Goal: Task Accomplishment & Management: Manage account settings

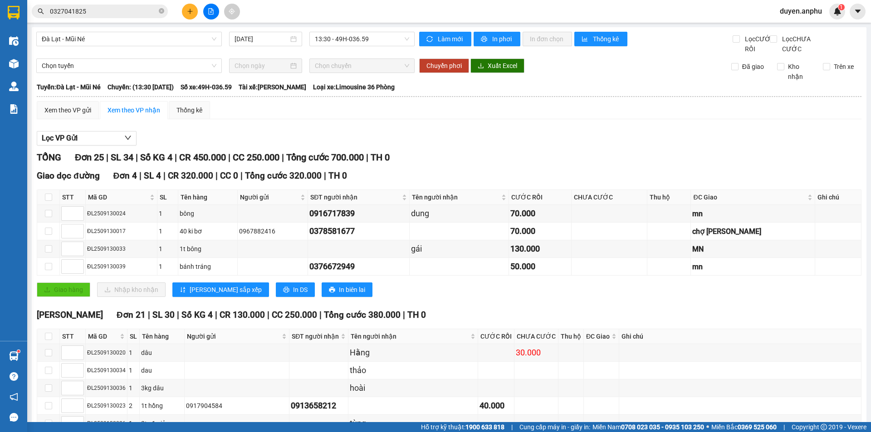
click at [185, 14] on button at bounding box center [190, 12] width 16 height 16
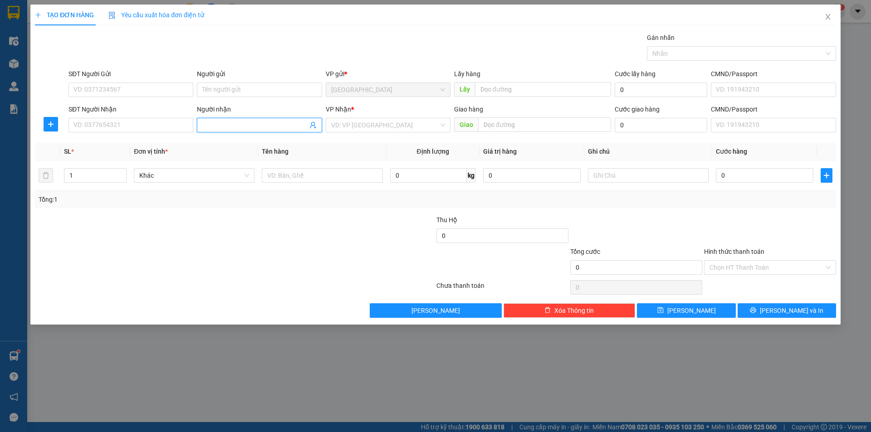
click at [271, 124] on input "Người nhận" at bounding box center [254, 125] width 105 height 10
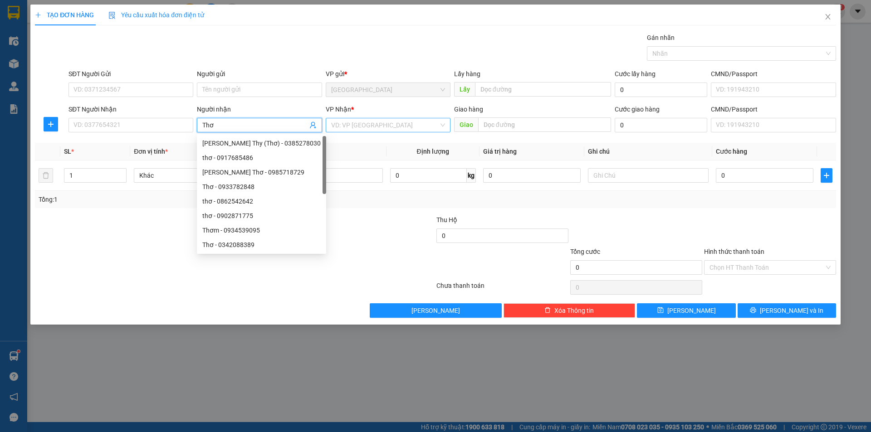
type input "Thơ"
click at [406, 126] on input "search" at bounding box center [384, 125] width 107 height 14
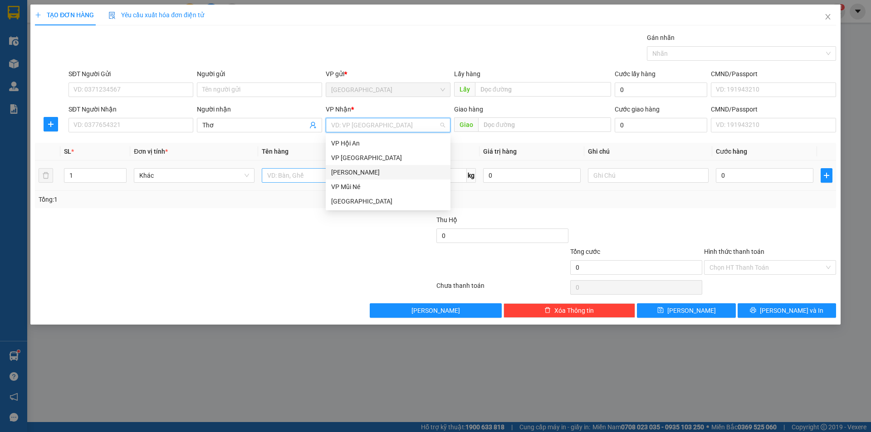
drag, startPoint x: 346, startPoint y: 173, endPoint x: 318, endPoint y: 176, distance: 28.3
click at [346, 173] on div "[PERSON_NAME]" at bounding box center [388, 172] width 114 height 10
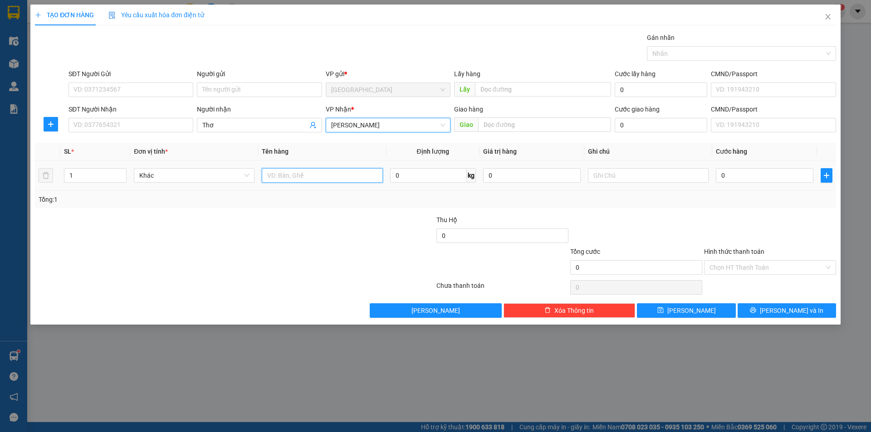
click at [318, 176] on input "text" at bounding box center [322, 175] width 121 height 15
type input "thùng"
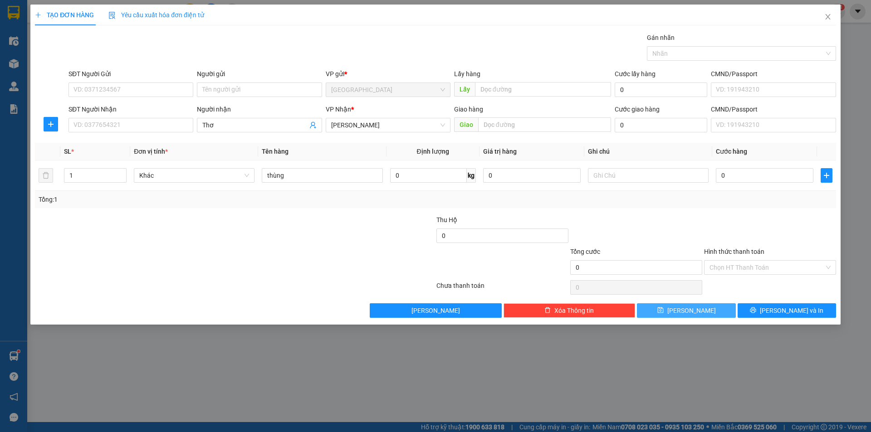
click at [672, 313] on button "[PERSON_NAME]" at bounding box center [686, 310] width 98 height 15
click at [828, 17] on icon "close" at bounding box center [827, 16] width 5 height 5
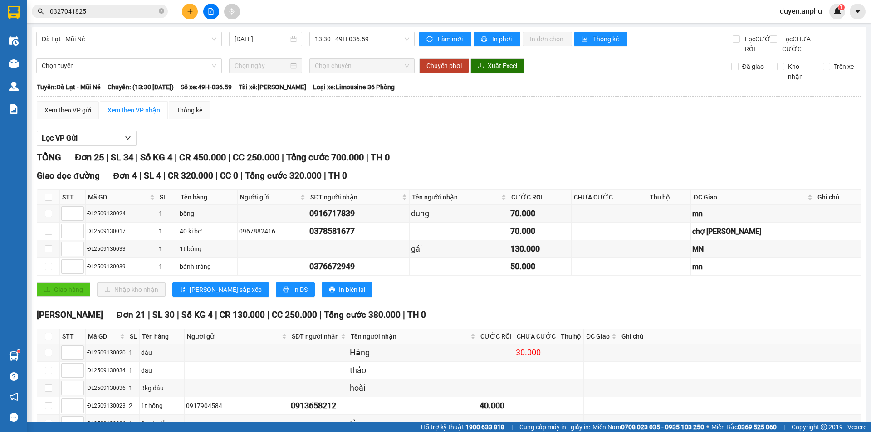
click at [815, 10] on span "duyen.anphu" at bounding box center [800, 10] width 57 height 11
click at [796, 32] on span "Đăng xuất" at bounding box center [805, 28] width 38 height 10
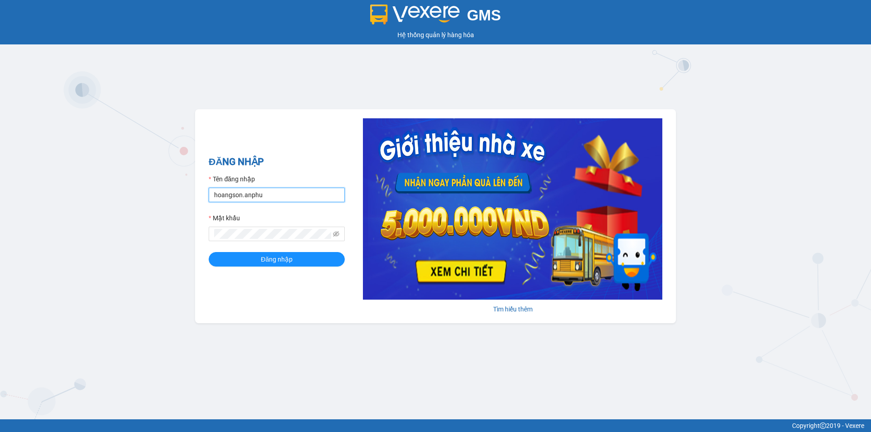
click at [280, 193] on input "hoangson.anphu" at bounding box center [277, 195] width 136 height 15
type input "yen.anphu"
drag, startPoint x: 294, startPoint y: 263, endPoint x: 229, endPoint y: 261, distance: 65.3
click at [293, 263] on button "Đăng nhập" at bounding box center [277, 259] width 136 height 15
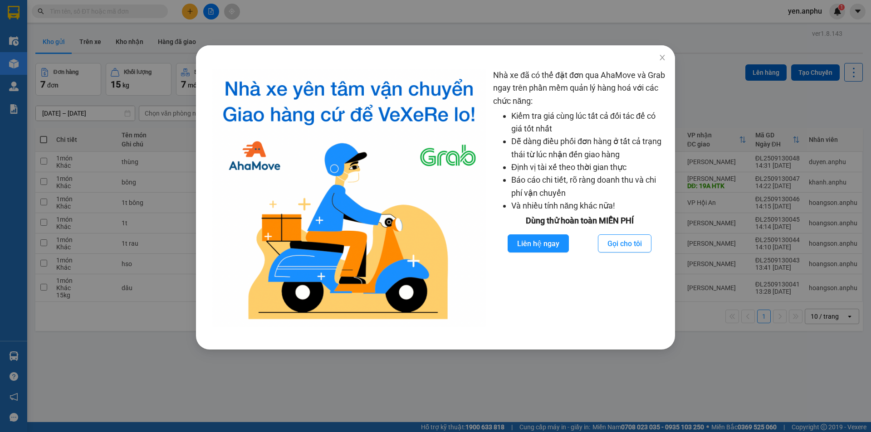
click at [627, 1] on div "Nhà xe đã có thể đặt đơn qua AhaMove và Grab ngay trên phần mềm quản lý hàng ho…" at bounding box center [435, 216] width 871 height 432
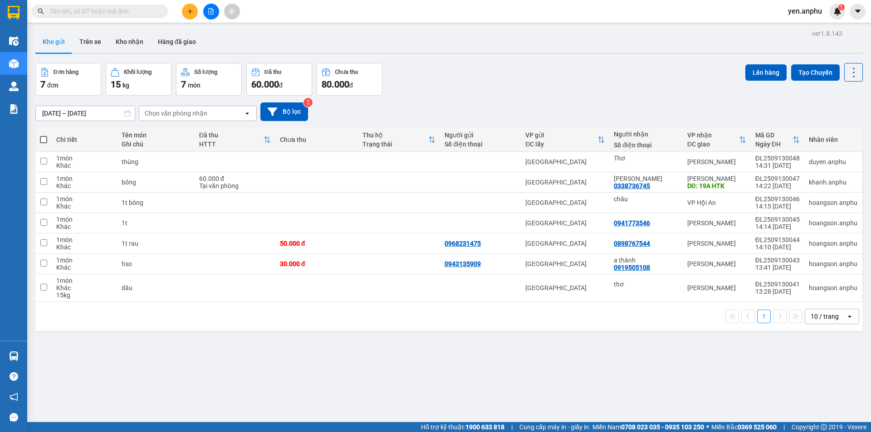
click at [207, 15] on button at bounding box center [211, 12] width 16 height 16
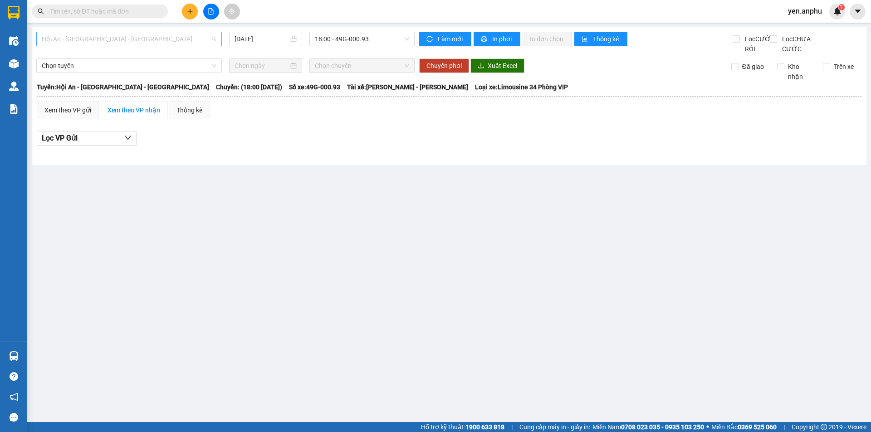
click at [79, 37] on span "Hội An - [GEOGRAPHIC_DATA] - [GEOGRAPHIC_DATA]" at bounding box center [129, 39] width 175 height 14
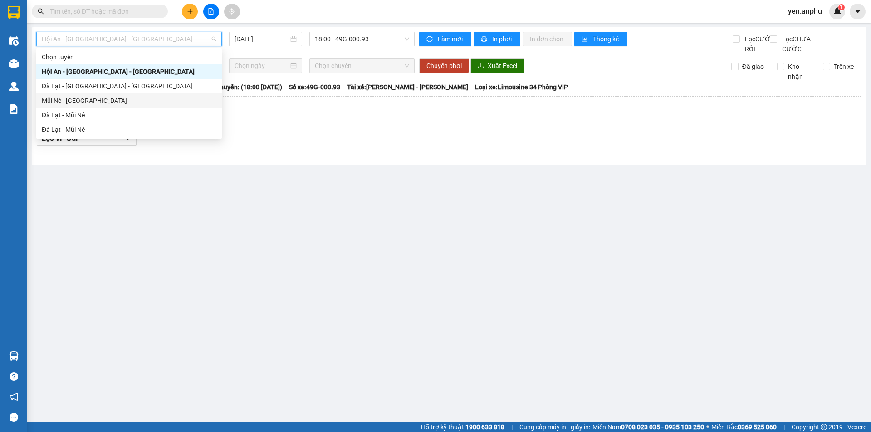
click at [66, 99] on div "Mũi Né - [GEOGRAPHIC_DATA]" at bounding box center [129, 101] width 175 height 10
type input "[DATE]"
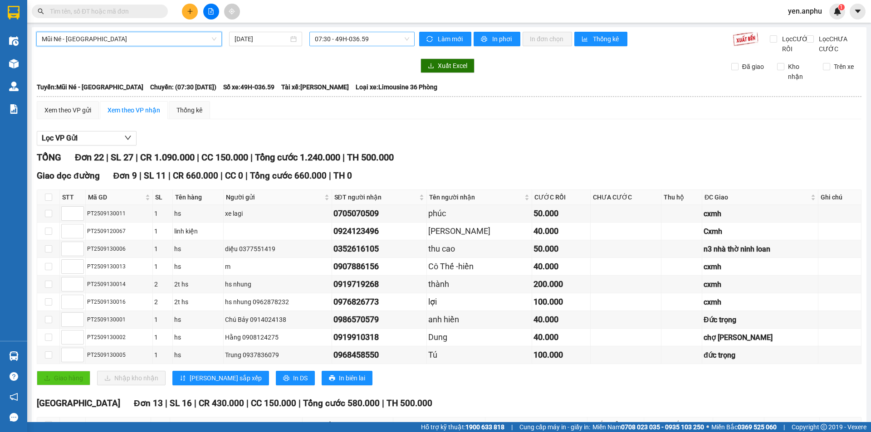
click at [328, 40] on span "07:30 - 49H-036.59" at bounding box center [362, 39] width 94 height 14
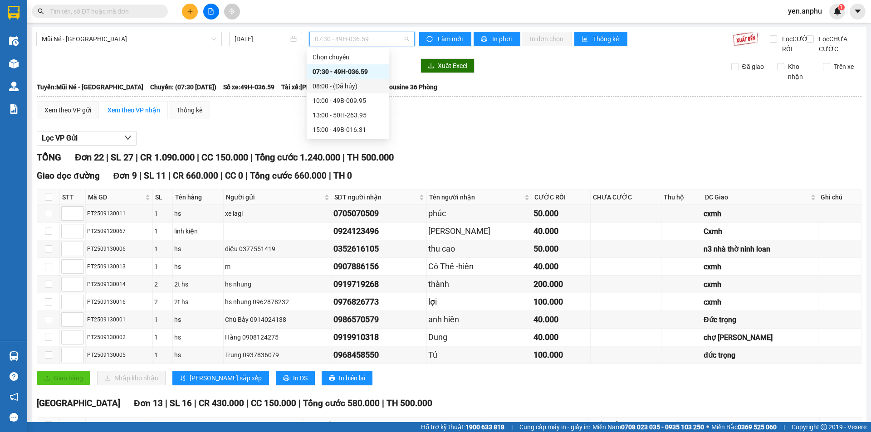
click at [332, 93] on div "08:00 - (Đã hủy)" at bounding box center [348, 86] width 82 height 15
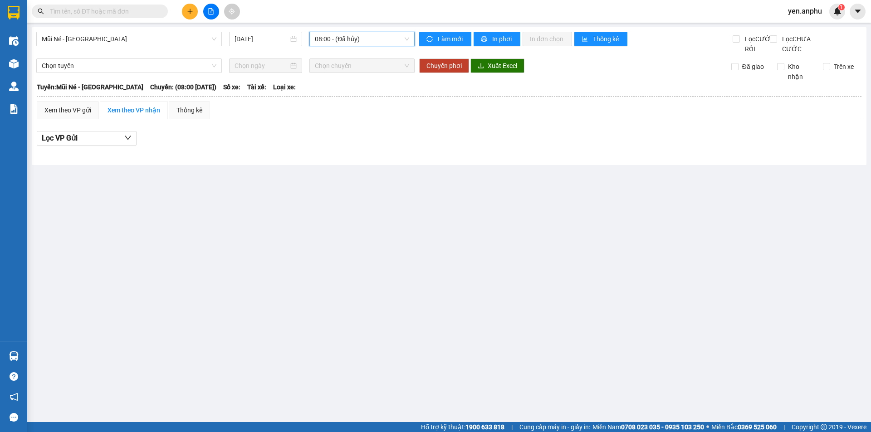
drag, startPoint x: 340, startPoint y: 41, endPoint x: 331, endPoint y: 78, distance: 38.2
click at [340, 42] on span "08:00 - (Đã hủy)" at bounding box center [362, 39] width 94 height 14
click at [330, 91] on div "08:00 - (Đã hủy)" at bounding box center [350, 86] width 82 height 15
click at [342, 41] on span "08:00 - (Đã hủy)" at bounding box center [362, 39] width 94 height 14
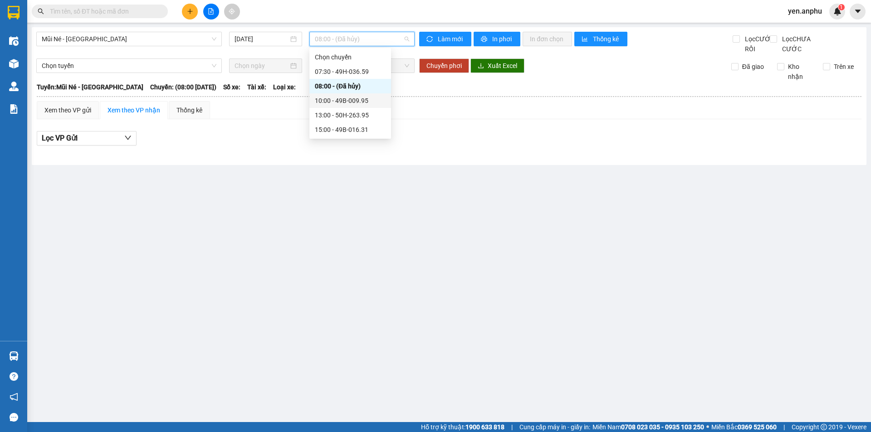
click at [336, 104] on div "10:00 - 49B-009.95" at bounding box center [350, 101] width 71 height 10
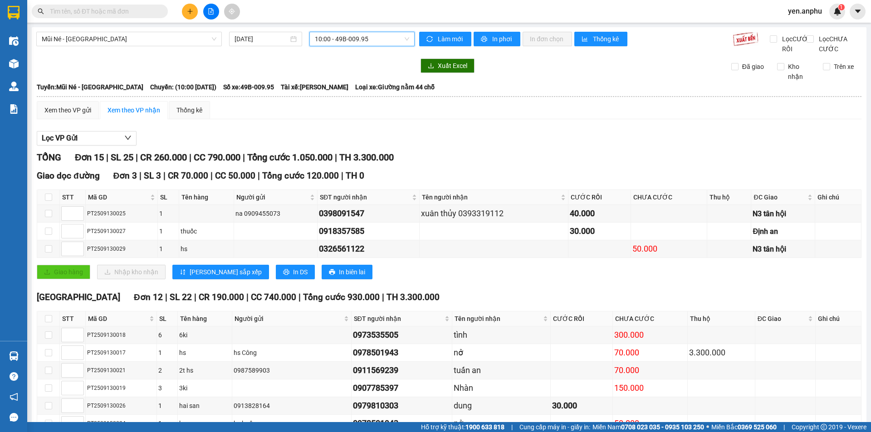
scroll to position [173, 0]
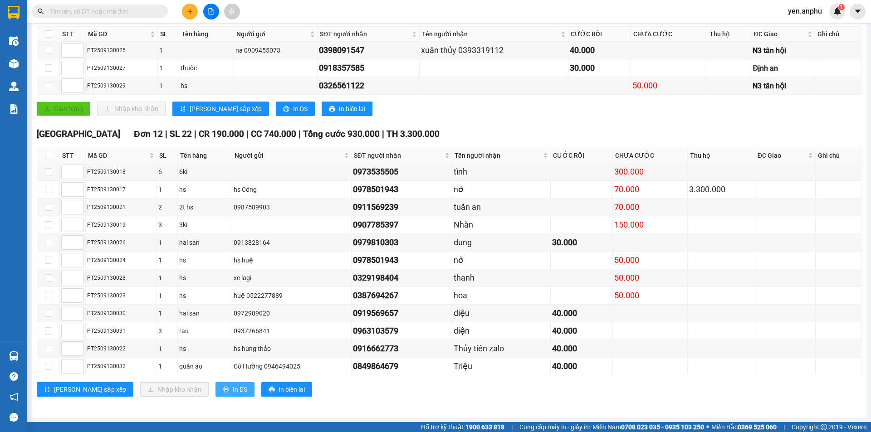
click at [233, 394] on span "In DS" at bounding box center [240, 390] width 15 height 10
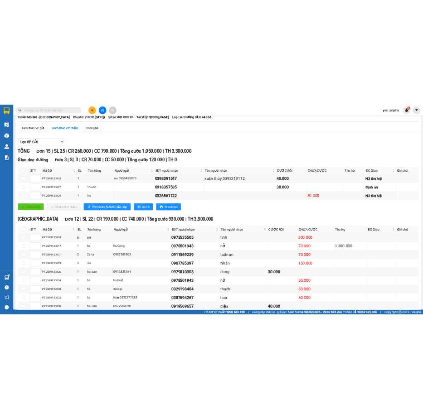
scroll to position [0, 0]
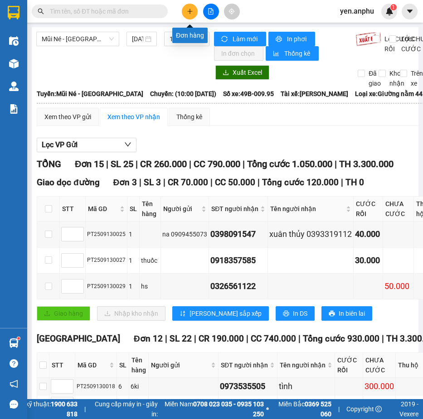
click at [185, 16] on button at bounding box center [190, 12] width 16 height 16
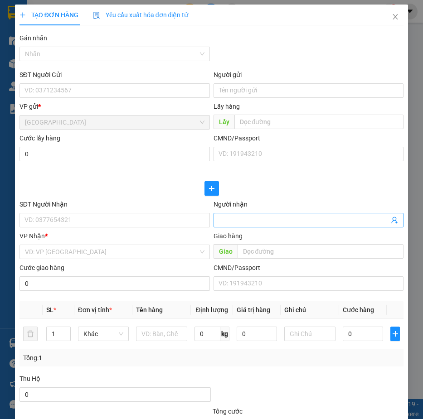
click at [280, 226] on span at bounding box center [309, 220] width 190 height 15
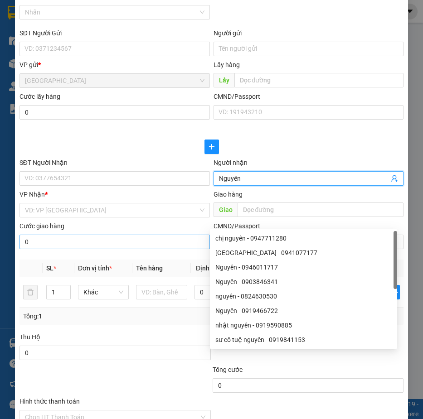
scroll to position [91, 0]
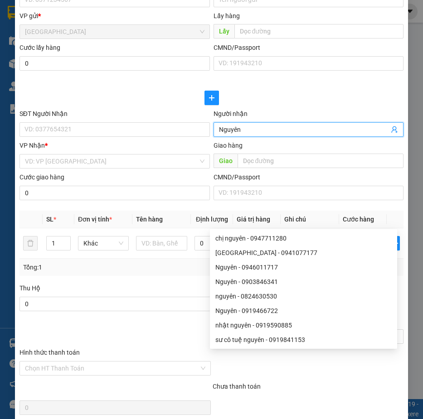
type input "Nguyên"
click at [125, 152] on div "VP Nhận *" at bounding box center [114, 148] width 190 height 14
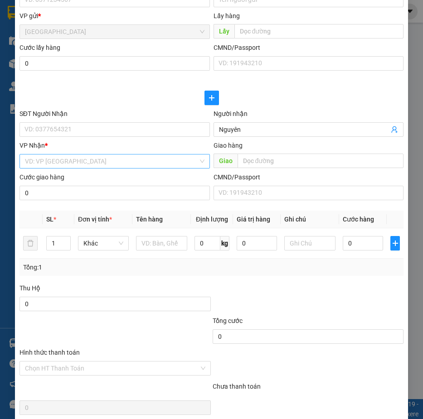
click at [132, 158] on input "search" at bounding box center [111, 162] width 173 height 14
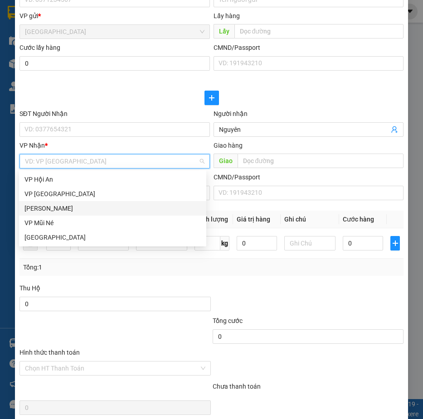
click at [70, 209] on div "[PERSON_NAME]" at bounding box center [112, 209] width 176 height 10
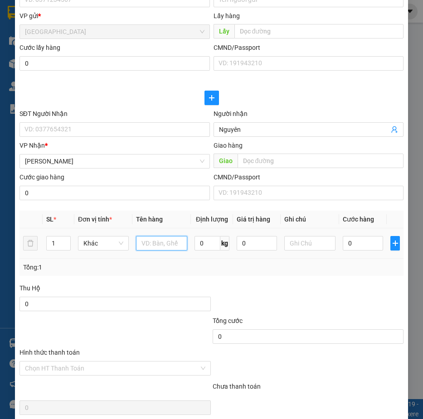
click at [159, 247] on input "text" at bounding box center [161, 243] width 51 height 15
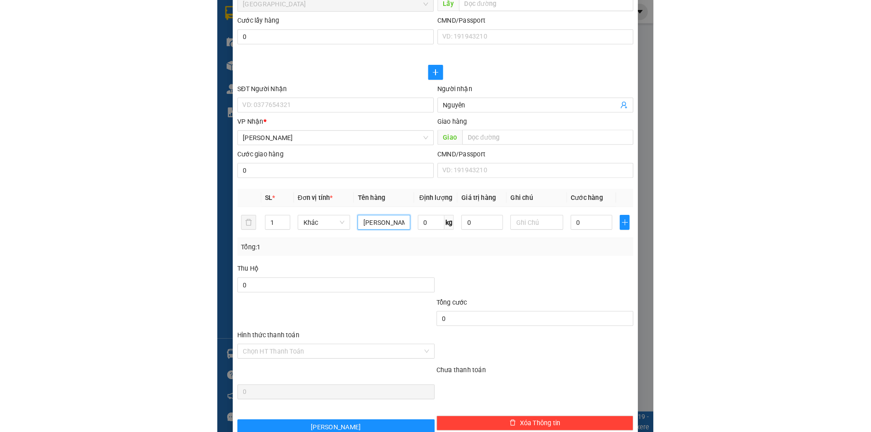
scroll to position [166, 0]
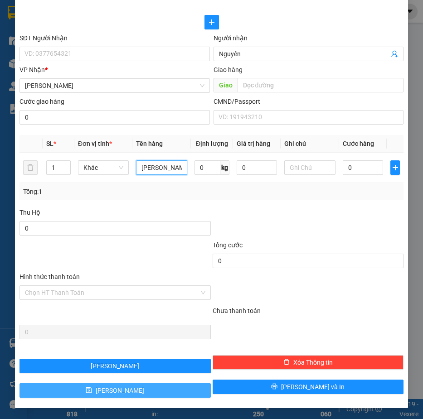
type input "[PERSON_NAME]"
click at [180, 394] on button "[PERSON_NAME]" at bounding box center [114, 391] width 191 height 15
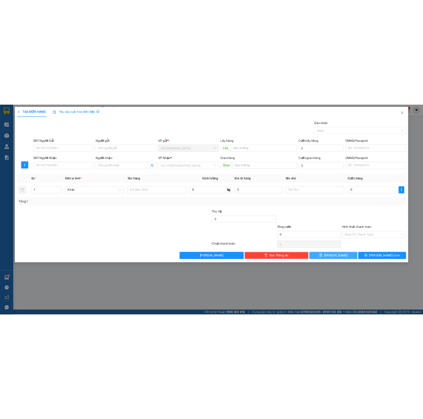
scroll to position [0, 0]
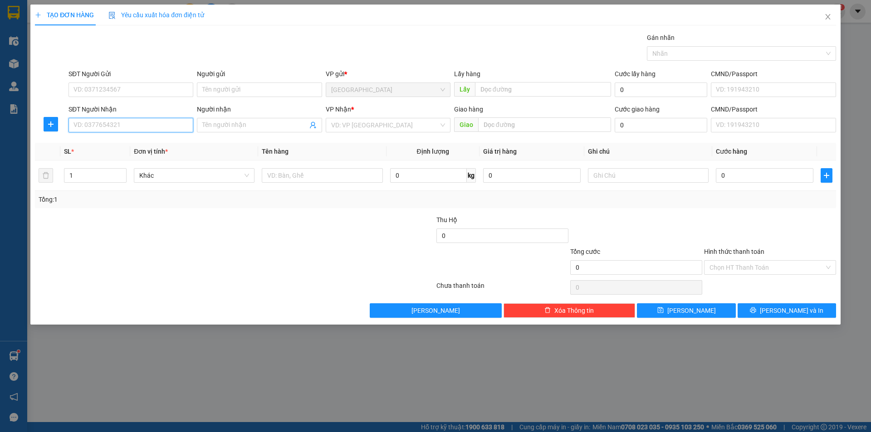
click at [151, 131] on input "SĐT Người Nhận" at bounding box center [130, 125] width 125 height 15
click at [108, 141] on div "0901993931 - SÁNG" at bounding box center [131, 143] width 114 height 10
type input "0901993931"
type input "SÁNG"
type input "NAM PHƯỚC"
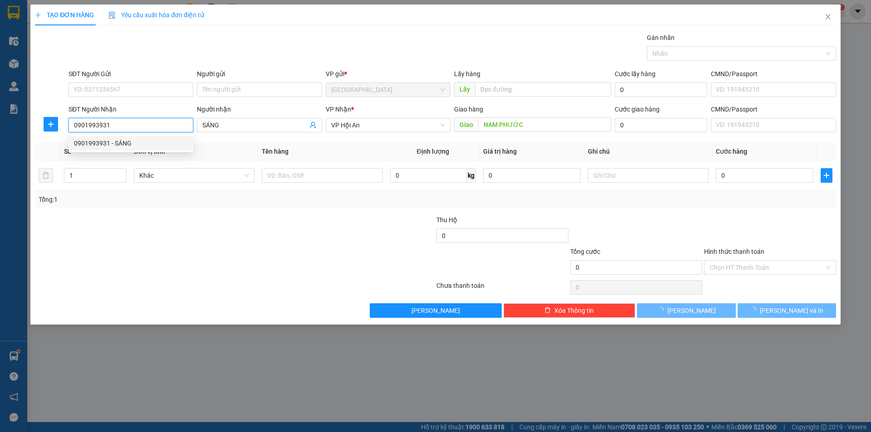
type input "150.000"
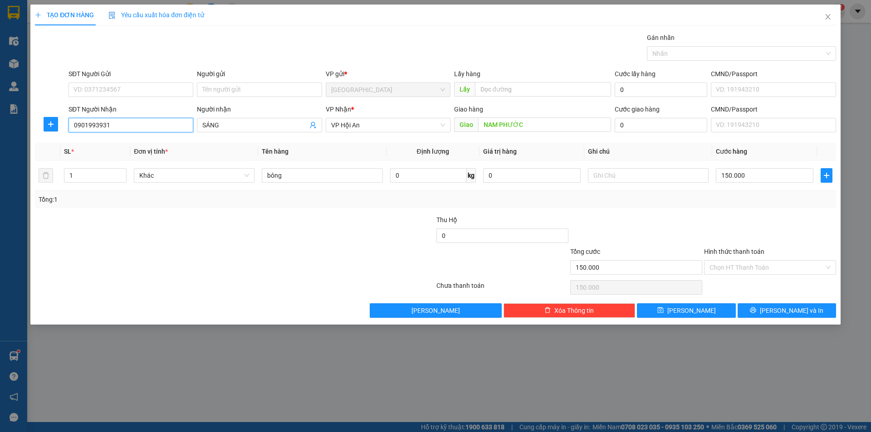
click at [115, 124] on input "0901993931" at bounding box center [130, 125] width 125 height 15
click at [827, 22] on span "Close" at bounding box center [827, 17] width 25 height 25
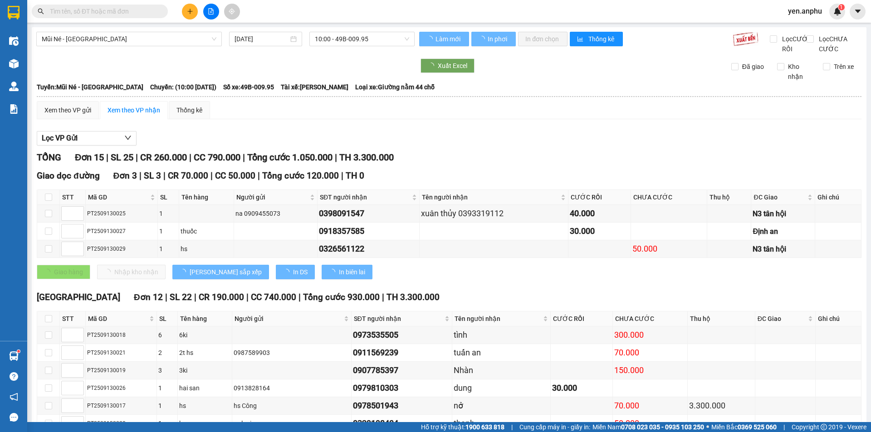
click at [192, 13] on icon "plus" at bounding box center [190, 11] width 6 height 6
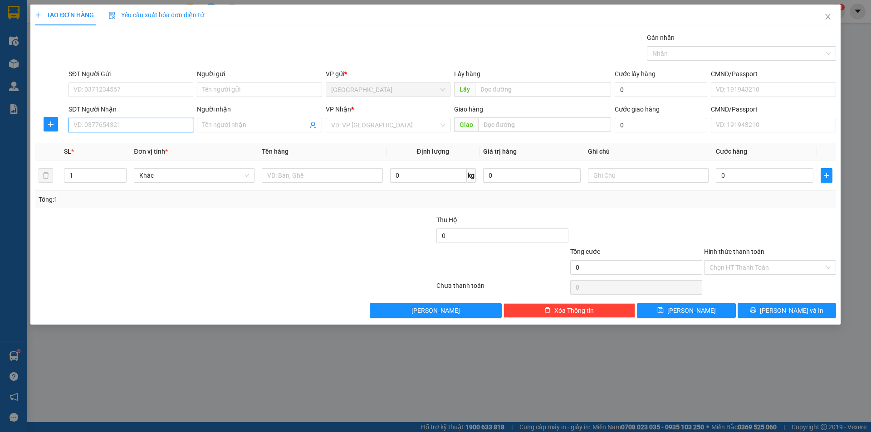
click at [89, 125] on input "SĐT Người Nhận" at bounding box center [130, 125] width 125 height 15
type input "0901993931"
click at [373, 129] on input "search" at bounding box center [384, 125] width 107 height 14
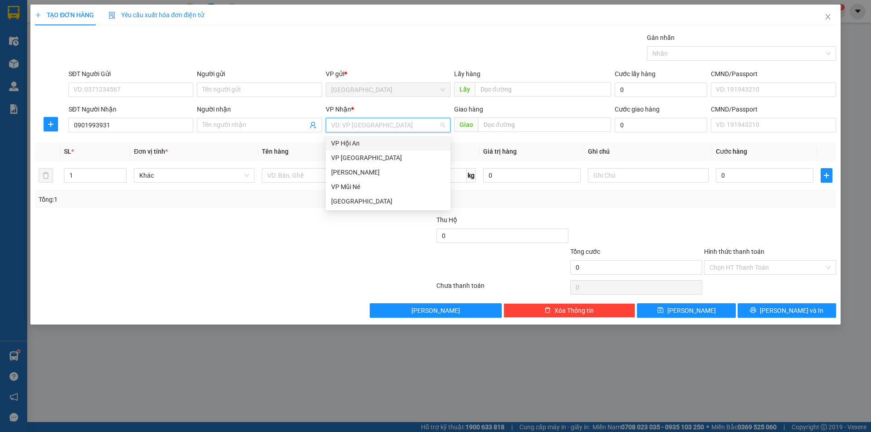
click at [354, 141] on div "VP Hội An" at bounding box center [388, 143] width 114 height 10
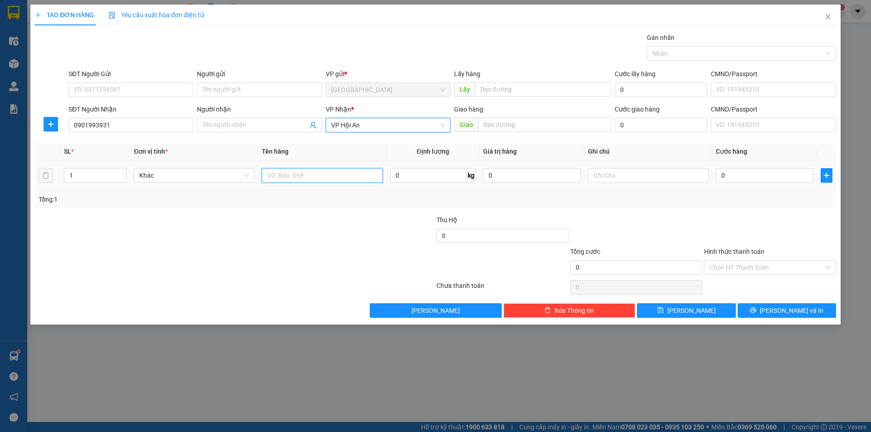
click at [312, 176] on input "text" at bounding box center [322, 175] width 121 height 15
type input "thùng chậu"
click at [720, 180] on input "0" at bounding box center [764, 175] width 97 height 15
type input "2"
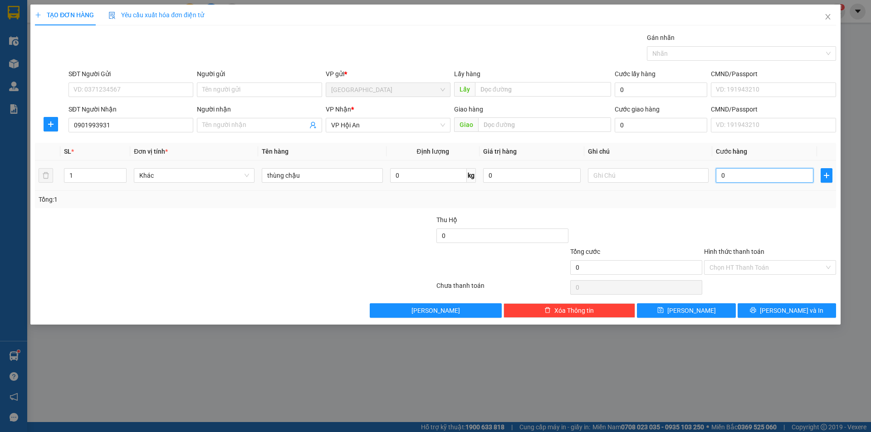
type input "2"
type input "20"
type input "200"
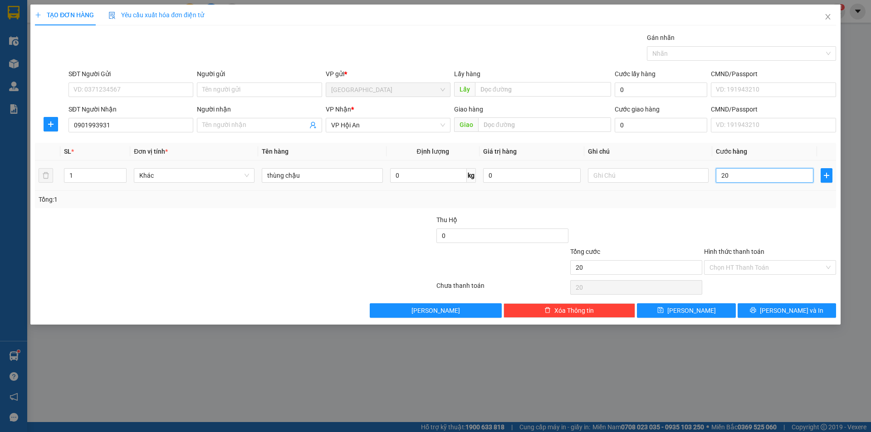
type input "200"
type input "200.000"
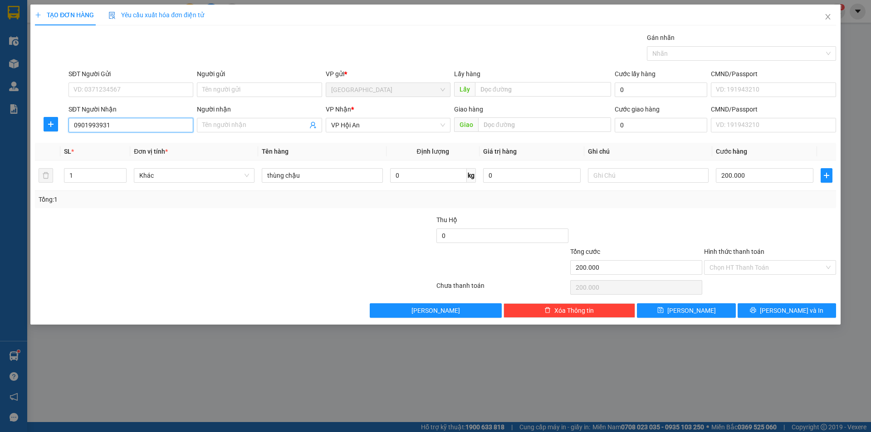
click at [170, 123] on input "0901993931" at bounding box center [130, 125] width 125 height 15
click at [228, 124] on input "Người nhận" at bounding box center [254, 125] width 105 height 10
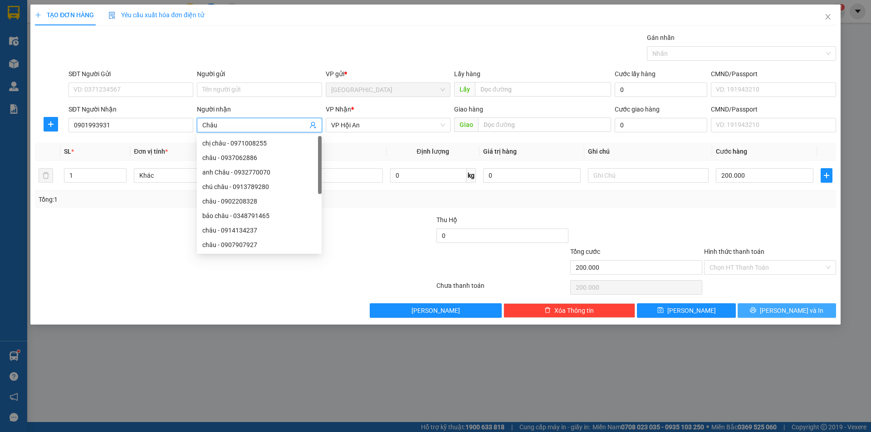
type input "Châu"
click at [784, 310] on span "[PERSON_NAME] và In" at bounding box center [791, 311] width 63 height 10
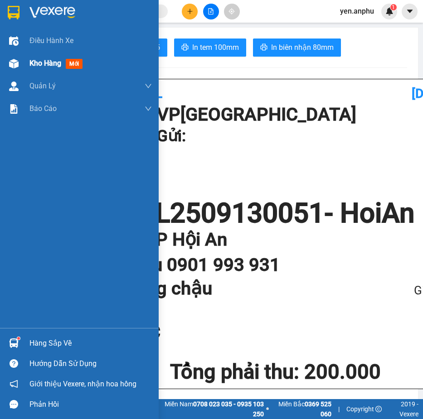
click at [23, 58] on div "Kho hàng mới" at bounding box center [79, 63] width 159 height 23
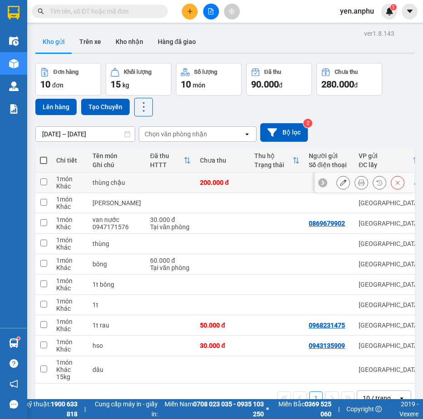
click at [336, 180] on div at bounding box center [343, 183] width 14 height 14
click at [340, 186] on button at bounding box center [343, 183] width 13 height 16
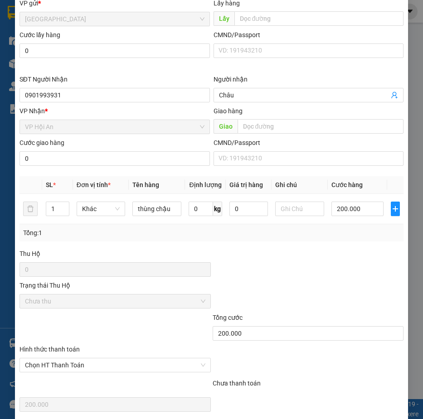
scroll to position [181, 0]
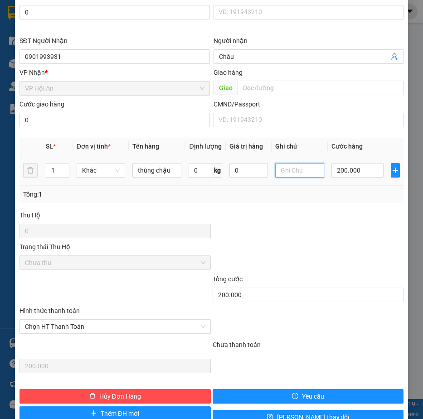
click at [279, 174] on input "text" at bounding box center [299, 170] width 49 height 15
drag, startPoint x: 123, startPoint y: 325, endPoint x: 116, endPoint y: 334, distance: 12.3
click at [123, 326] on span "Chọn HT Thanh Toán" at bounding box center [115, 327] width 180 height 14
type input "ck anh Hùng"
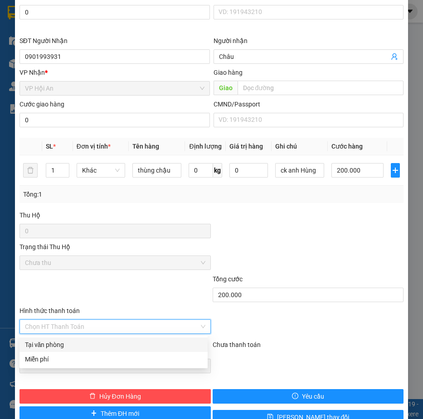
click at [67, 350] on div "Tại văn phòng" at bounding box center [113, 345] width 188 height 15
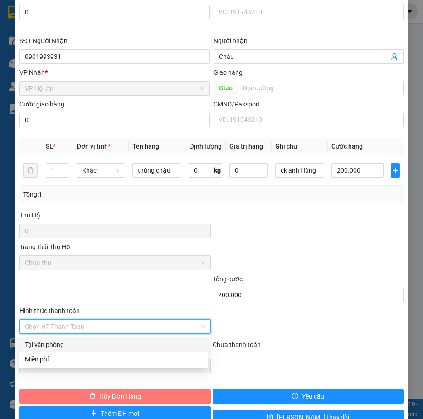
type input "0"
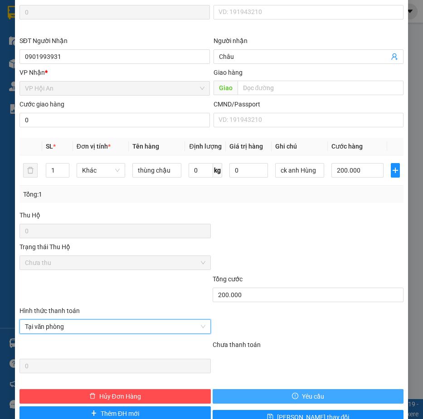
click at [245, 395] on button "Yêu cầu" at bounding box center [308, 397] width 191 height 15
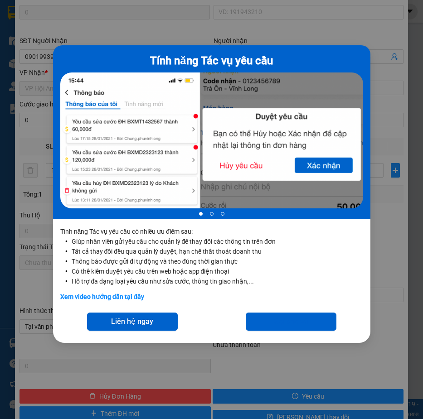
drag, startPoint x: 300, startPoint y: 393, endPoint x: 301, endPoint y: 375, distance: 18.2
click at [300, 393] on div "Tính năng Tác vụ yêu cầu 1 of 3 Tính năng Tác vụ yêu cầu có nhiều ưu điểm sau: …" at bounding box center [211, 209] width 423 height 419
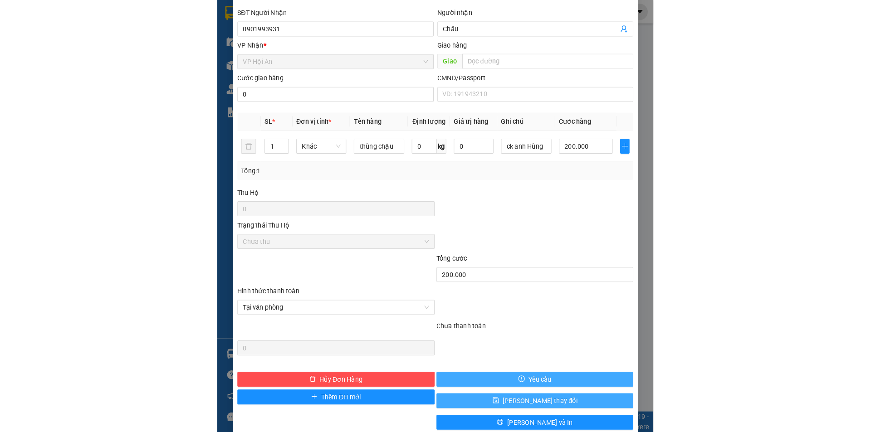
scroll to position [225, 0]
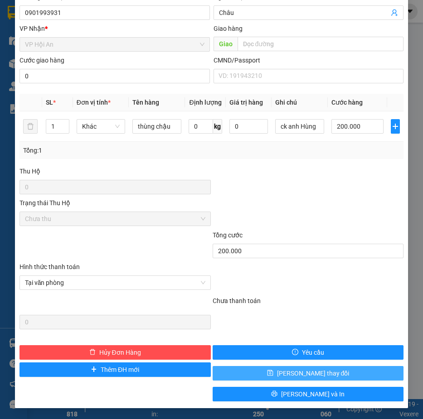
click at [302, 372] on span "[PERSON_NAME] thay đổi" at bounding box center [313, 374] width 73 height 10
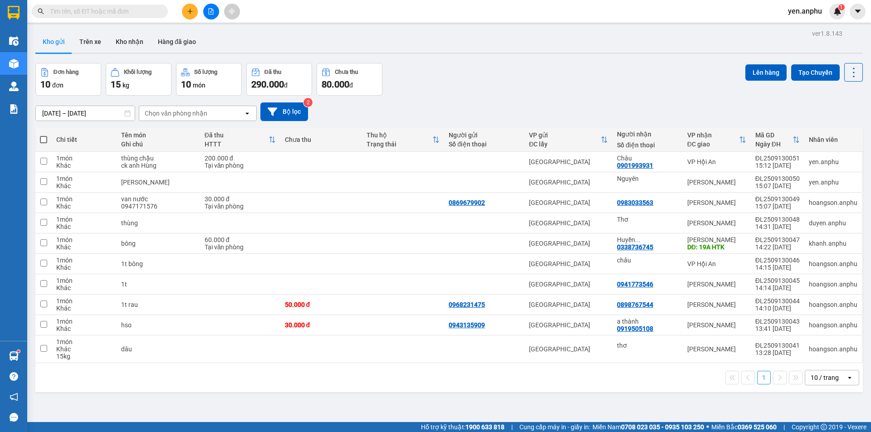
click at [190, 11] on icon "plus" at bounding box center [189, 11] width 5 height 0
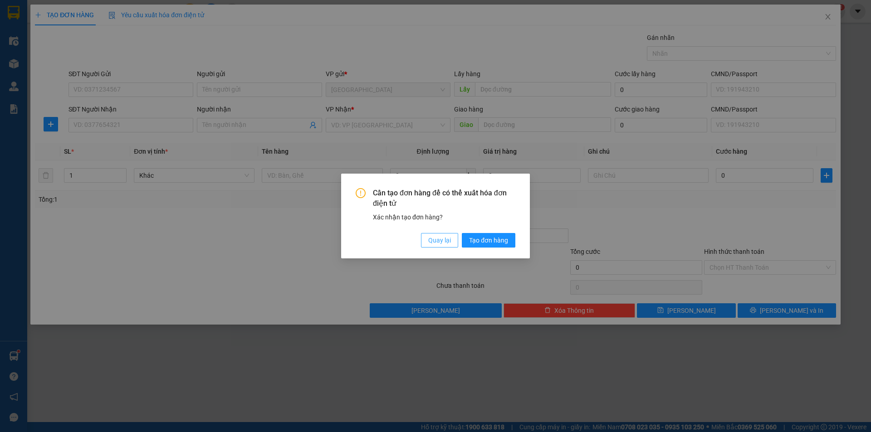
drag, startPoint x: 448, startPoint y: 241, endPoint x: 398, endPoint y: 221, distance: 54.7
click at [449, 241] on span "Quay lại" at bounding box center [439, 240] width 23 height 10
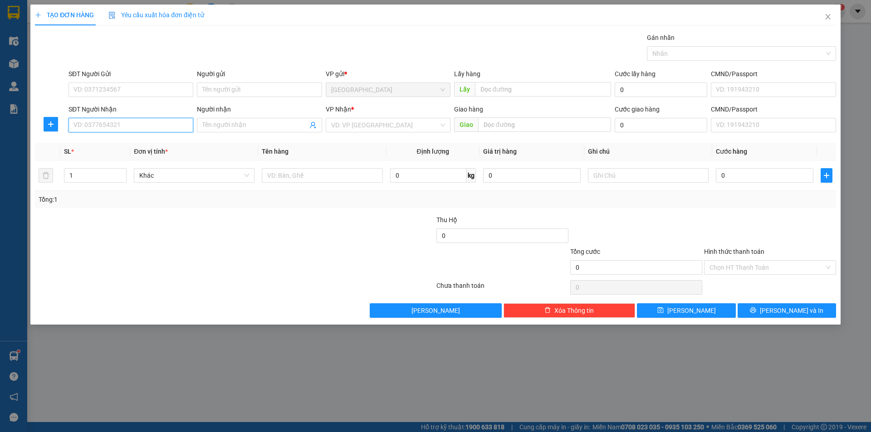
click at [84, 128] on input "SĐT Người Nhận" at bounding box center [130, 125] width 125 height 15
type input "0915515012"
click at [147, 145] on div "0915515012 - XUYÊN" at bounding box center [131, 143] width 114 height 10
type input "XUYÊN"
type input "[GEOGRAPHIC_DATA]"
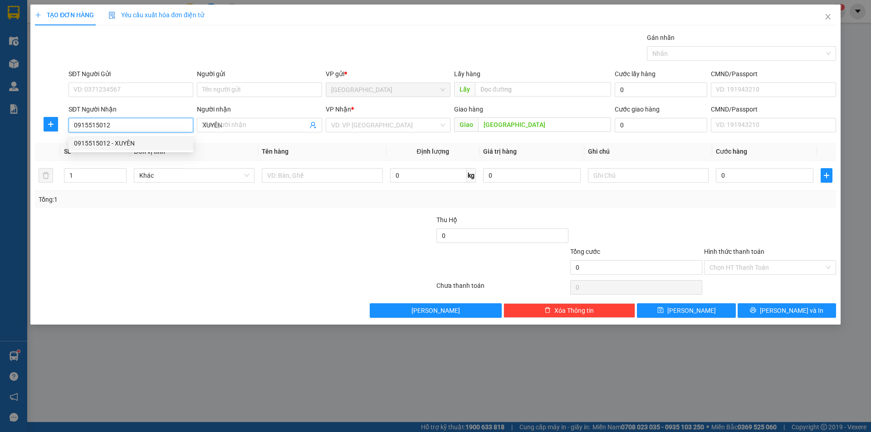
type input "50.000"
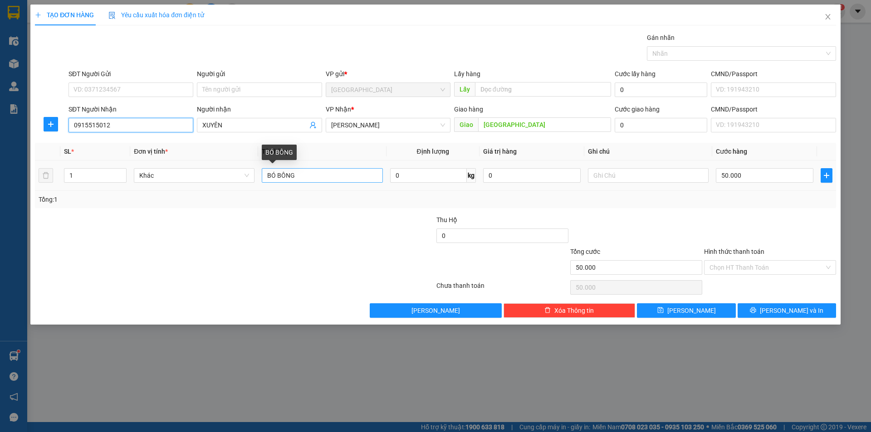
type input "0915515012"
click at [304, 179] on input "BÓ BÔNG" at bounding box center [322, 175] width 121 height 15
type input "thùng bông hồng"
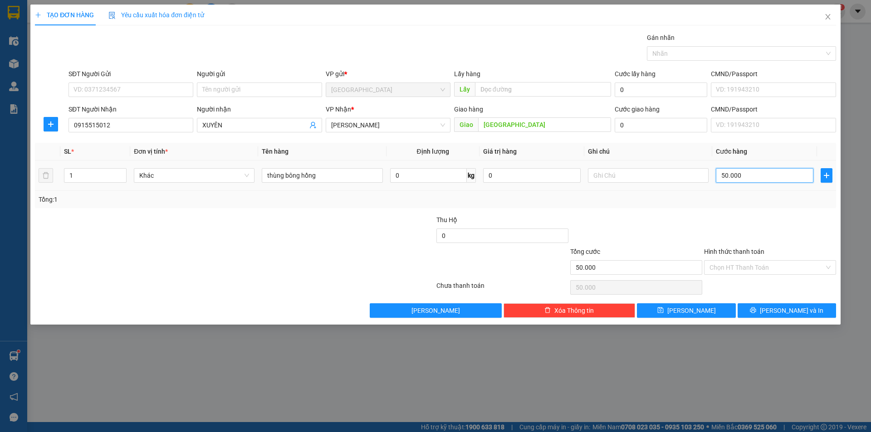
click at [752, 180] on input "50.000" at bounding box center [764, 175] width 97 height 15
type input "1"
type input "10"
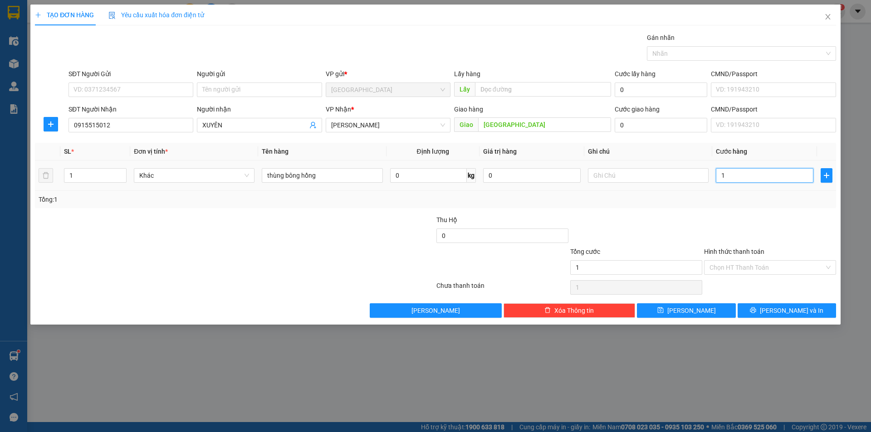
type input "10"
type input "100"
click at [725, 274] on div "Chọn HT Thanh Toán" at bounding box center [770, 267] width 132 height 15
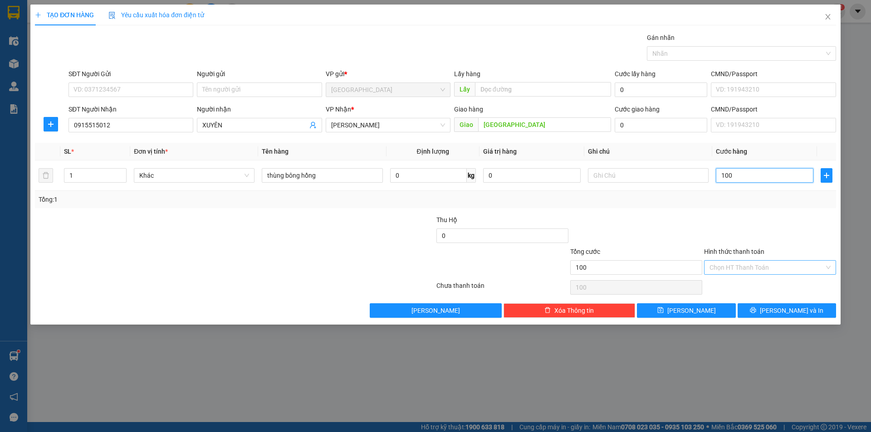
type input "100"
type input "100.000"
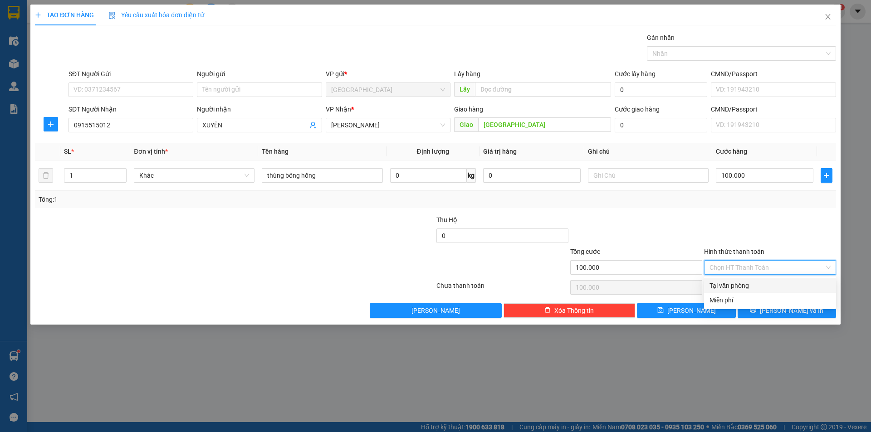
drag, startPoint x: 743, startPoint y: 288, endPoint x: 751, endPoint y: 292, distance: 9.1
click at [744, 289] on div "Tại văn phòng" at bounding box center [769, 286] width 121 height 10
type input "0"
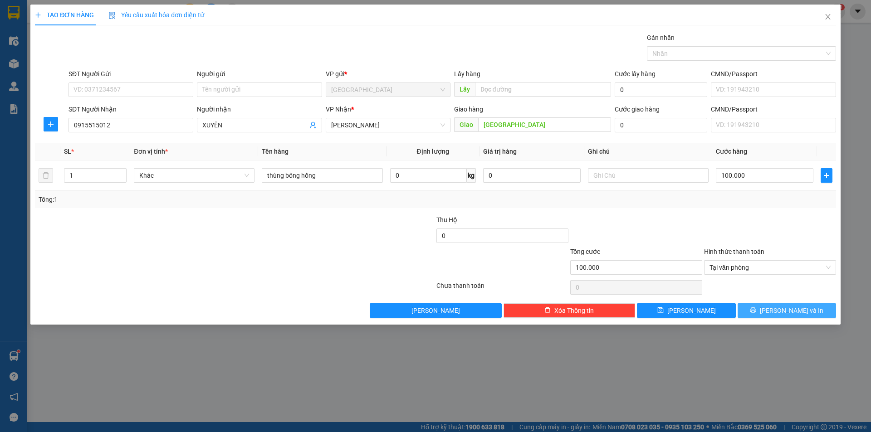
click at [774, 306] on button "[PERSON_NAME] và In" at bounding box center [786, 310] width 98 height 15
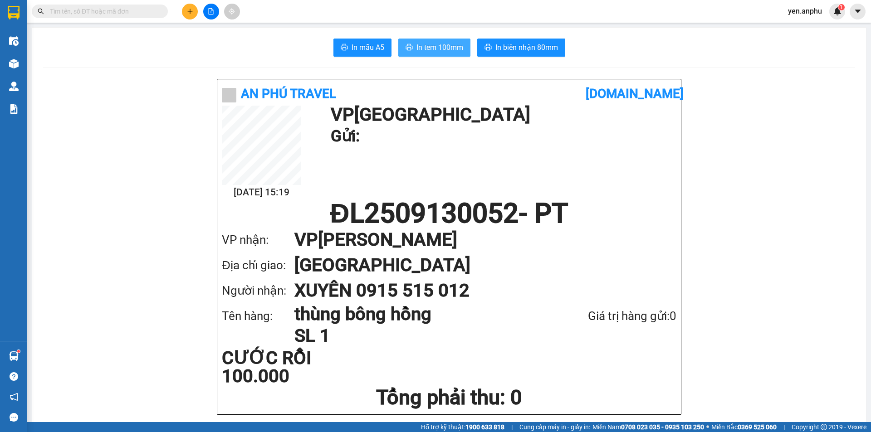
click at [429, 51] on span "In tem 100mm" at bounding box center [439, 47] width 47 height 11
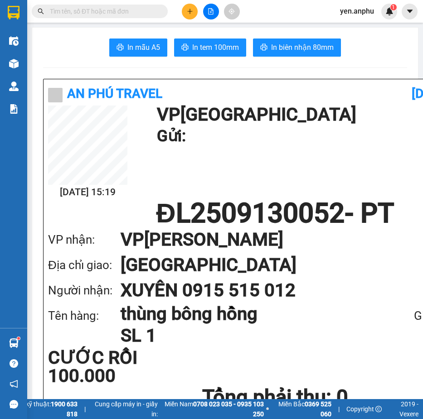
click at [111, 15] on input "text" at bounding box center [103, 11] width 107 height 10
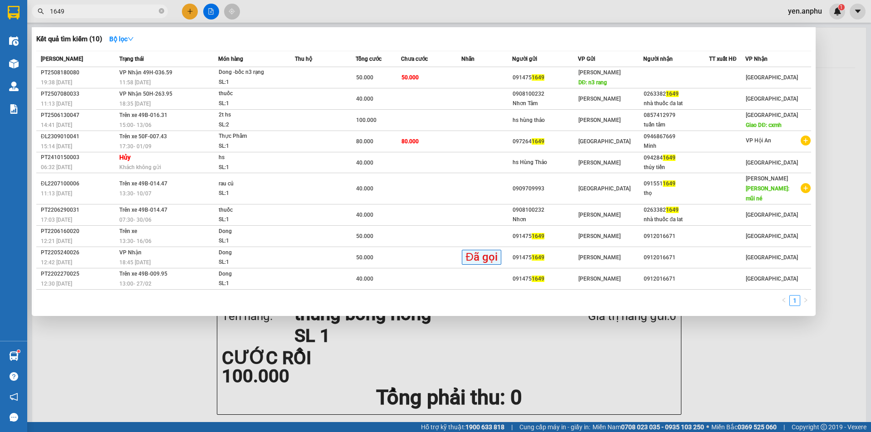
type input "1649"
click at [196, 10] on div at bounding box center [435, 216] width 871 height 432
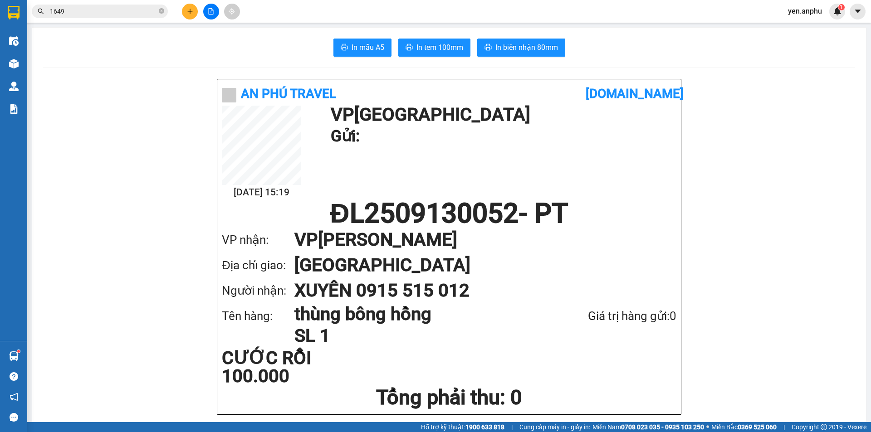
click at [196, 10] on button at bounding box center [190, 12] width 16 height 16
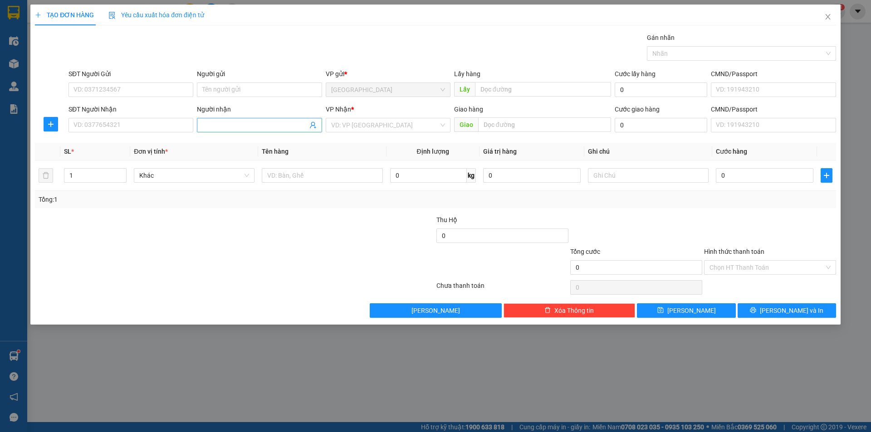
click at [230, 122] on input "Người nhận" at bounding box center [254, 125] width 105 height 10
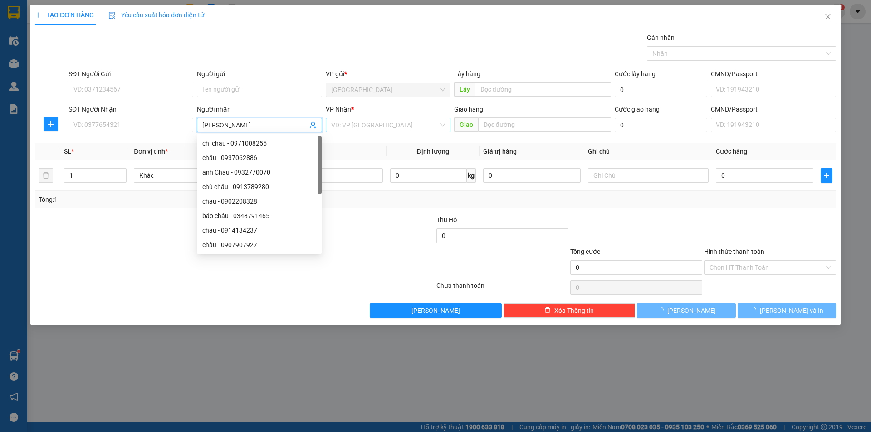
type input "[PERSON_NAME]"
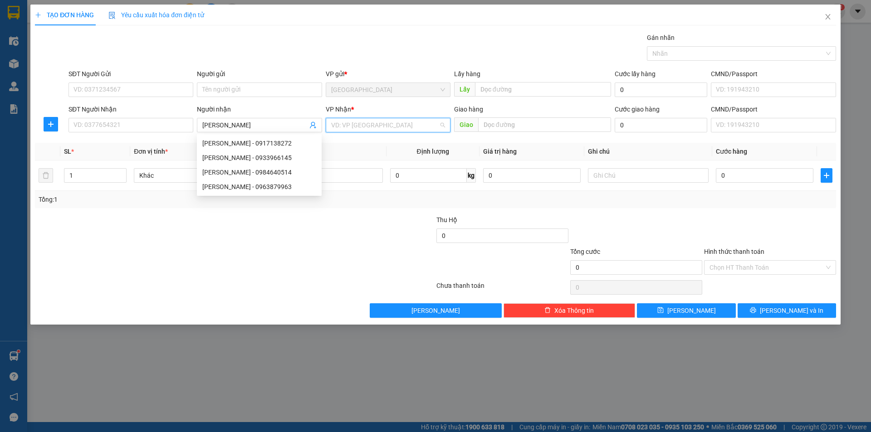
click at [361, 120] on input "search" at bounding box center [384, 125] width 107 height 14
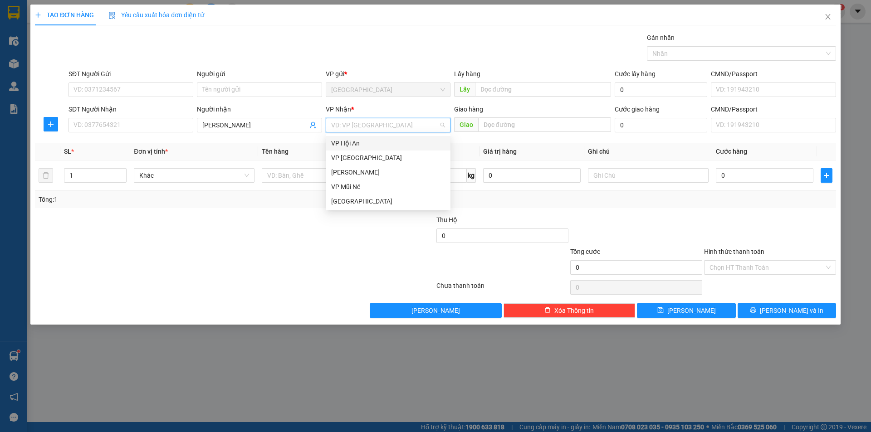
drag, startPoint x: 352, startPoint y: 144, endPoint x: 343, endPoint y: 151, distance: 11.3
click at [350, 146] on div "VP Hội An" at bounding box center [388, 143] width 114 height 10
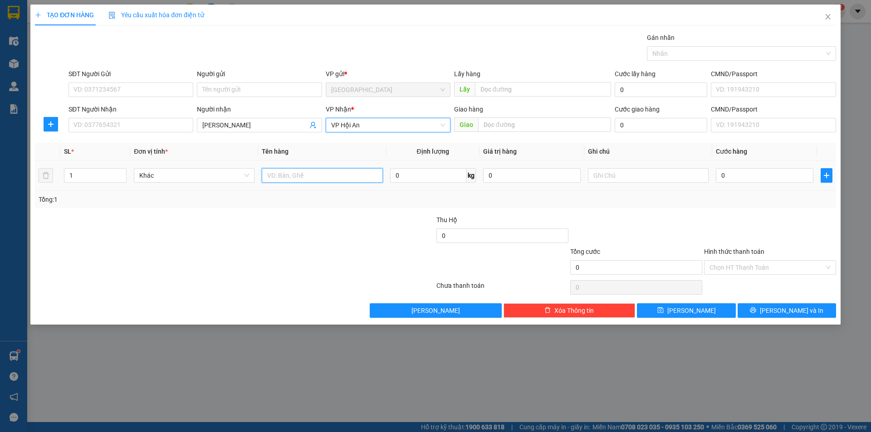
click at [307, 175] on input "text" at bounding box center [322, 175] width 121 height 15
type input "bí nụ"
click at [650, 173] on input "text" at bounding box center [648, 175] width 121 height 15
click at [738, 175] on input "0" at bounding box center [764, 175] width 97 height 15
type input "5"
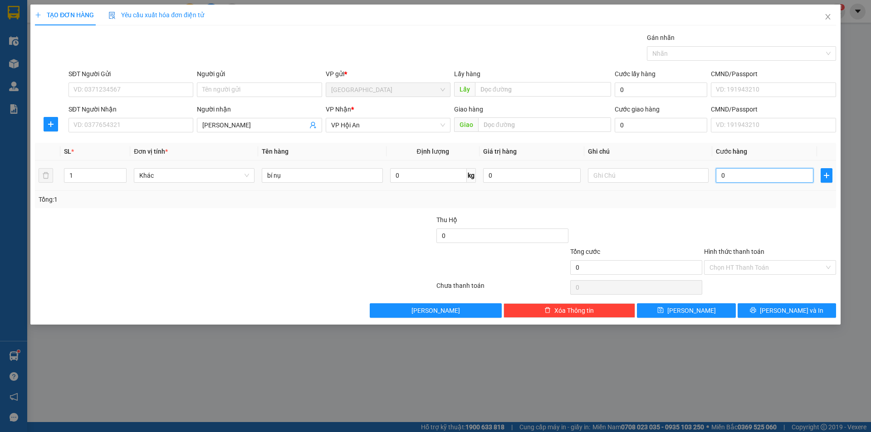
type input "5"
type input "50"
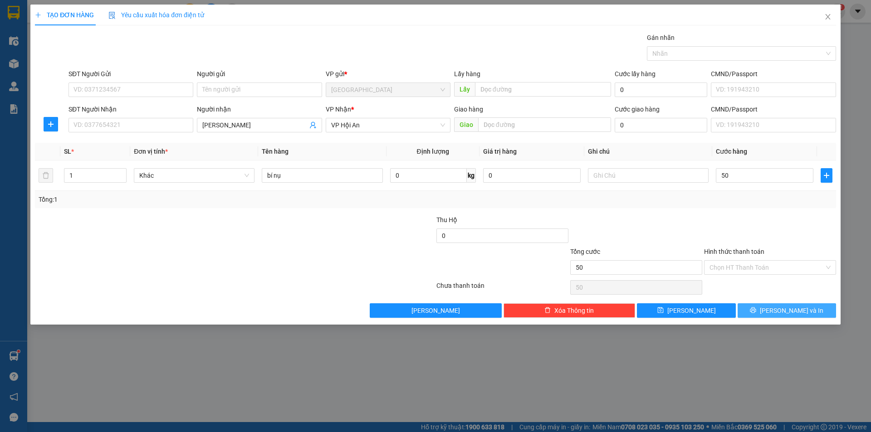
type input "50.000"
click at [768, 306] on button "[PERSON_NAME] và In" at bounding box center [786, 310] width 98 height 15
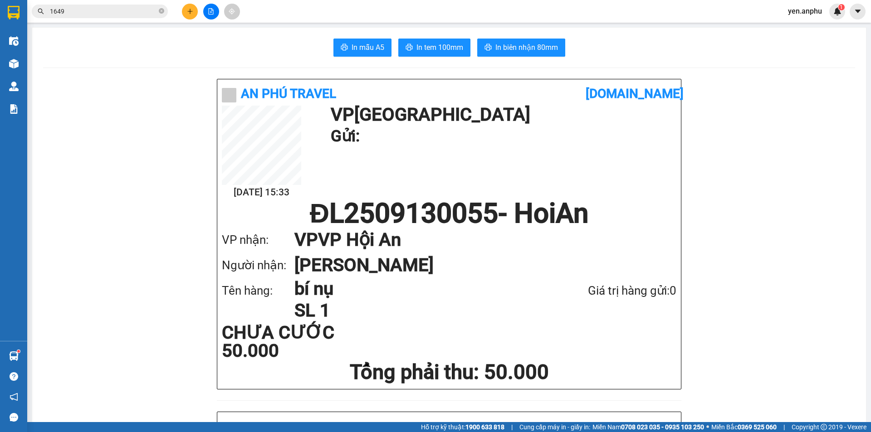
click at [205, 10] on button at bounding box center [211, 12] width 16 height 16
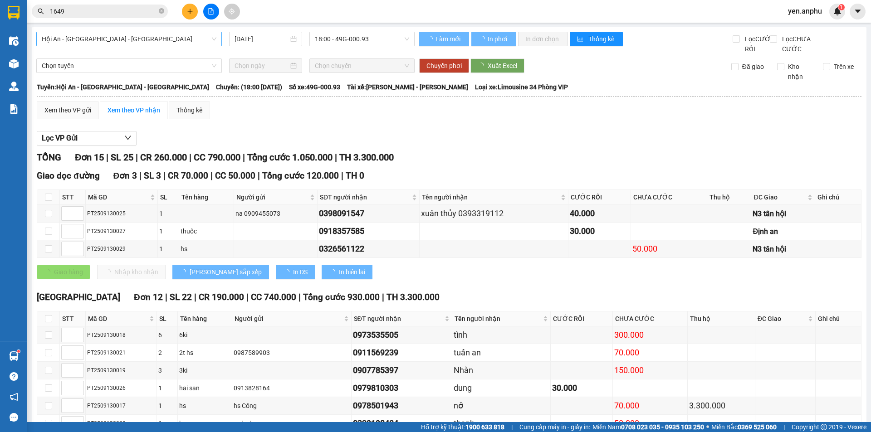
click at [85, 41] on span "Hội An - [GEOGRAPHIC_DATA] - [GEOGRAPHIC_DATA]" at bounding box center [129, 39] width 175 height 14
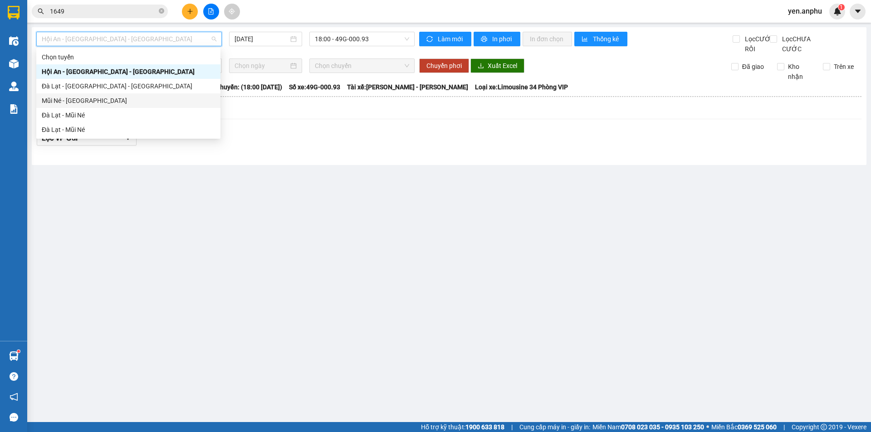
click at [76, 107] on div "Mũi Né - [GEOGRAPHIC_DATA]" at bounding box center [128, 100] width 184 height 15
type input "[DATE]"
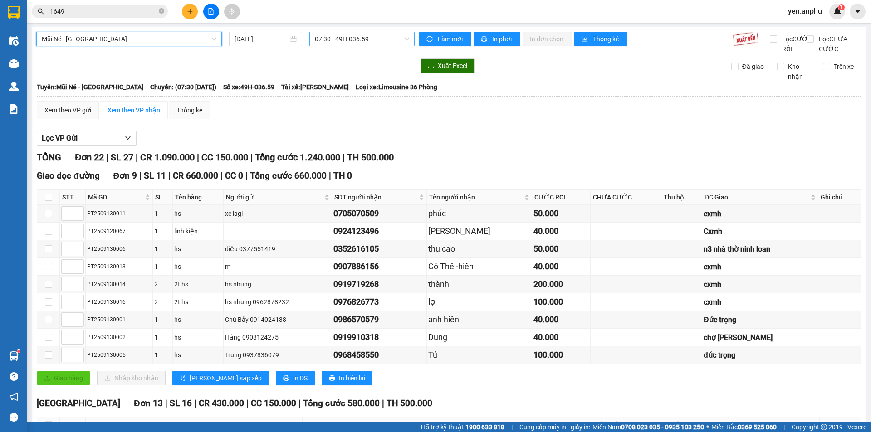
click at [355, 44] on span "07:30 - 49H-036.59" at bounding box center [362, 39] width 94 height 14
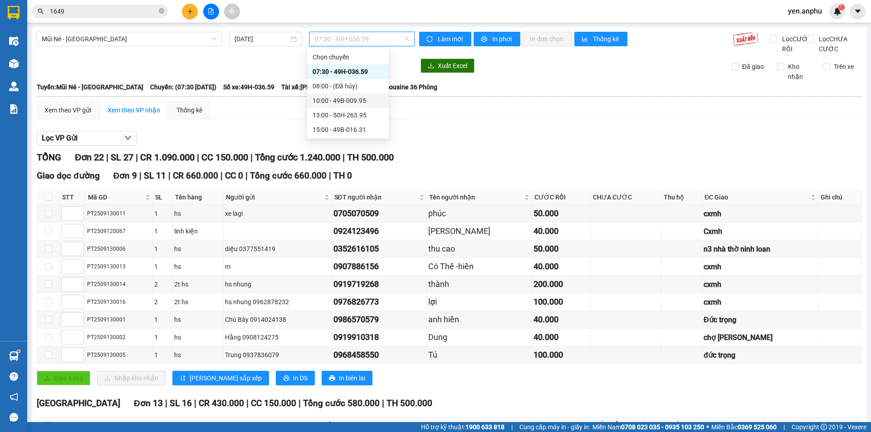
click at [347, 99] on div "10:00 - 49B-009.95" at bounding box center [347, 101] width 71 height 10
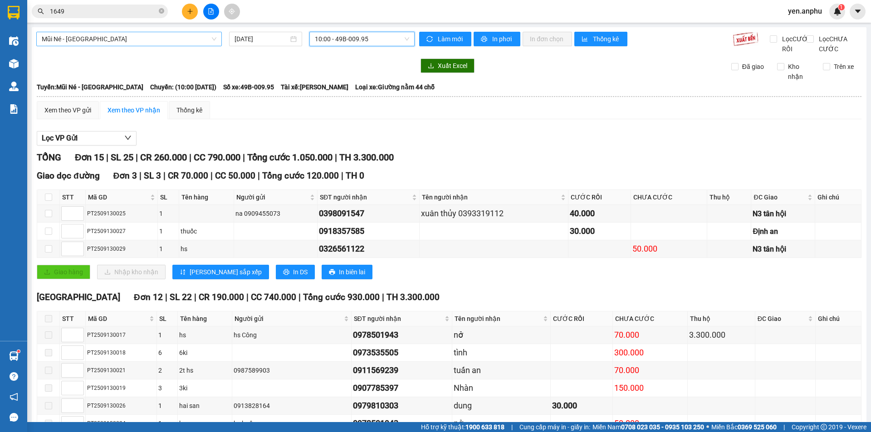
click at [99, 38] on span "Mũi Né - [GEOGRAPHIC_DATA]" at bounding box center [129, 39] width 175 height 14
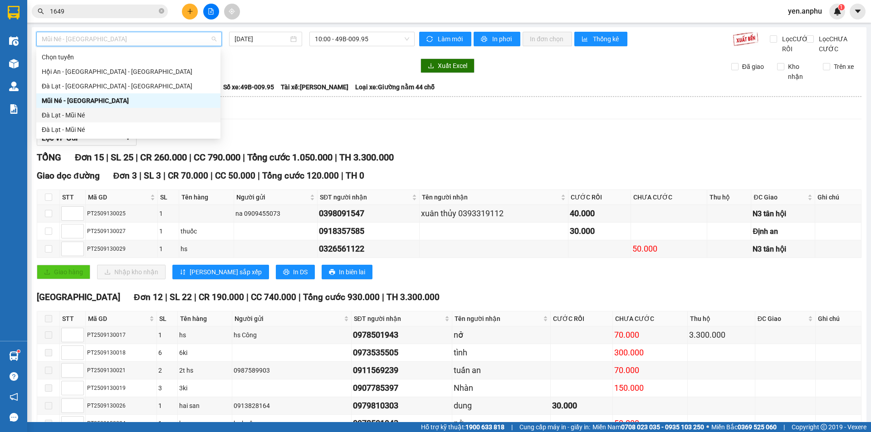
click at [62, 116] on div "Đà Lạt - Mũi Né" at bounding box center [128, 115] width 173 height 10
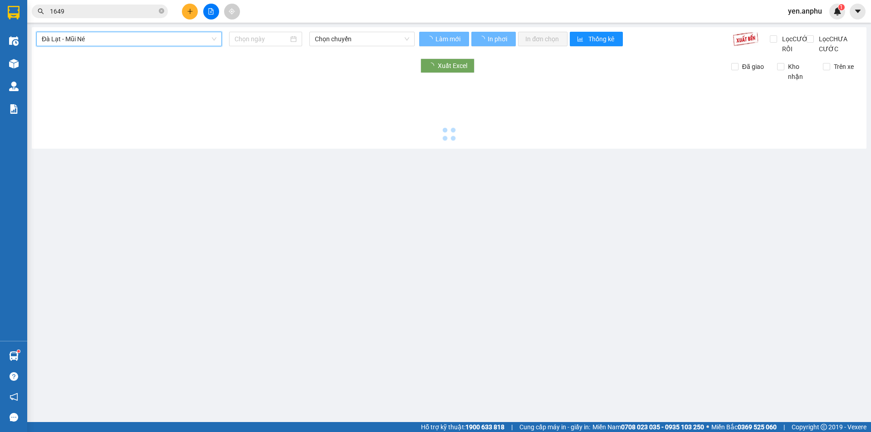
type input "[DATE]"
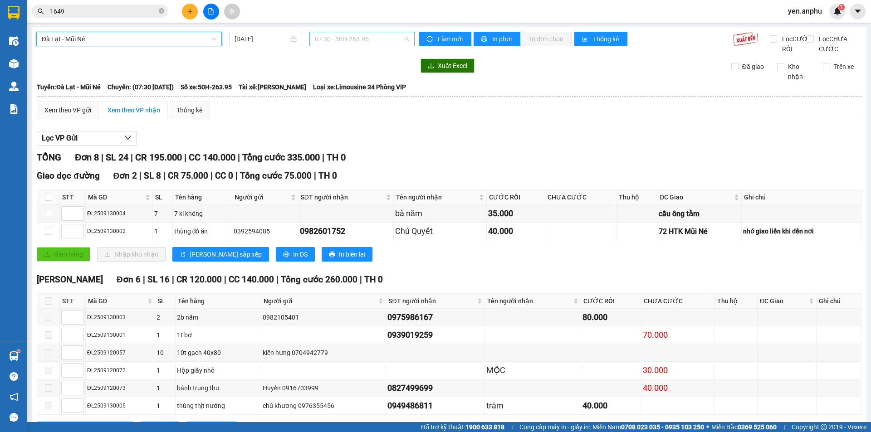
click at [343, 39] on span "07:30 - 50H-263.95" at bounding box center [362, 39] width 94 height 14
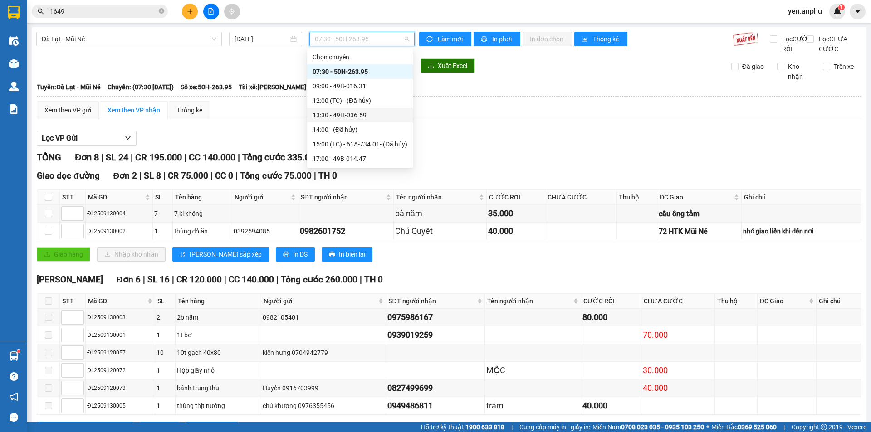
click at [353, 115] on div "13:30 - 49H-036.59" at bounding box center [359, 115] width 95 height 10
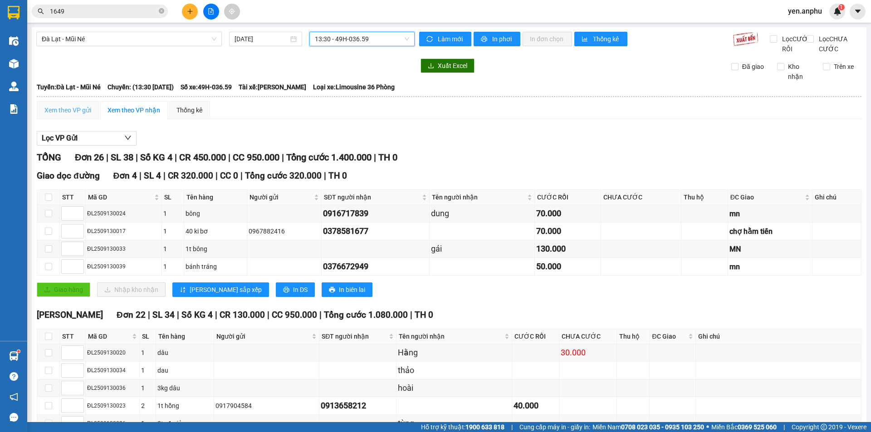
click at [82, 119] on div "Xem theo VP gửi" at bounding box center [68, 110] width 62 height 18
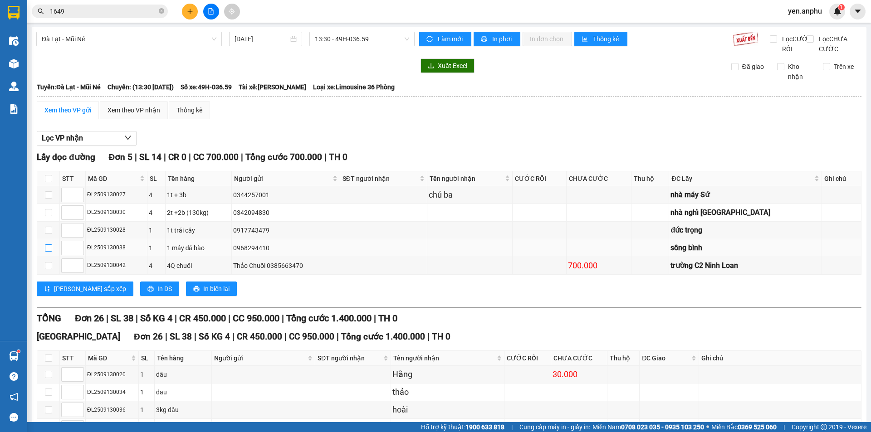
drag, startPoint x: 49, startPoint y: 259, endPoint x: 114, endPoint y: 241, distance: 67.3
click at [49, 252] on input "checkbox" at bounding box center [48, 247] width 7 height 7
checkbox input "true"
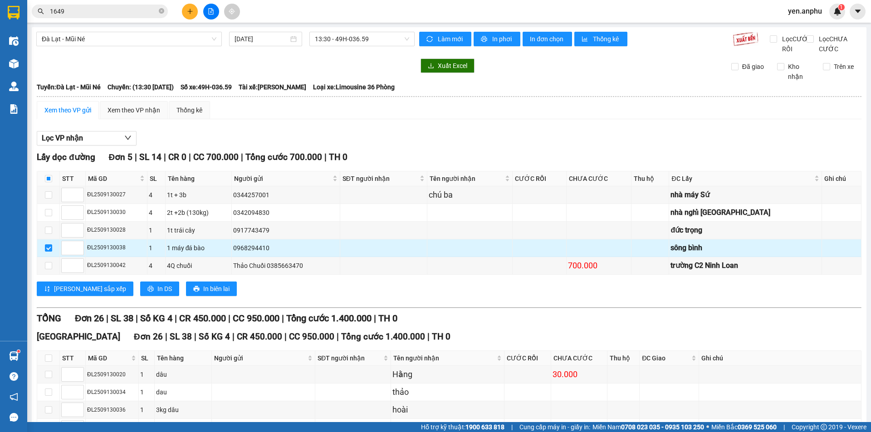
drag, startPoint x: 282, startPoint y: 258, endPoint x: 234, endPoint y: 258, distance: 48.5
click at [234, 257] on tr "ĐL2509130038 1 1 máy đá bào 0968294410 sông bình" at bounding box center [449, 248] width 824 height 18
copy tr "1 máy đá bào 0968294410"
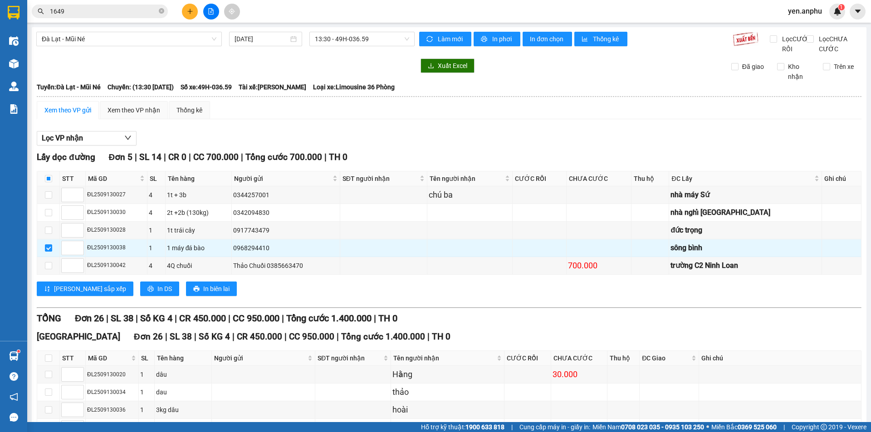
click at [183, 16] on div at bounding box center [211, 12] width 68 height 16
click at [189, 12] on icon "plus" at bounding box center [190, 11] width 6 height 6
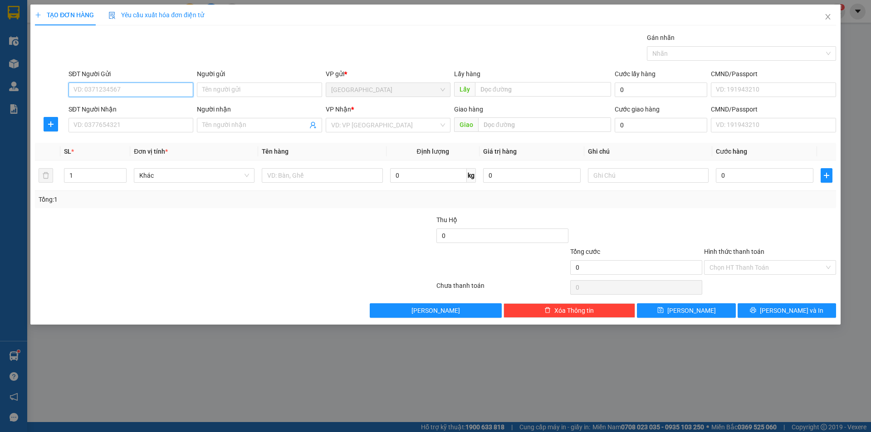
paste input "0968294410"
click at [93, 91] on input "0968294410" at bounding box center [130, 90] width 125 height 15
drag, startPoint x: 89, startPoint y: 90, endPoint x: 8, endPoint y: 96, distance: 81.3
click at [8, 96] on div "TẠO ĐƠN HÀNG Yêu cầu xuất hóa đơn điện tử Transit Pickup Surcharge Ids Transit …" at bounding box center [435, 216] width 871 height 432
type input "0968294410"
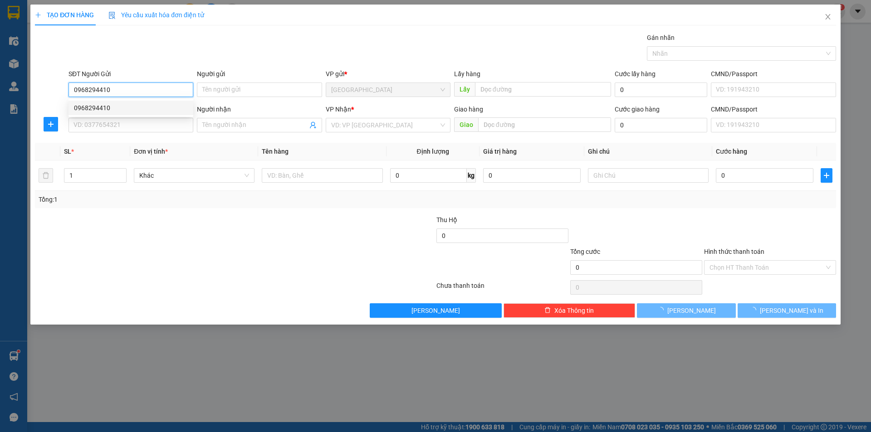
click at [109, 110] on div "0968294410" at bounding box center [131, 108] width 114 height 10
type input "sông bình"
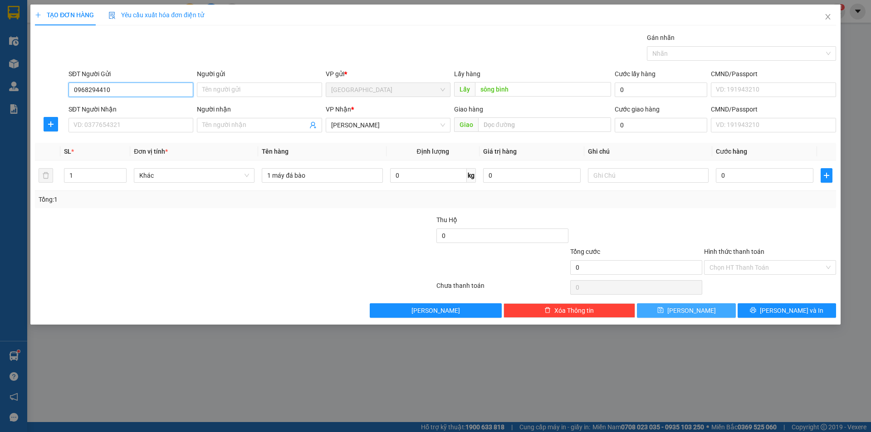
type input "0968294410"
click at [669, 307] on button "[PERSON_NAME]" at bounding box center [686, 310] width 98 height 15
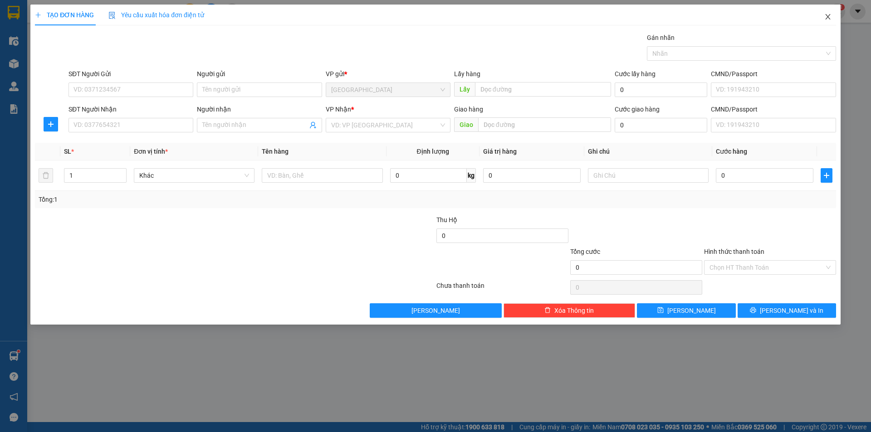
click at [830, 20] on icon "close" at bounding box center [827, 16] width 7 height 7
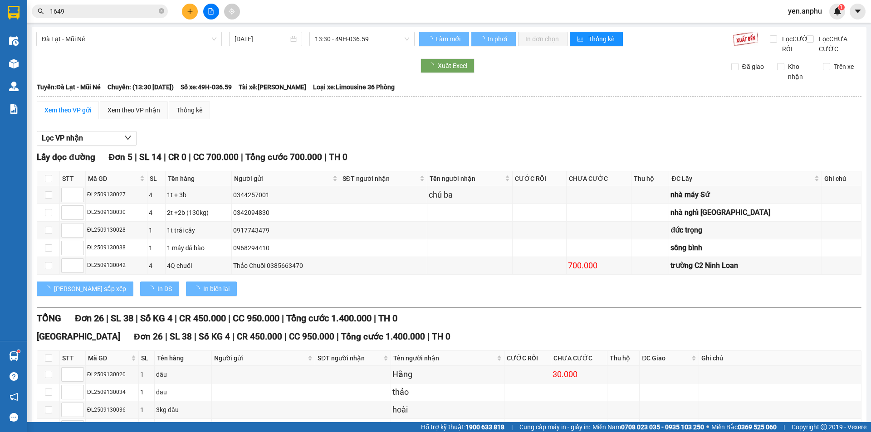
click at [99, 13] on input "1649" at bounding box center [103, 11] width 107 height 10
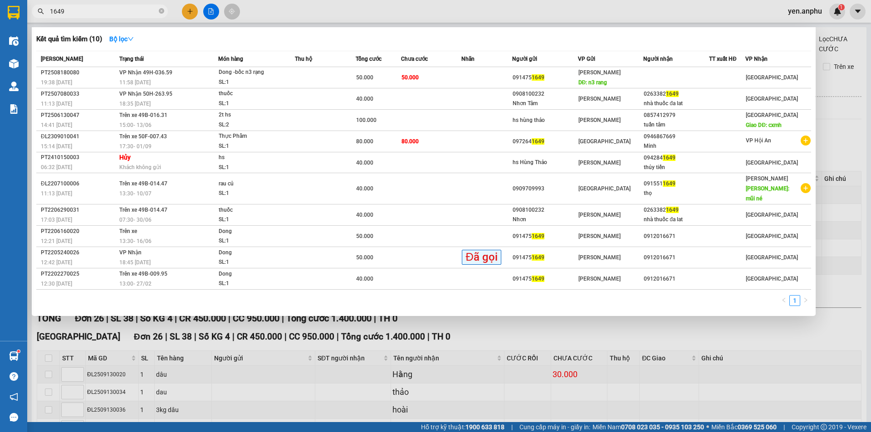
click at [99, 13] on input "1649" at bounding box center [103, 11] width 107 height 10
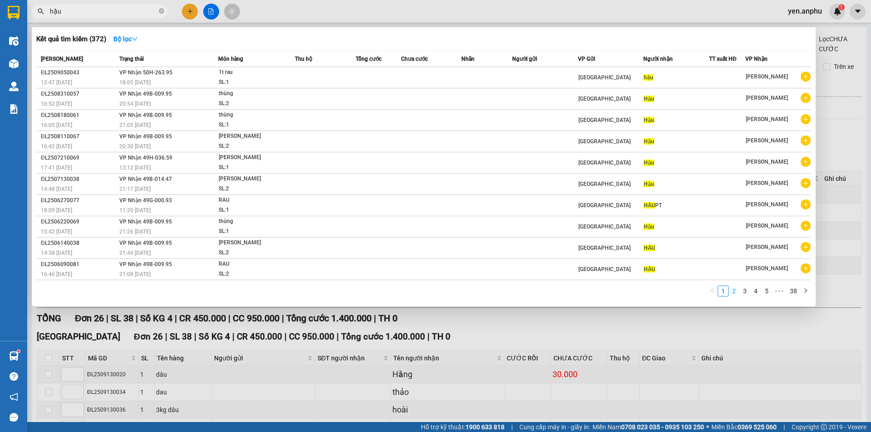
type input "hậu"
click at [738, 295] on link "2" at bounding box center [734, 291] width 10 height 10
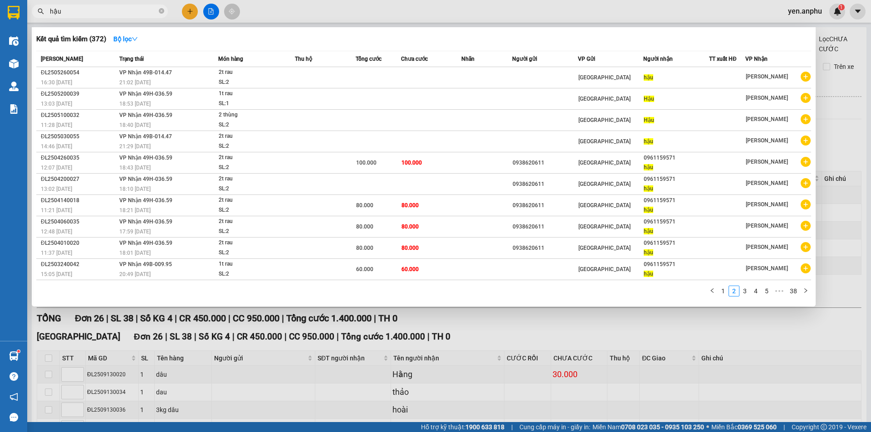
drag, startPoint x: 745, startPoint y: 295, endPoint x: 733, endPoint y: 245, distance: 50.9
click at [745, 295] on link "3" at bounding box center [745, 291] width 10 height 10
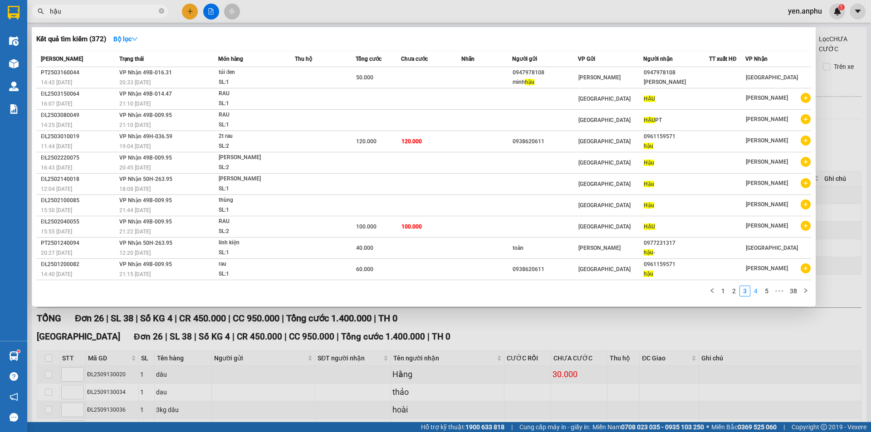
click at [757, 297] on li "4" at bounding box center [755, 291] width 11 height 11
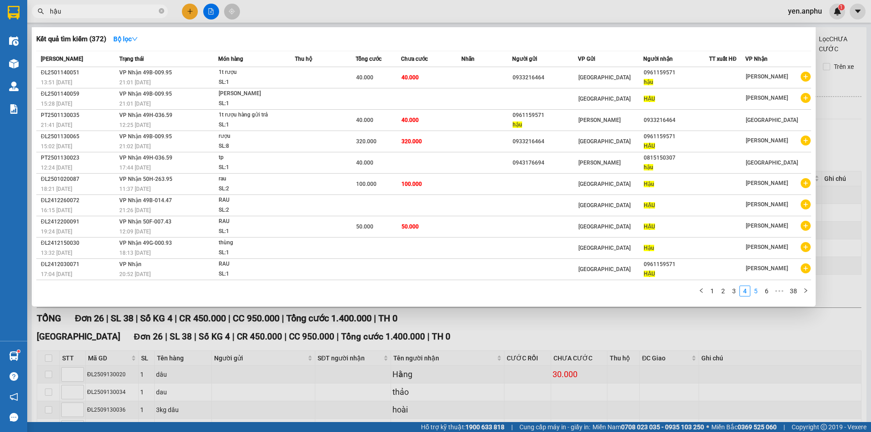
click at [759, 291] on link "5" at bounding box center [755, 291] width 10 height 10
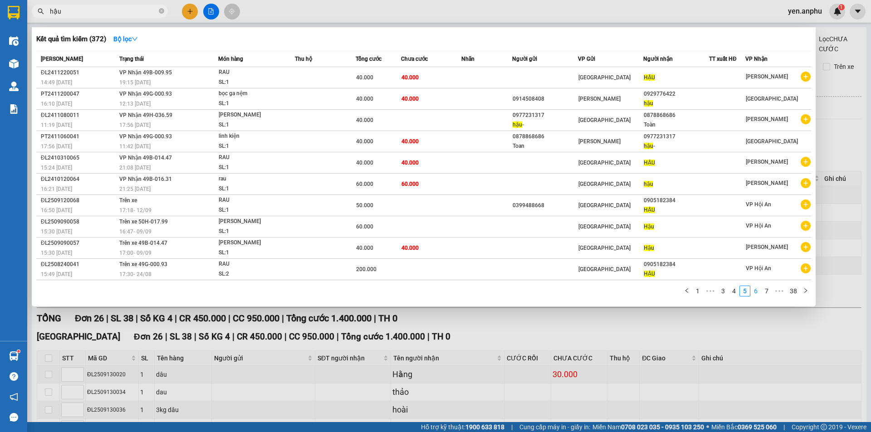
click at [753, 293] on link "6" at bounding box center [755, 291] width 10 height 10
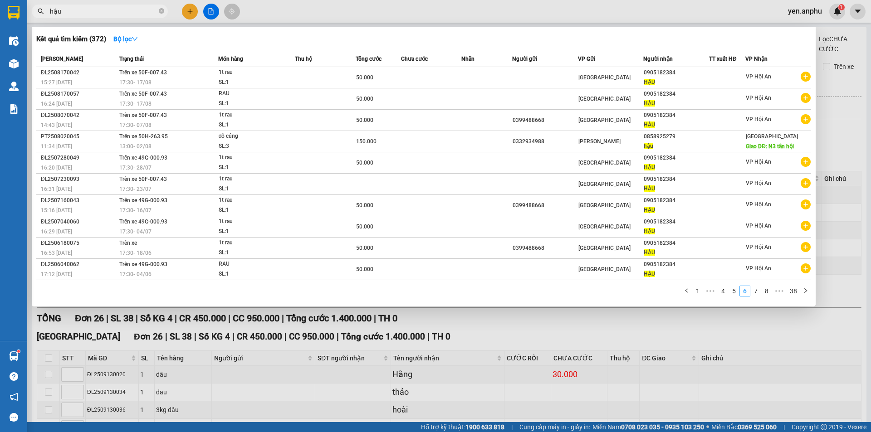
click at [746, 292] on link "6" at bounding box center [745, 291] width 10 height 10
click at [738, 292] on link "5" at bounding box center [734, 291] width 10 height 10
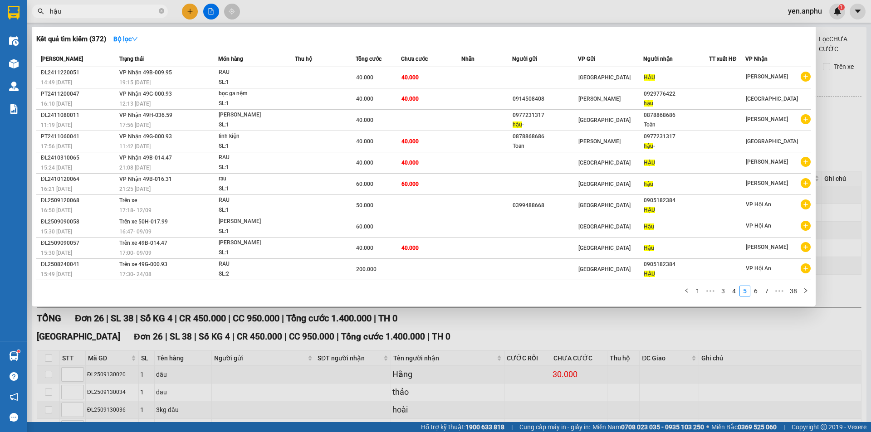
click at [190, 12] on div at bounding box center [435, 216] width 871 height 432
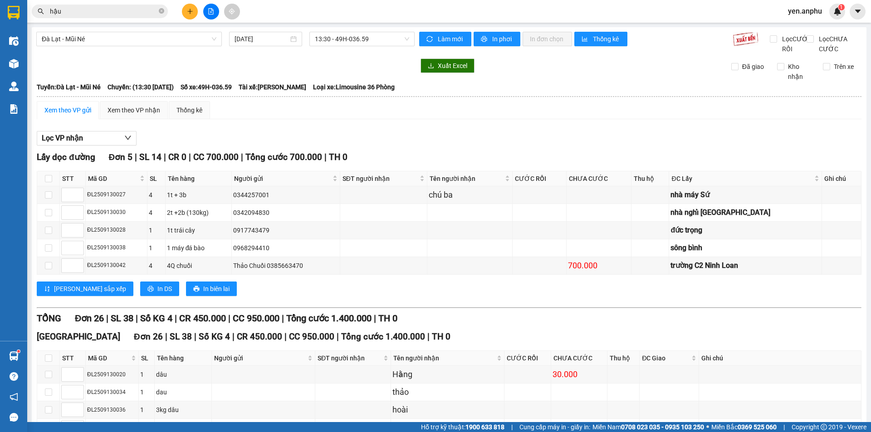
click at [190, 12] on icon "plus" at bounding box center [190, 11] width 6 height 6
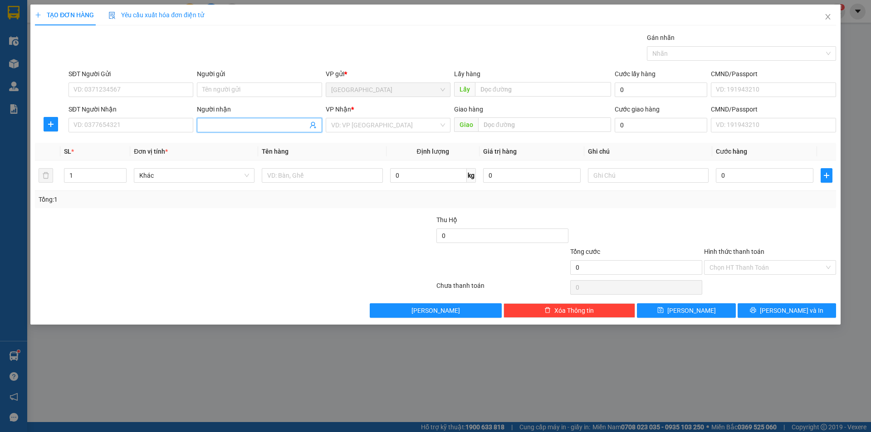
click at [244, 122] on input "Người nhận" at bounding box center [254, 125] width 105 height 10
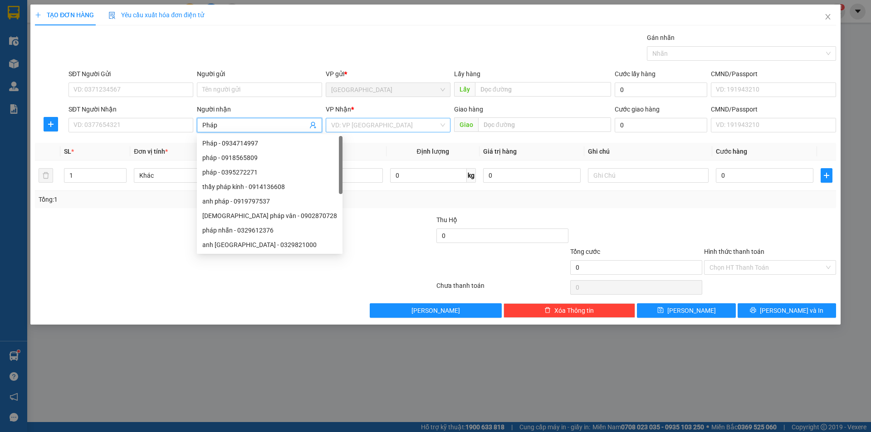
type input "Pháp"
click at [354, 121] on input "search" at bounding box center [384, 125] width 107 height 14
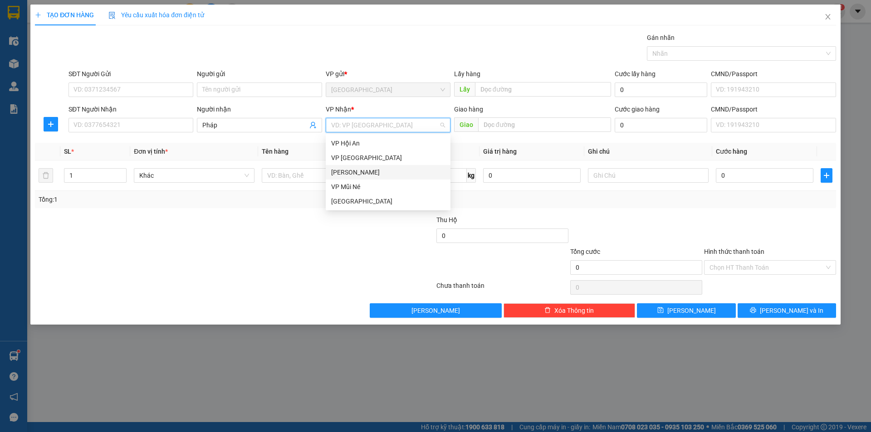
click at [345, 169] on div "[PERSON_NAME]" at bounding box center [388, 172] width 114 height 10
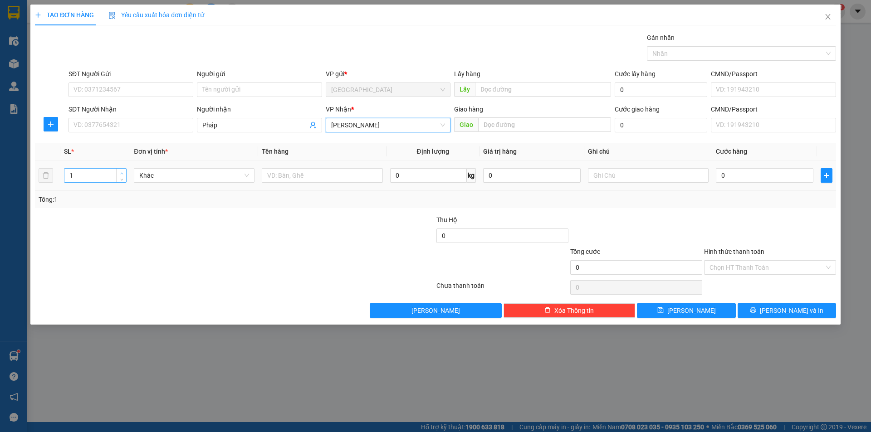
type input "2"
drag, startPoint x: 117, startPoint y: 171, endPoint x: 214, endPoint y: 177, distance: 96.3
click at [117, 171] on span "Increase Value" at bounding box center [121, 172] width 10 height 7
click at [282, 177] on input "text" at bounding box center [322, 175] width 121 height 15
type input "thùng to + thùng nhỏ"
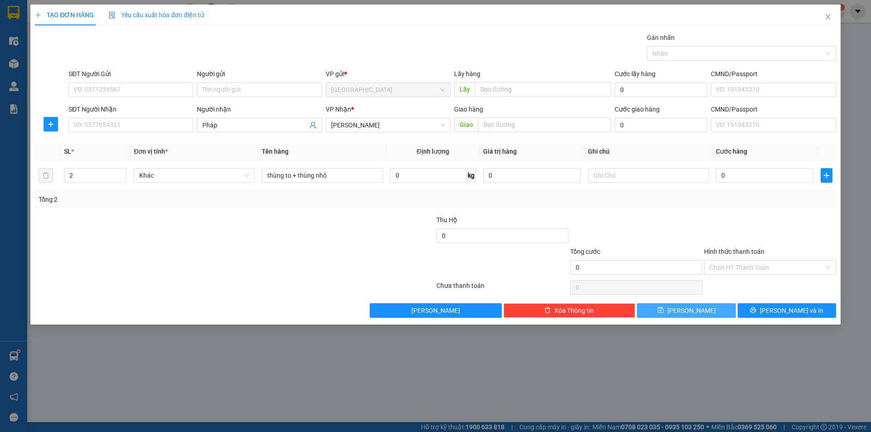
click at [709, 317] on button "[PERSON_NAME]" at bounding box center [686, 310] width 98 height 15
type input "1"
click at [131, 130] on input "SĐT Người Nhận" at bounding box center [130, 125] width 125 height 15
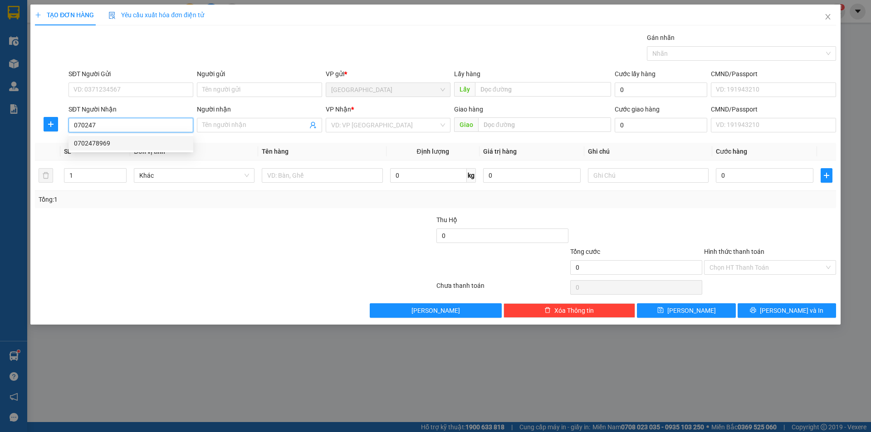
click at [158, 146] on div "0702478969" at bounding box center [131, 143] width 114 height 10
type input "0702478969"
type input "ĐIỆN BÀN"
type input "0702478969"
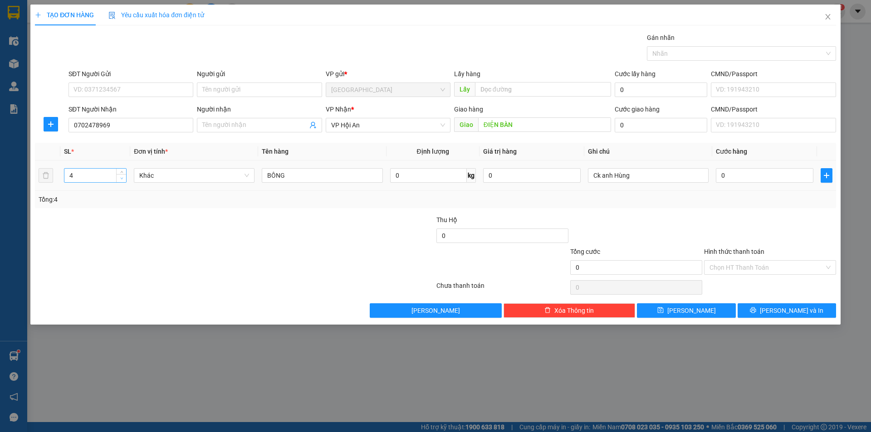
type input "3"
click at [119, 180] on span "down" at bounding box center [121, 178] width 5 height 5
click at [714, 309] on button "[PERSON_NAME]" at bounding box center [686, 310] width 98 height 15
click at [828, 15] on icon "close" at bounding box center [827, 16] width 7 height 7
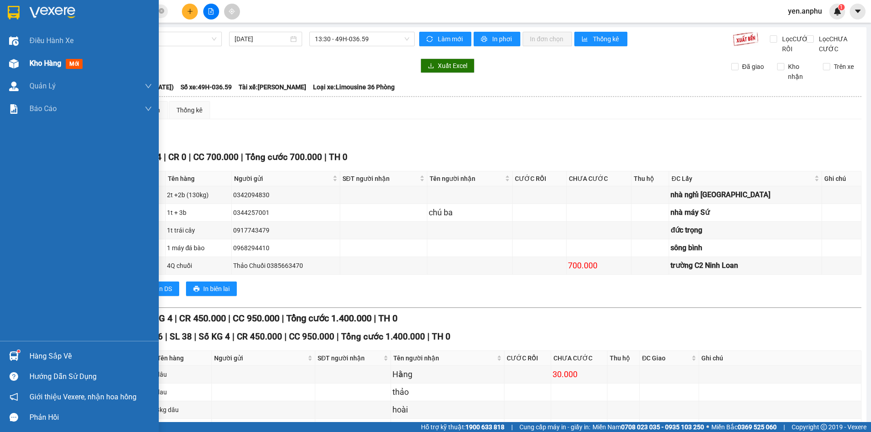
click at [19, 56] on div at bounding box center [14, 64] width 16 height 16
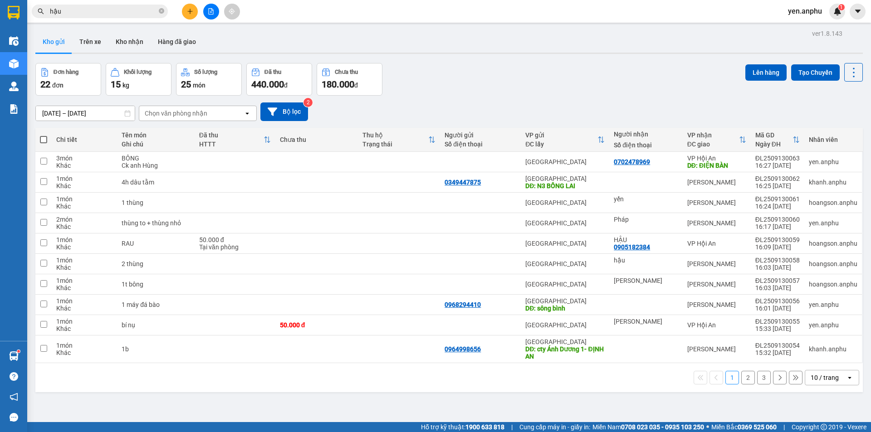
scroll to position [42, 0]
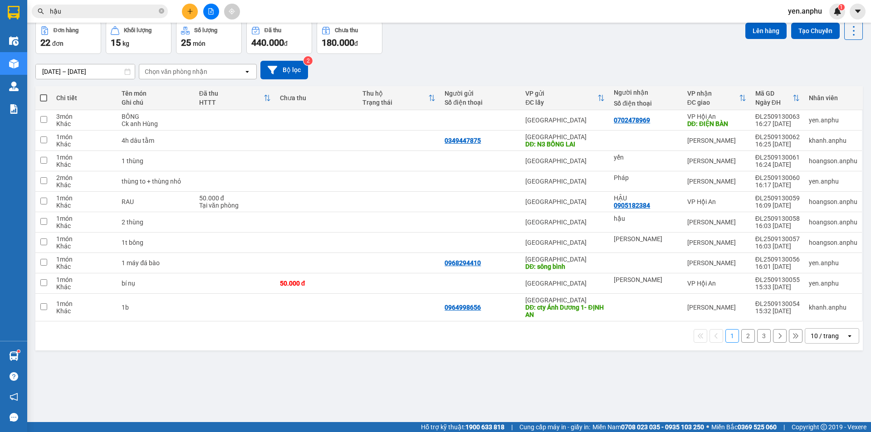
click at [810, 336] on div "10 / trang" at bounding box center [824, 335] width 28 height 9
click at [810, 324] on div "100 / trang" at bounding box center [825, 316] width 54 height 16
click at [0, 0] on div "Đang tải dữ liệu" at bounding box center [0, 0] width 0 height 0
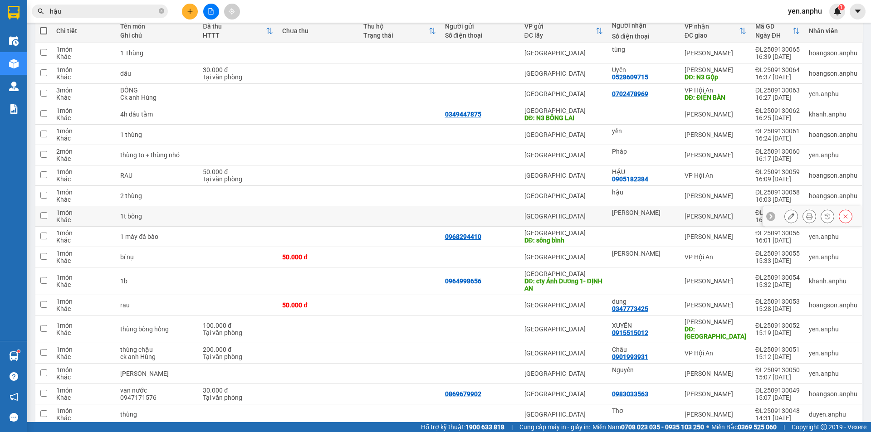
scroll to position [271, 0]
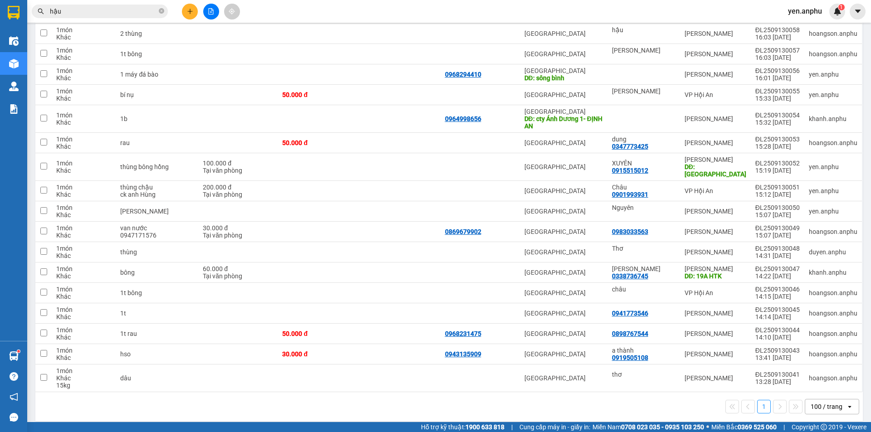
click at [26, 61] on div "Kho hàng mới" at bounding box center [13, 63] width 27 height 23
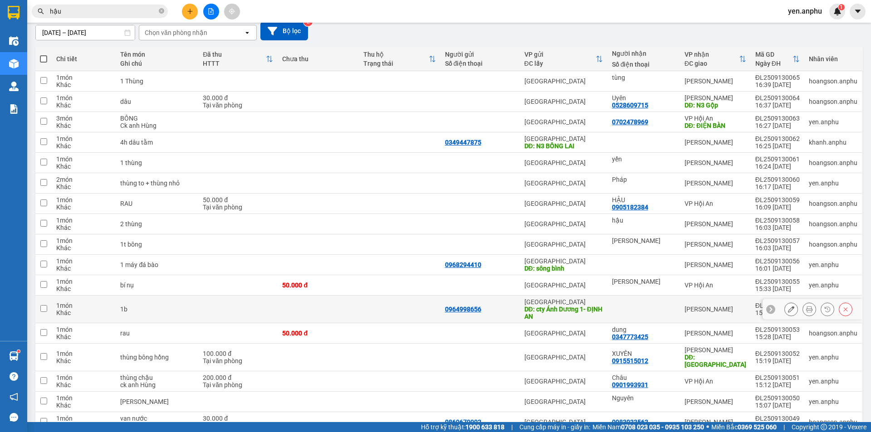
scroll to position [0, 0]
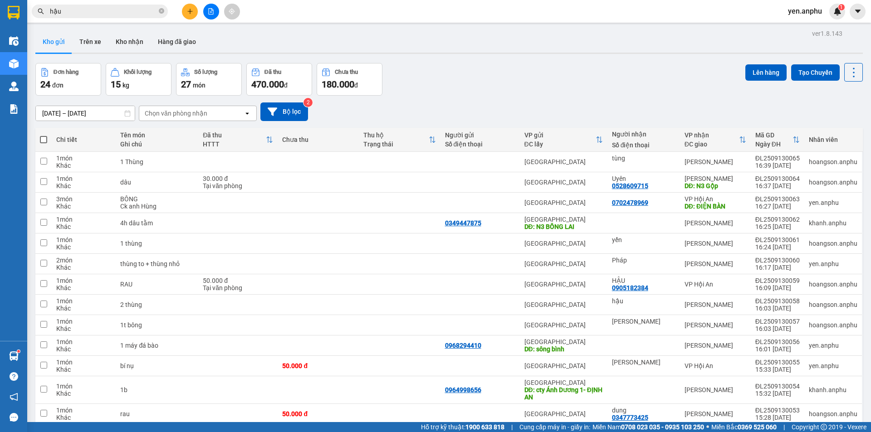
click at [182, 115] on div "Chọn văn phòng nhận" at bounding box center [176, 113] width 63 height 9
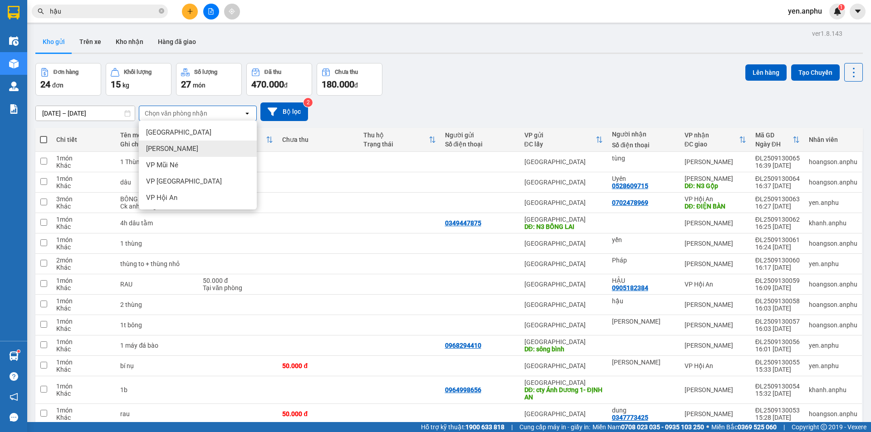
click at [181, 146] on div "[PERSON_NAME]" at bounding box center [198, 149] width 118 height 16
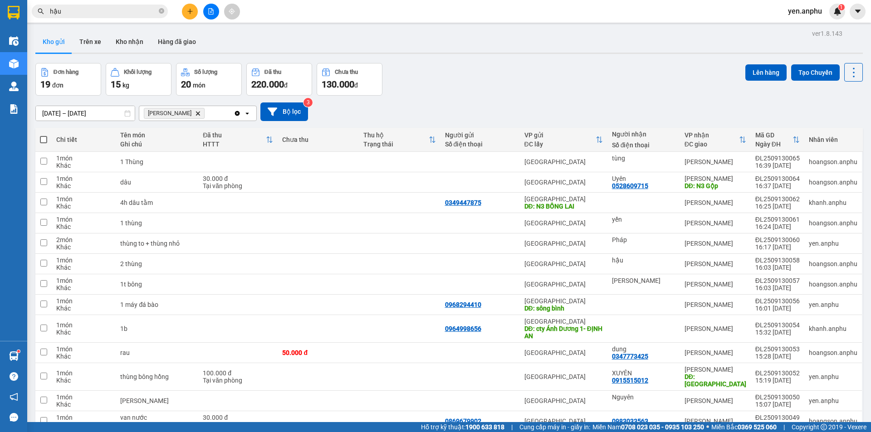
click at [43, 138] on span at bounding box center [43, 139] width 7 height 7
click at [44, 135] on input "checkbox" at bounding box center [44, 135] width 0 height 0
checkbox input "true"
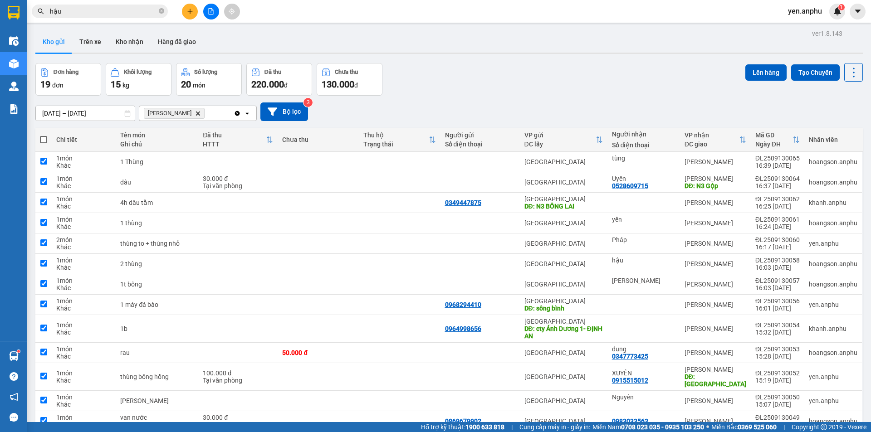
checkbox input "true"
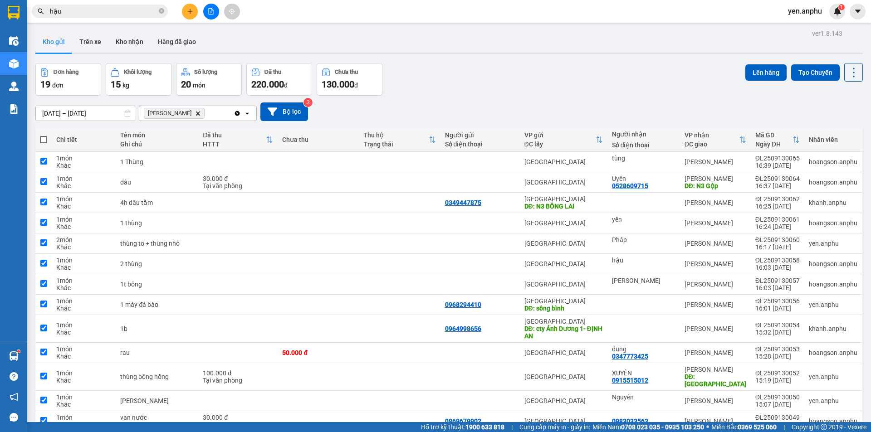
checkbox input "true"
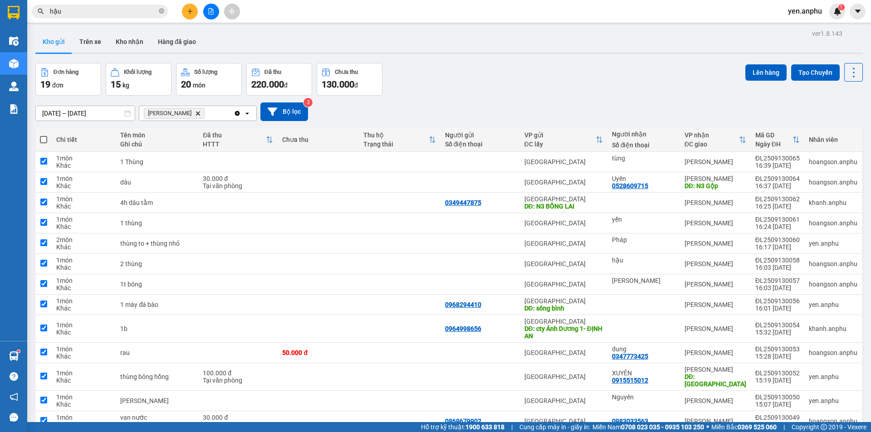
checkbox input "true"
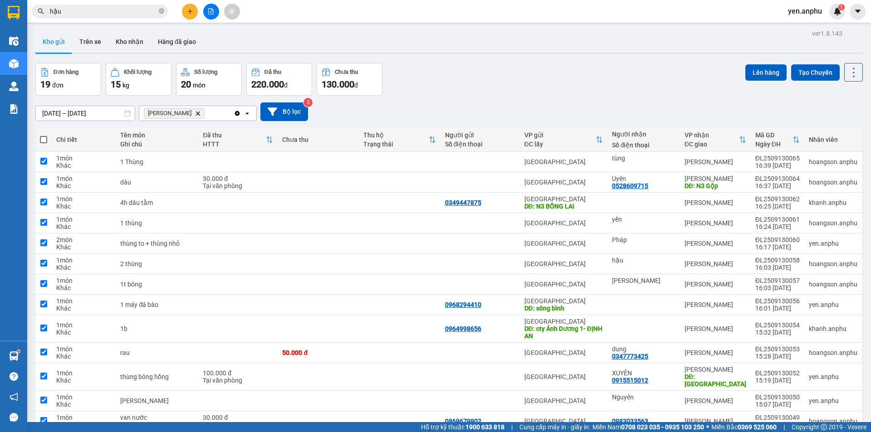
checkbox input "true"
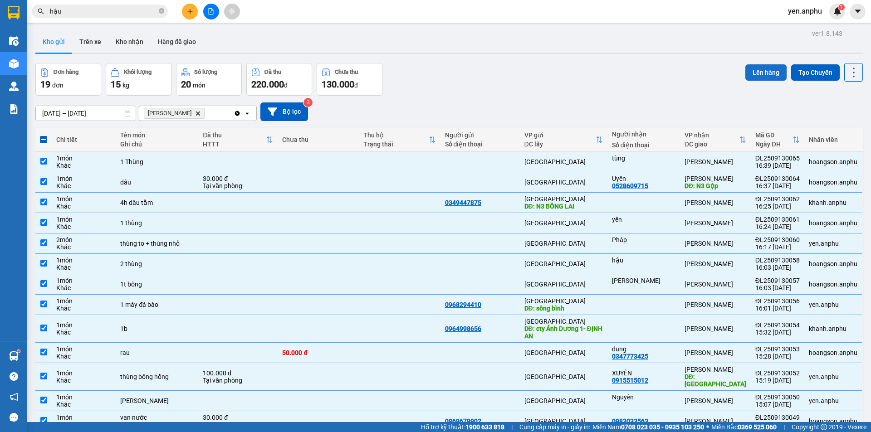
click at [752, 78] on button "Lên hàng" at bounding box center [765, 72] width 41 height 16
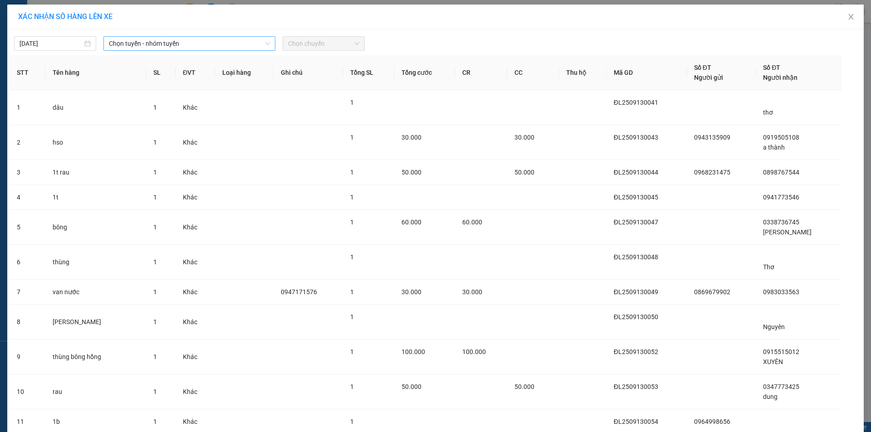
click at [190, 44] on span "Chọn tuyến - nhóm tuyến" at bounding box center [189, 44] width 161 height 14
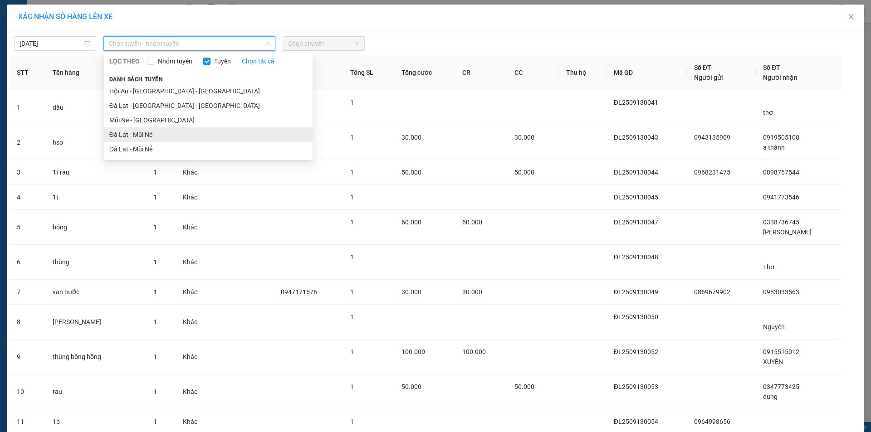
click at [143, 136] on li "Đà Lạt - Mũi Né" at bounding box center [208, 134] width 209 height 15
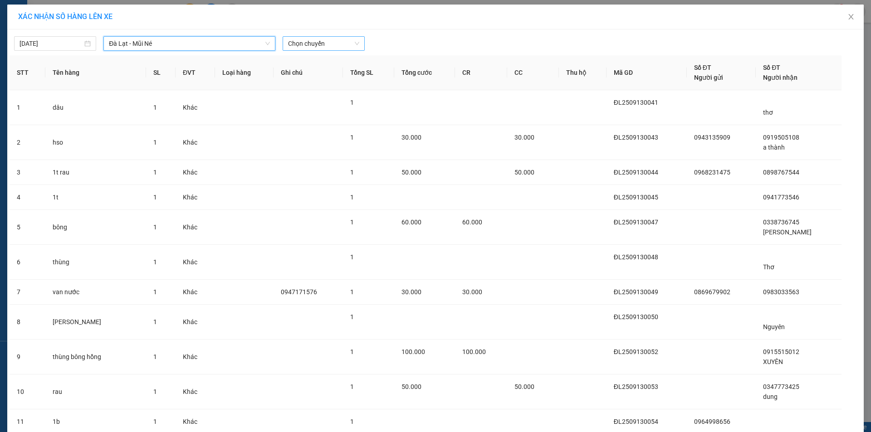
click at [332, 46] on span "Chọn chuyến" at bounding box center [323, 44] width 71 height 14
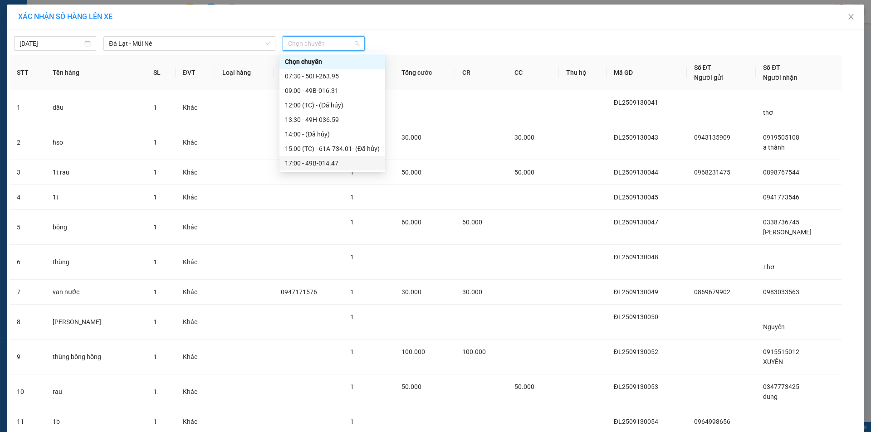
click at [317, 166] on div "17:00 - 49B-014.47" at bounding box center [332, 163] width 95 height 10
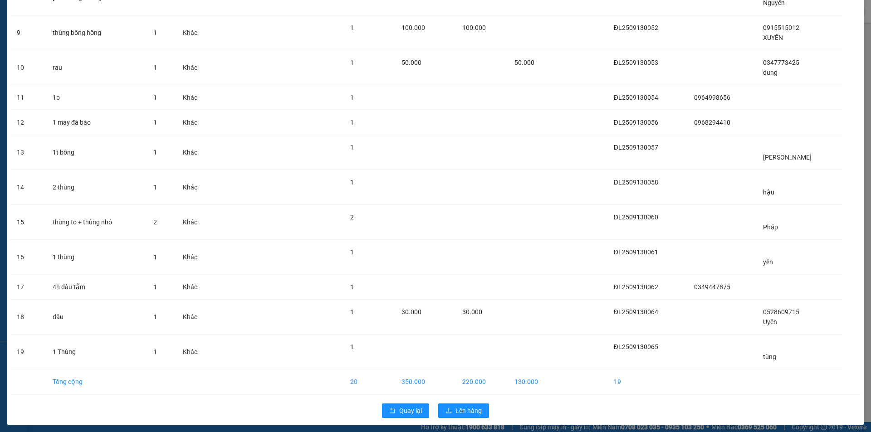
scroll to position [333, 0]
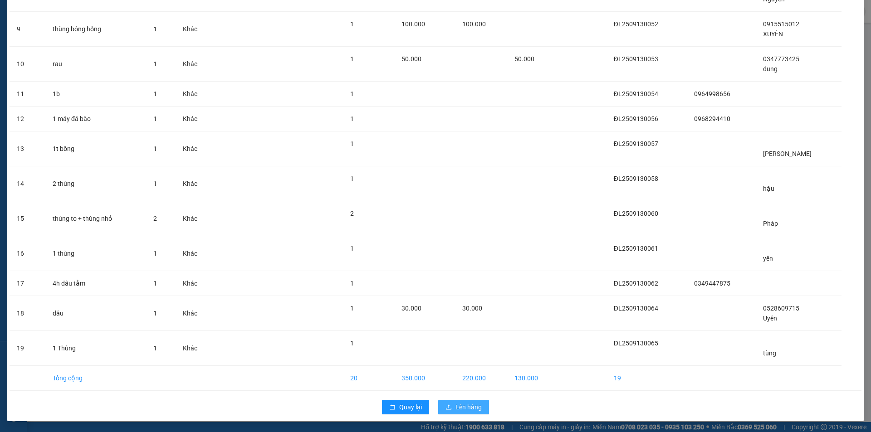
click at [463, 409] on span "Lên hàng" at bounding box center [468, 407] width 26 height 10
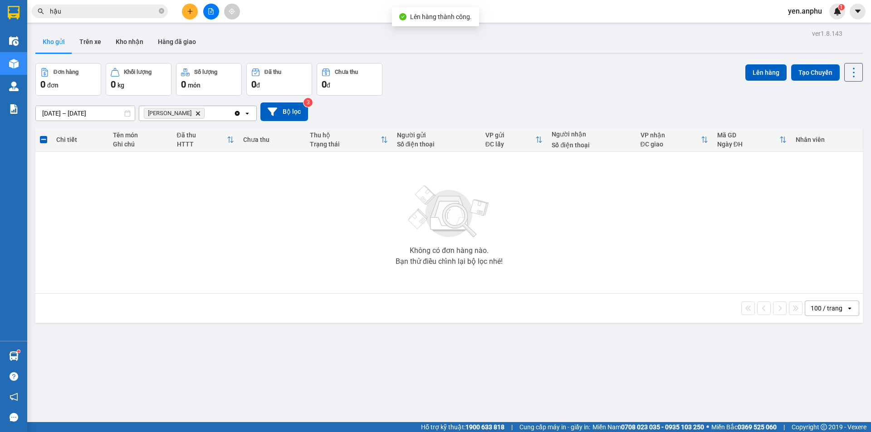
click at [206, 11] on button at bounding box center [211, 12] width 16 height 16
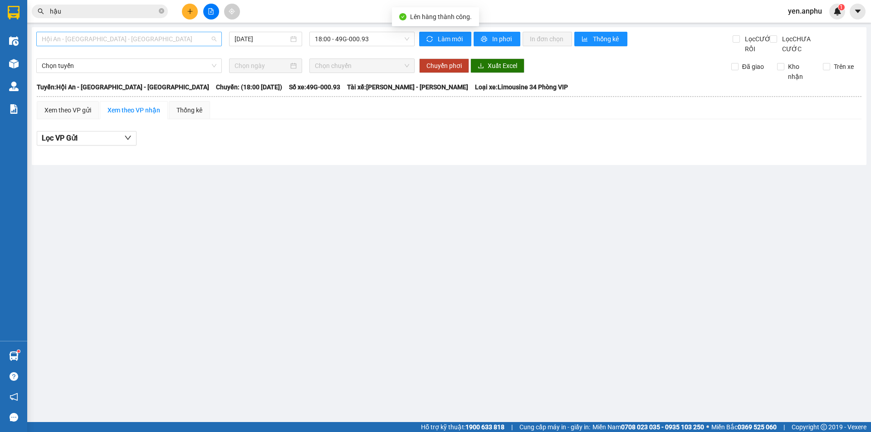
click at [102, 38] on span "Hội An - [GEOGRAPHIC_DATA] - [GEOGRAPHIC_DATA]" at bounding box center [129, 39] width 175 height 14
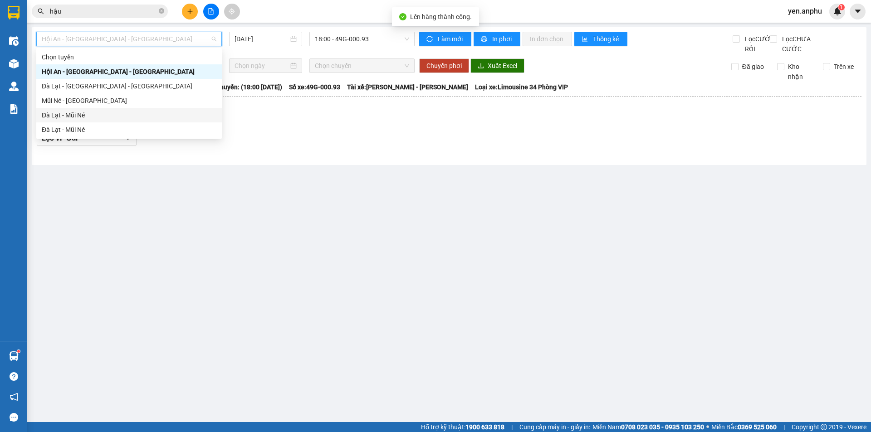
click at [68, 115] on div "Đà Lạt - Mũi Né" at bounding box center [129, 115] width 175 height 10
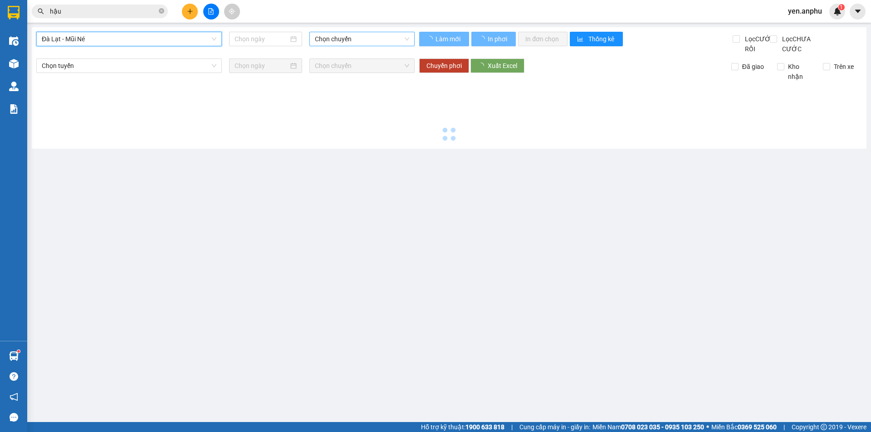
type input "[DATE]"
click at [349, 36] on span "Chọn chuyến" at bounding box center [362, 39] width 94 height 14
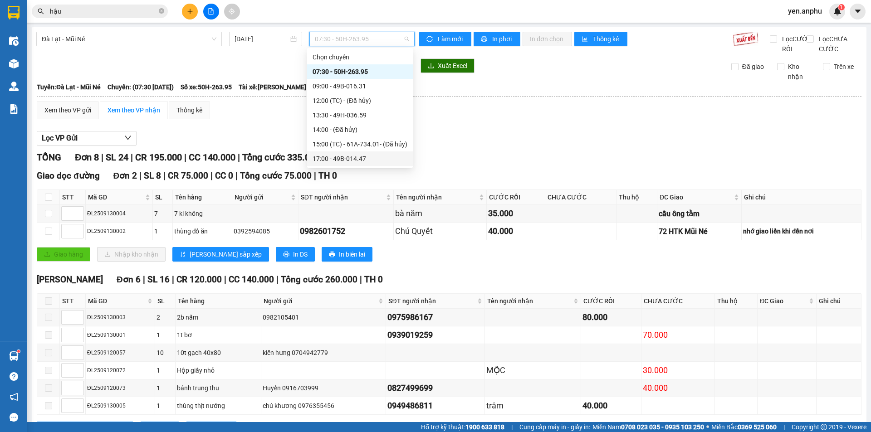
click at [347, 157] on div "17:00 - 49B-014.47" at bounding box center [359, 159] width 95 height 10
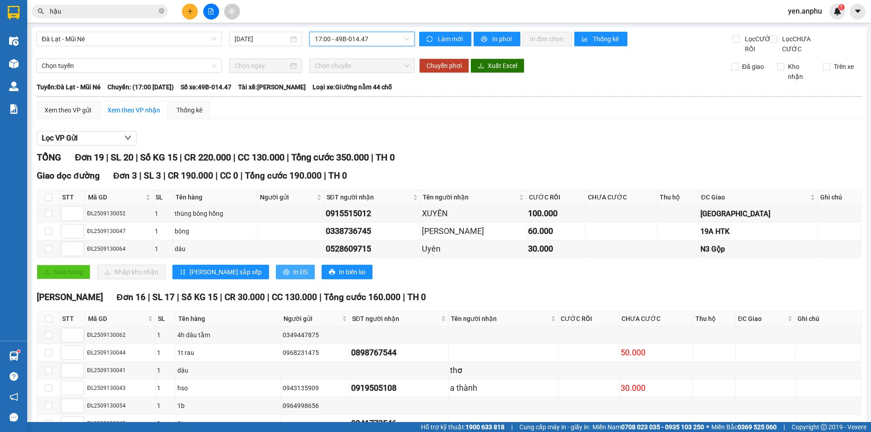
click at [276, 279] on button "In DS" at bounding box center [295, 272] width 39 height 15
click at [72, 115] on div "Xem theo VP gửi" at bounding box center [67, 110] width 47 height 10
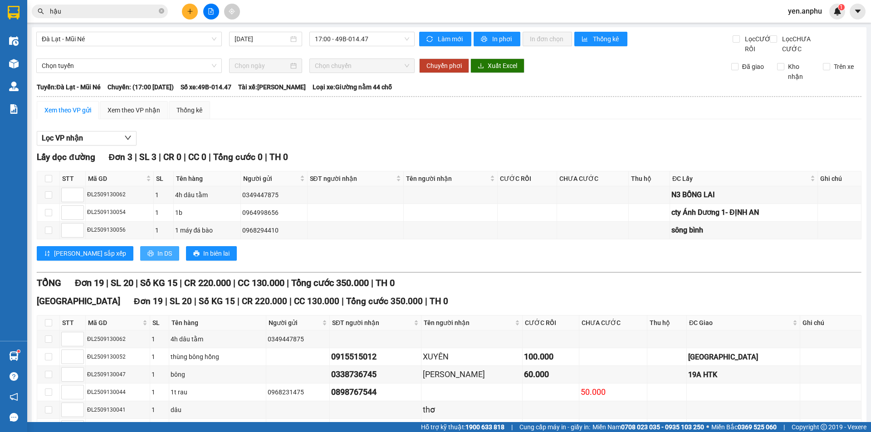
click at [157, 258] on span "In DS" at bounding box center [164, 253] width 15 height 10
click at [137, 115] on div "Xem theo VP nhận" at bounding box center [133, 110] width 53 height 10
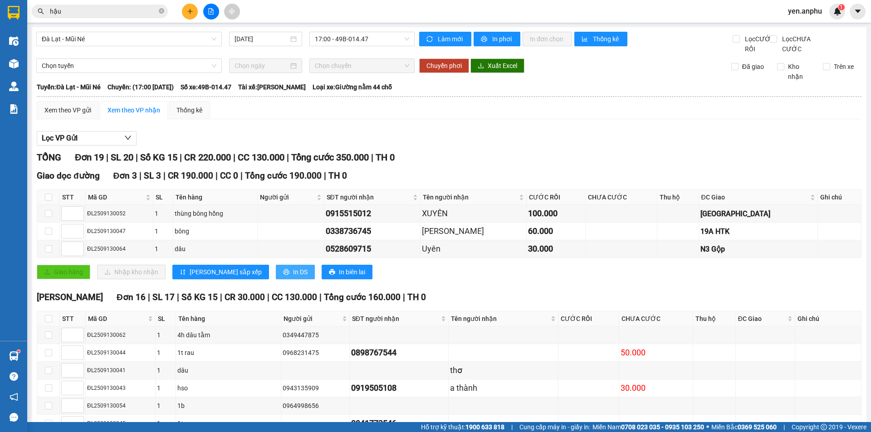
click at [276, 279] on button "In DS" at bounding box center [295, 272] width 39 height 15
click at [185, 9] on button at bounding box center [190, 12] width 16 height 16
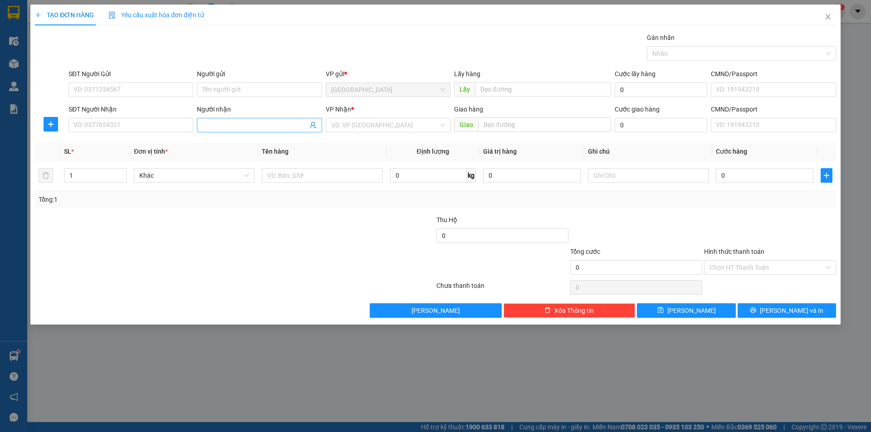
click at [235, 126] on input "Người nhận" at bounding box center [254, 125] width 105 height 10
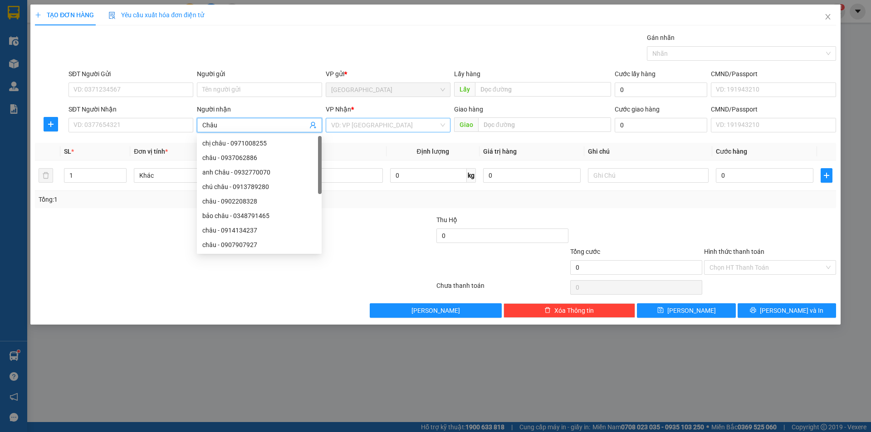
type input "Châu"
click at [336, 128] on input "search" at bounding box center [384, 125] width 107 height 14
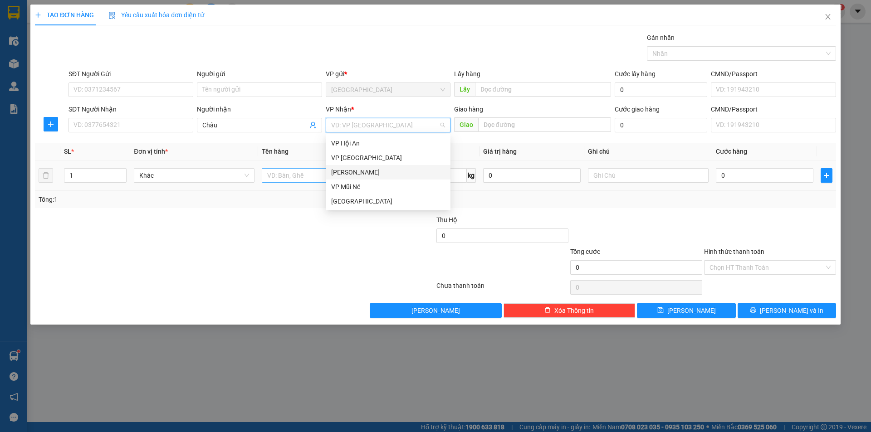
drag, startPoint x: 348, startPoint y: 170, endPoint x: 317, endPoint y: 177, distance: 31.5
click at [348, 171] on div "[PERSON_NAME]" at bounding box center [388, 172] width 114 height 10
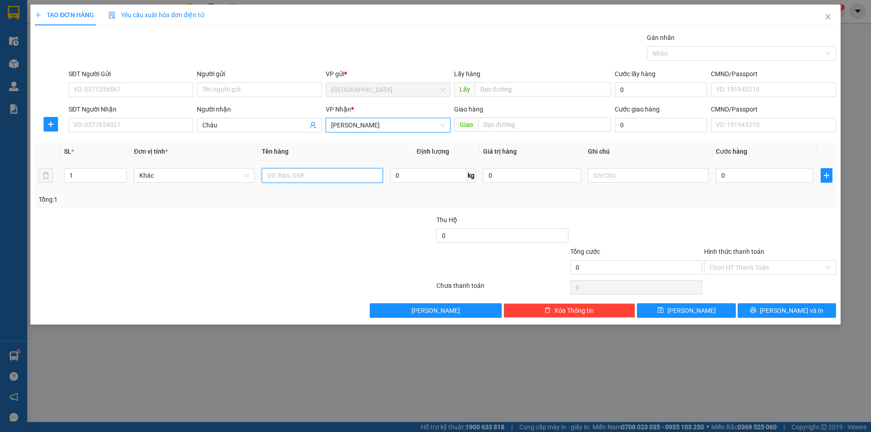
click at [307, 178] on input "text" at bounding box center [322, 175] width 121 height 15
type input "[PERSON_NAME]"
click at [752, 177] on input "0" at bounding box center [764, 175] width 97 height 15
type input "5"
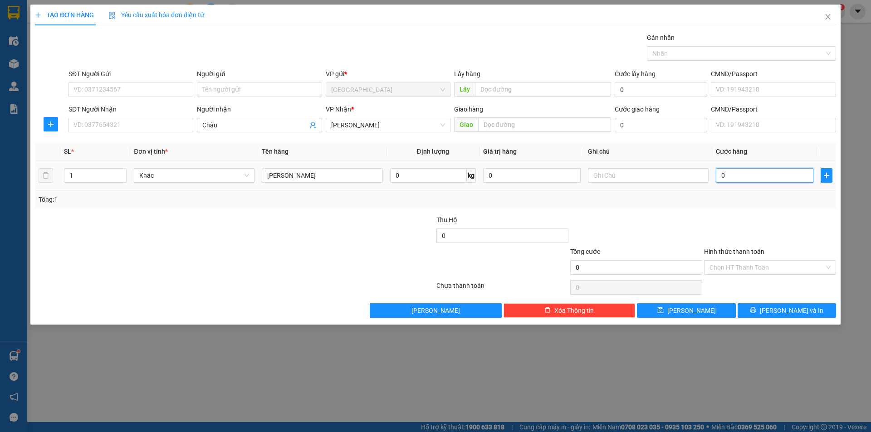
type input "5"
type input "50"
type input "50.000"
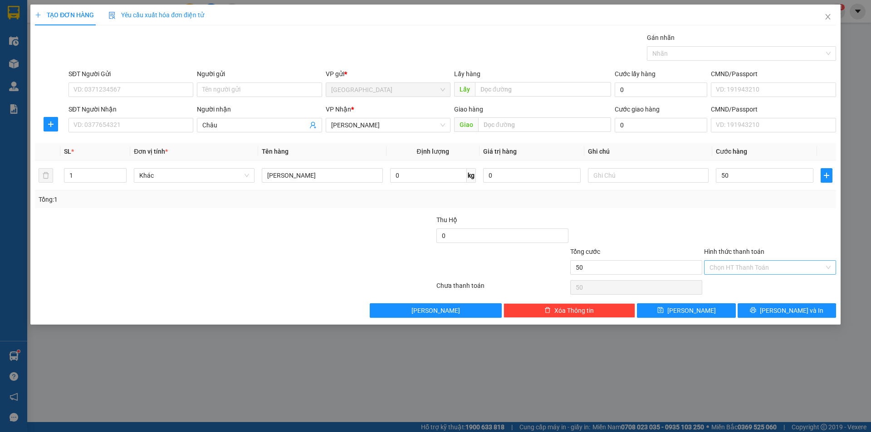
type input "50.000"
click at [719, 268] on input "Hình thức thanh toán" at bounding box center [766, 268] width 115 height 14
drag, startPoint x: 721, startPoint y: 285, endPoint x: 709, endPoint y: 296, distance: 15.4
click at [718, 287] on div "Tại văn phòng" at bounding box center [769, 286] width 121 height 10
type input "0"
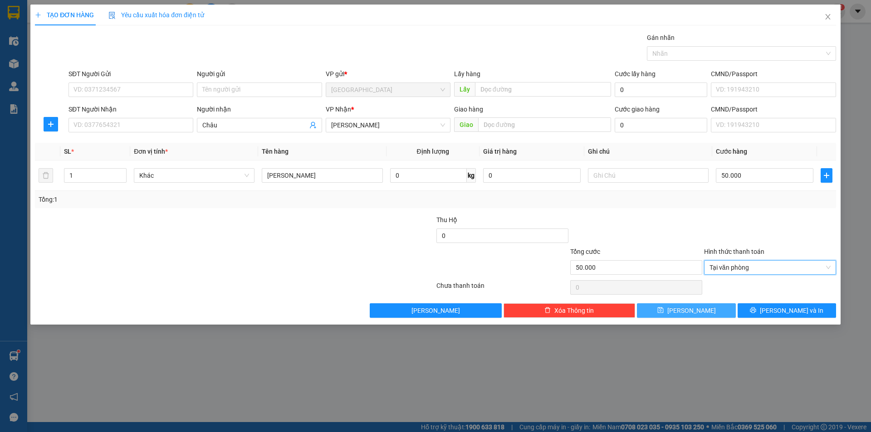
drag, startPoint x: 691, startPoint y: 312, endPoint x: 607, endPoint y: 259, distance: 99.6
click at [690, 312] on span "[PERSON_NAME]" at bounding box center [691, 311] width 49 height 10
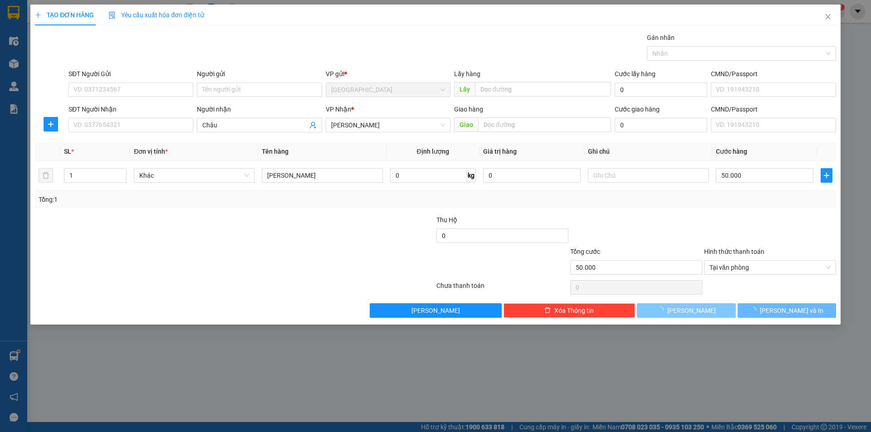
type input "0"
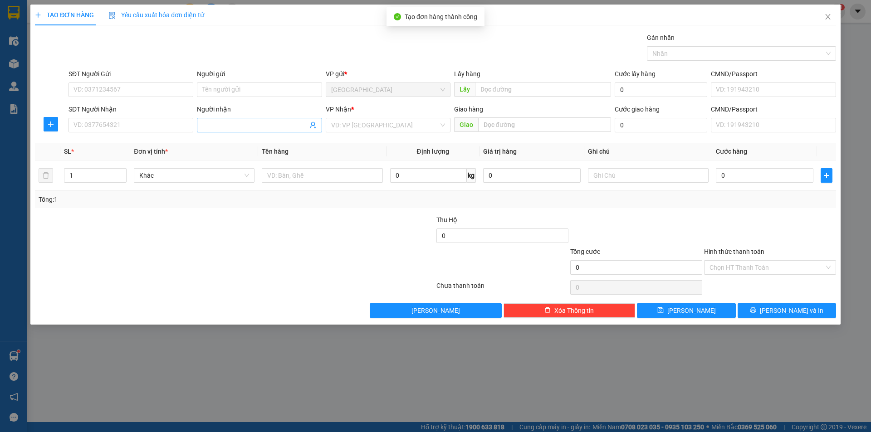
click at [212, 122] on input "Người nhận" at bounding box center [254, 125] width 105 height 10
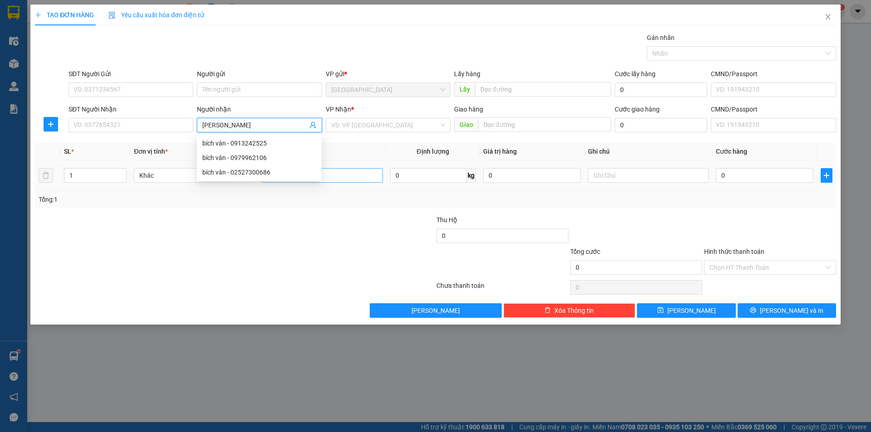
drag, startPoint x: 393, startPoint y: 132, endPoint x: 353, endPoint y: 180, distance: 61.8
click at [390, 135] on div "VP Nhận * VD: VP [GEOGRAPHIC_DATA]" at bounding box center [388, 120] width 125 height 32
type input "[PERSON_NAME]"
click at [354, 124] on input "search" at bounding box center [384, 125] width 107 height 14
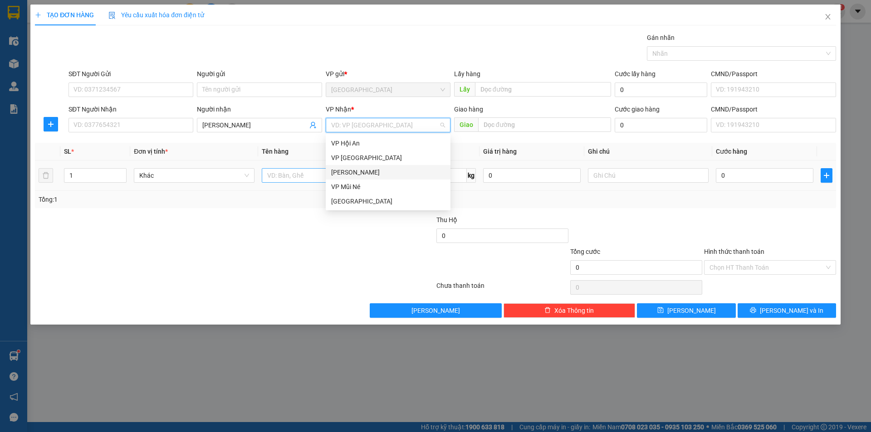
drag, startPoint x: 347, startPoint y: 173, endPoint x: 318, endPoint y: 175, distance: 29.5
click at [344, 173] on div "[PERSON_NAME]" at bounding box center [388, 172] width 114 height 10
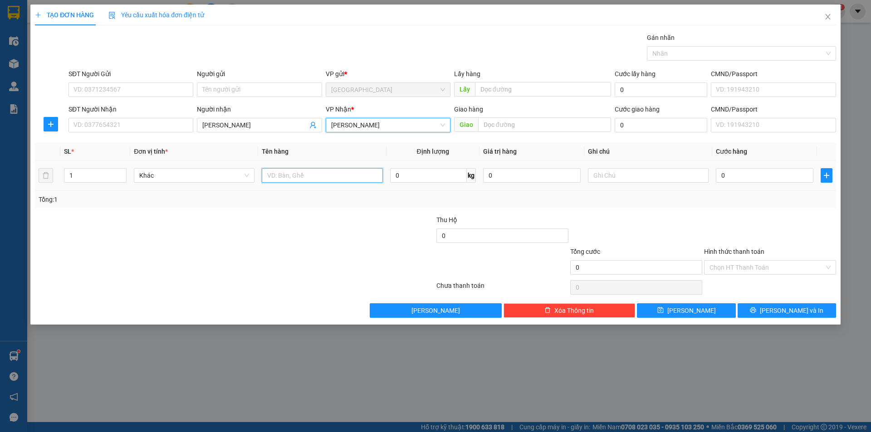
click at [312, 175] on input "text" at bounding box center [322, 175] width 121 height 15
type input "[PERSON_NAME]"
click at [765, 180] on input "0" at bounding box center [764, 175] width 97 height 15
type input "5"
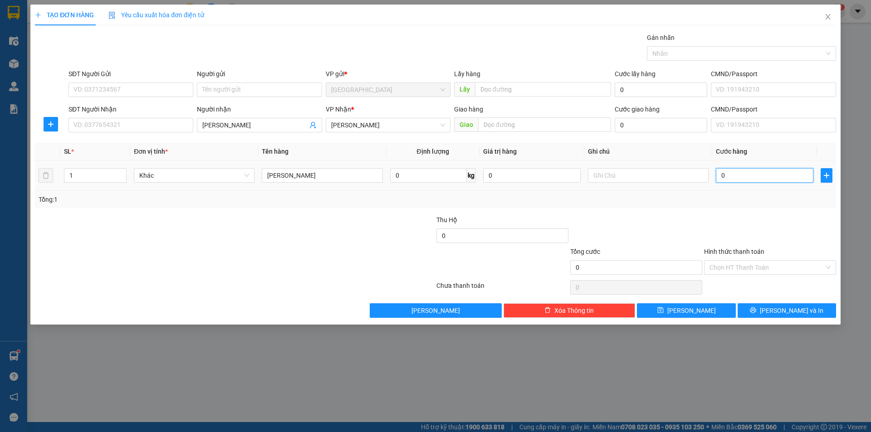
type input "5"
type input "50"
type input "50.000"
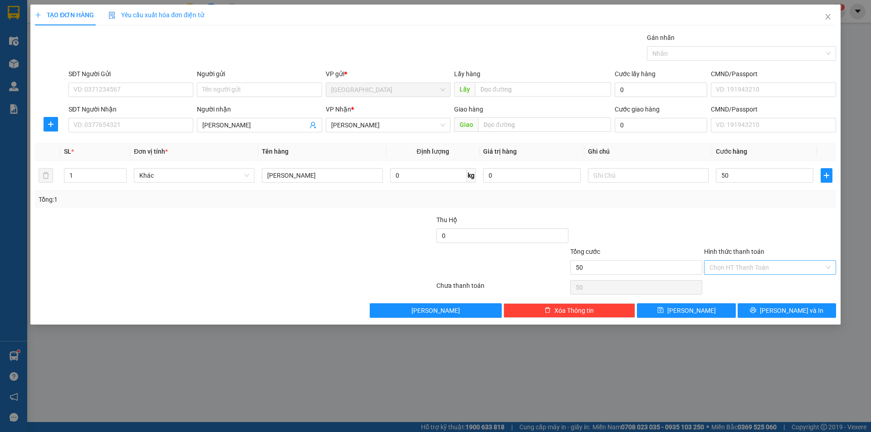
type input "50.000"
drag, startPoint x: 745, startPoint y: 268, endPoint x: 741, endPoint y: 279, distance: 12.6
click at [745, 268] on input "Hình thức thanh toán" at bounding box center [766, 268] width 115 height 14
click at [739, 283] on div "Tại văn phòng" at bounding box center [769, 286] width 121 height 10
type input "0"
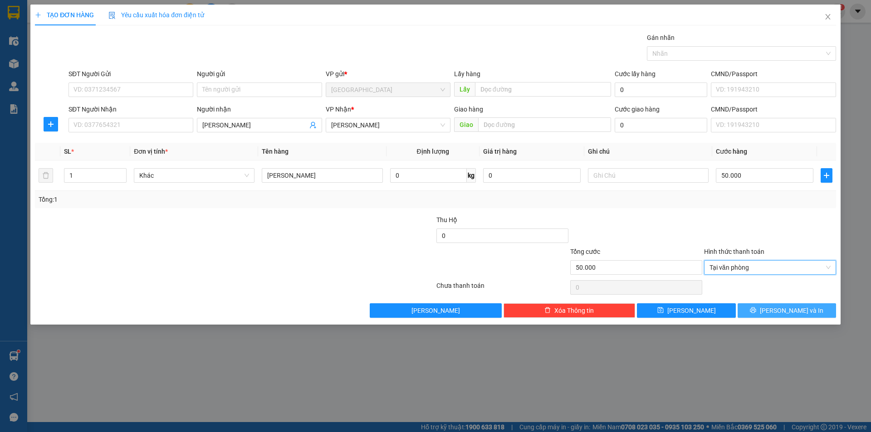
click at [766, 307] on button "[PERSON_NAME] và In" at bounding box center [786, 310] width 98 height 15
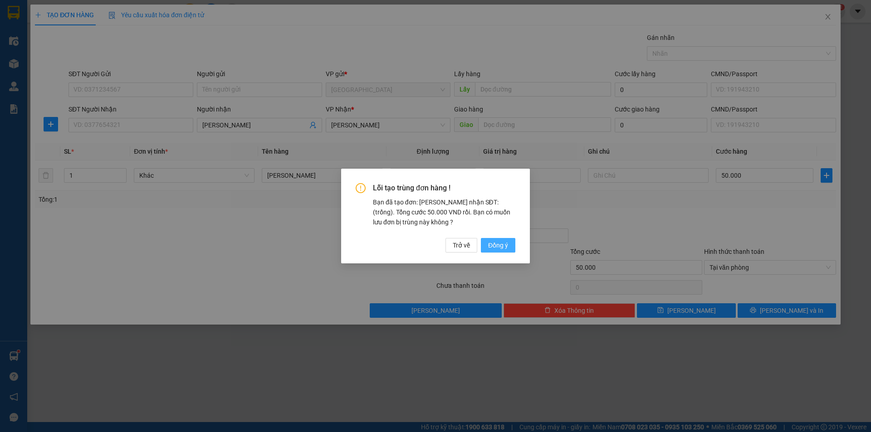
click at [506, 243] on span "Đồng ý" at bounding box center [498, 245] width 20 height 10
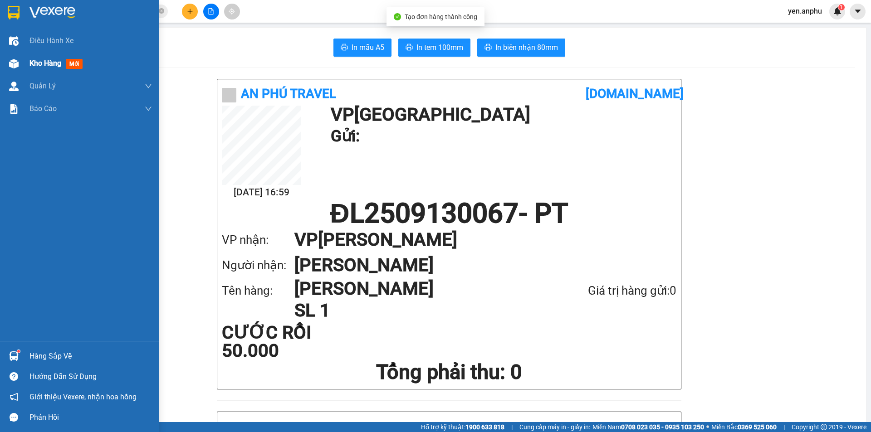
click at [16, 63] on img at bounding box center [14, 64] width 10 height 10
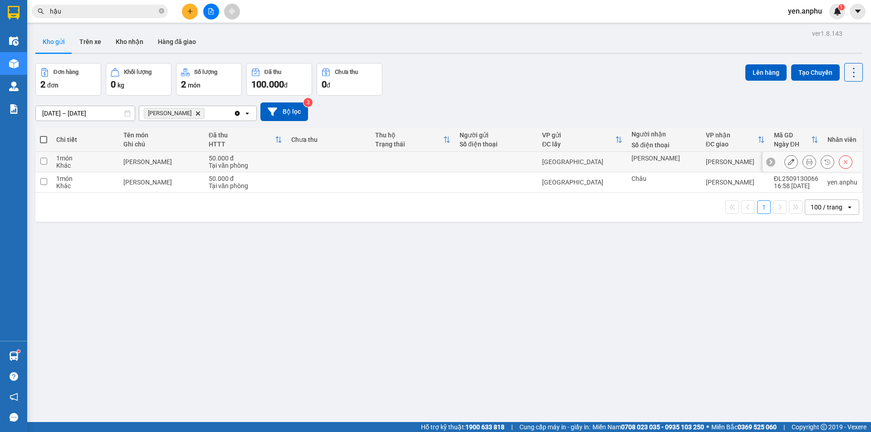
drag, startPoint x: 400, startPoint y: 161, endPoint x: 399, endPoint y: 170, distance: 10.1
click at [399, 165] on td at bounding box center [412, 162] width 84 height 20
checkbox input "true"
click at [395, 191] on td at bounding box center [412, 182] width 84 height 20
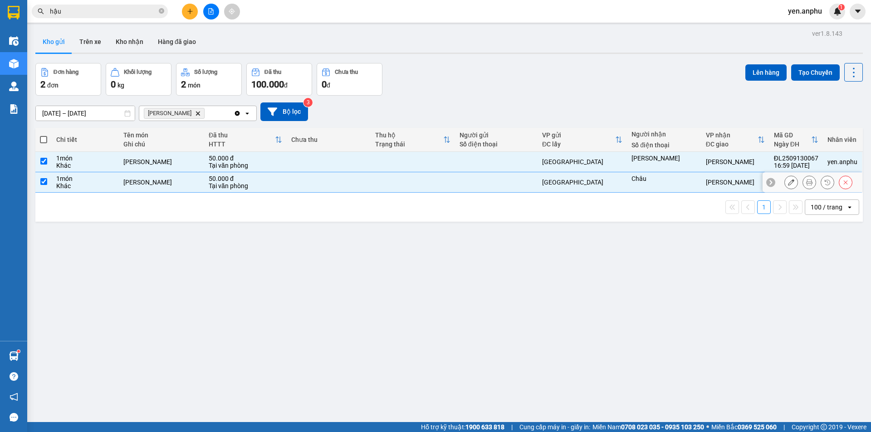
checkbox input "true"
click at [753, 69] on button "Lên hàng" at bounding box center [765, 72] width 41 height 16
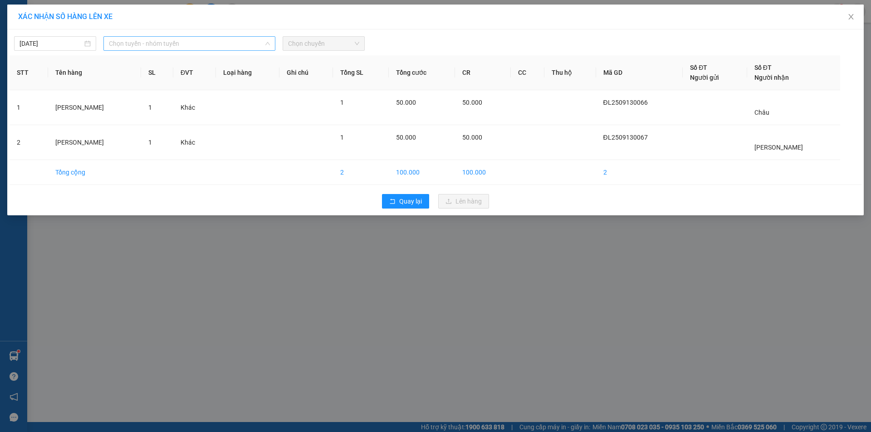
drag, startPoint x: 190, startPoint y: 43, endPoint x: 161, endPoint y: 130, distance: 91.5
click at [190, 44] on span "Chọn tuyến - nhóm tuyến" at bounding box center [189, 44] width 161 height 14
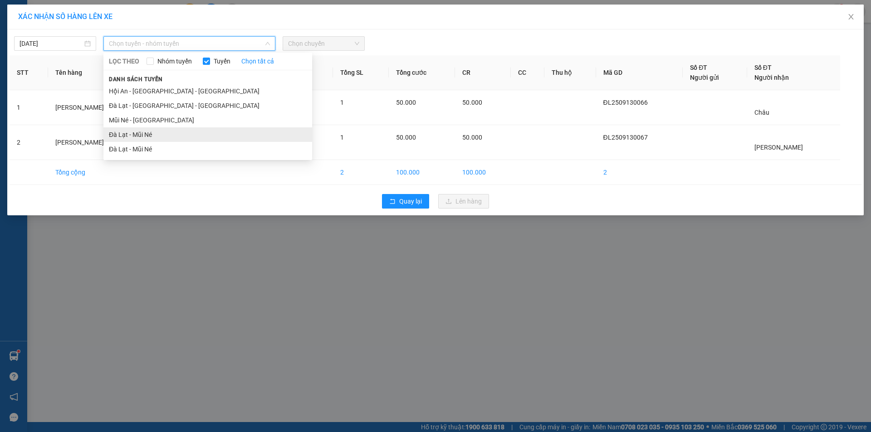
drag, startPoint x: 150, startPoint y: 133, endPoint x: 313, endPoint y: 69, distance: 175.7
click at [151, 133] on li "Đà Lạt - Mũi Né" at bounding box center [207, 134] width 209 height 15
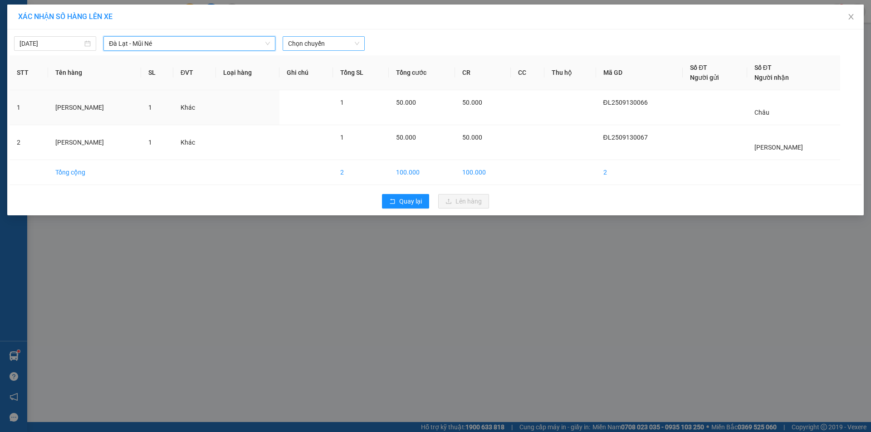
click at [314, 39] on span "Chọn chuyến" at bounding box center [323, 44] width 71 height 14
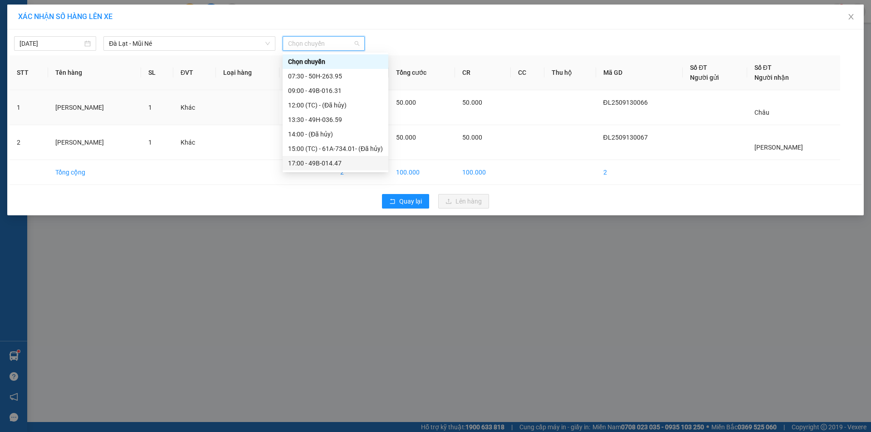
click at [320, 161] on div "17:00 - 49B-014.47" at bounding box center [335, 163] width 95 height 10
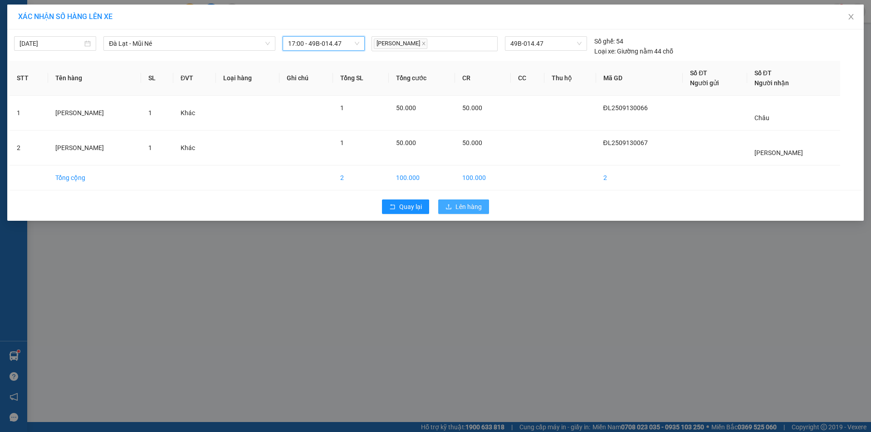
click at [456, 201] on button "Lên hàng" at bounding box center [463, 207] width 51 height 15
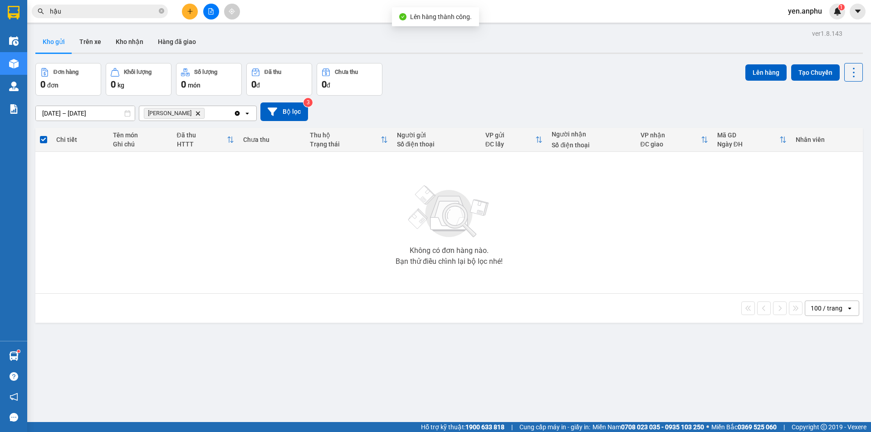
click at [195, 113] on icon "Delete" at bounding box center [197, 113] width 5 height 5
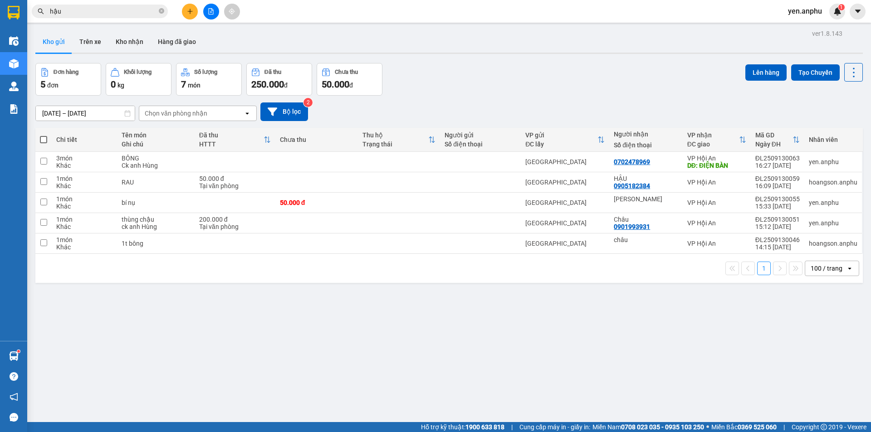
drag, startPoint x: 112, startPoint y: 18, endPoint x: 113, endPoint y: 9, distance: 9.1
click at [112, 18] on div "Kết quả tìm kiếm ( 372 ) Bộ lọc Mã ĐH Trạng thái Món hàng Thu hộ Tổng cước Chưa…" at bounding box center [88, 12] width 177 height 16
click at [210, 14] on icon "file-add" at bounding box center [211, 11] width 6 height 6
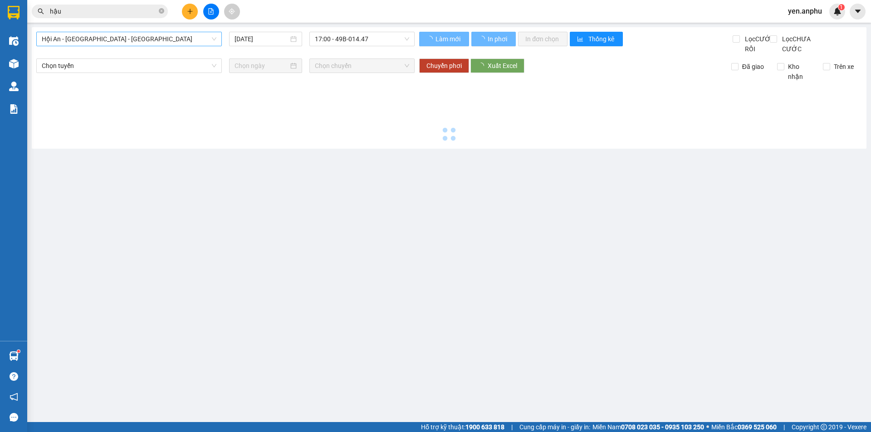
click at [80, 37] on span "Hội An - [GEOGRAPHIC_DATA] - [GEOGRAPHIC_DATA]" at bounding box center [129, 39] width 175 height 14
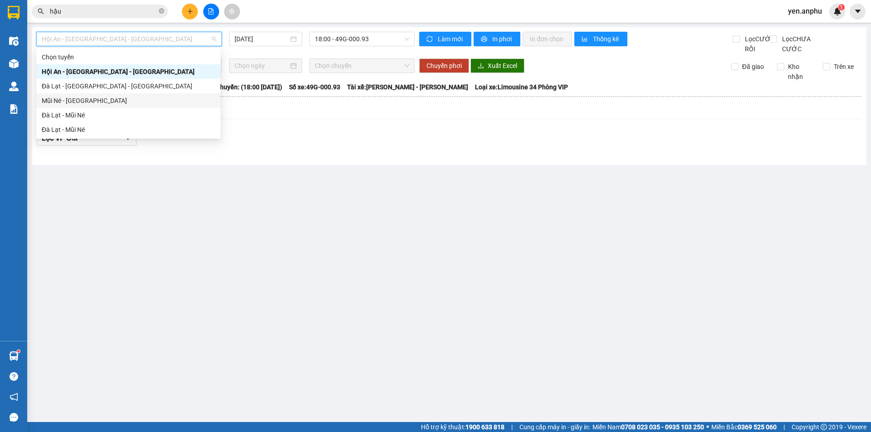
click at [65, 99] on div "Mũi Né - [GEOGRAPHIC_DATA]" at bounding box center [128, 101] width 173 height 10
type input "[DATE]"
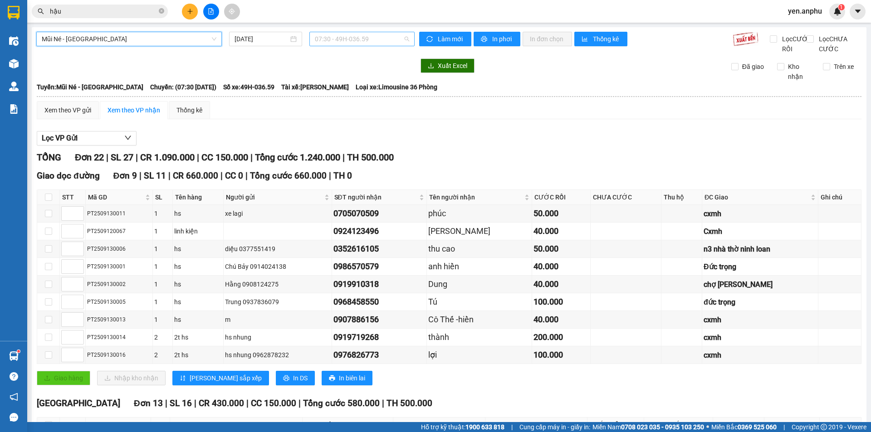
click at [309, 41] on div "07:30 - 49H-036.59" at bounding box center [361, 39] width 105 height 15
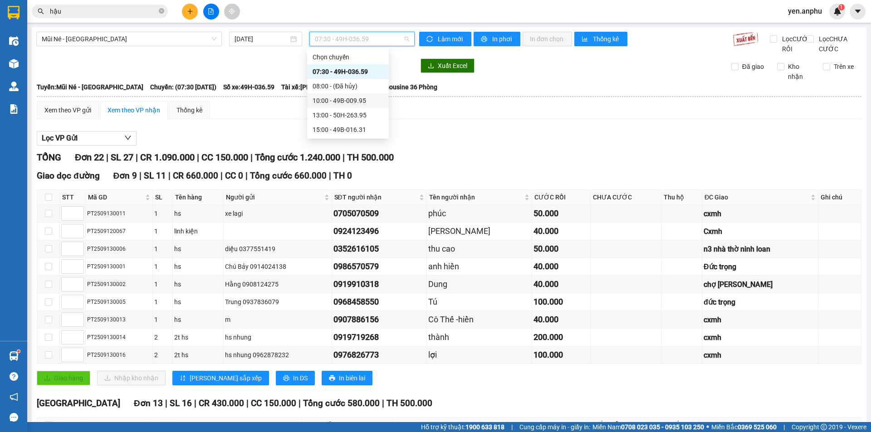
click at [336, 98] on div "10:00 - 49B-009.95" at bounding box center [347, 101] width 71 height 10
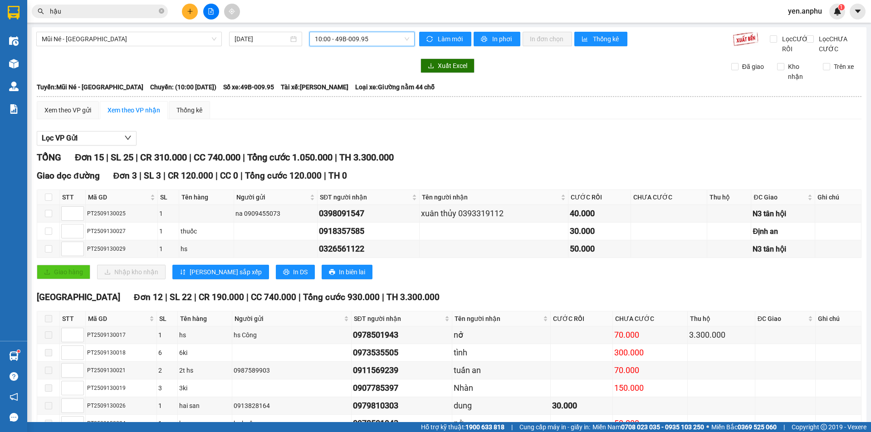
click at [350, 38] on span "10:00 - 49B-009.95" at bounding box center [362, 39] width 94 height 14
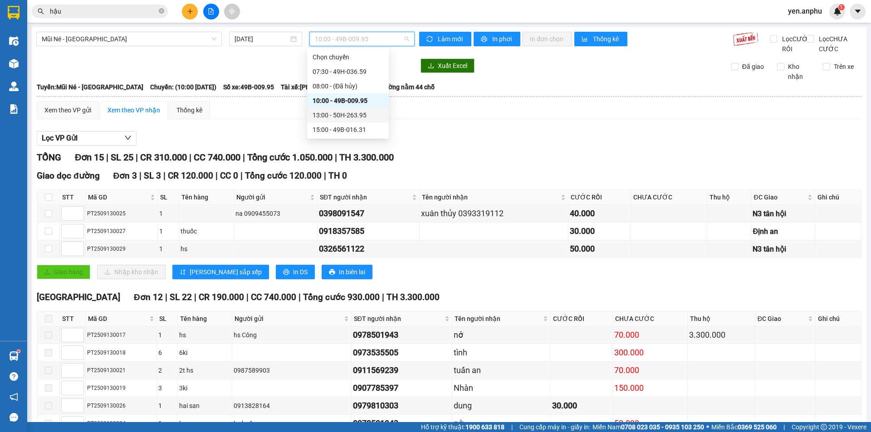
click at [346, 119] on div "13:00 - 50H-263.95" at bounding box center [347, 115] width 71 height 10
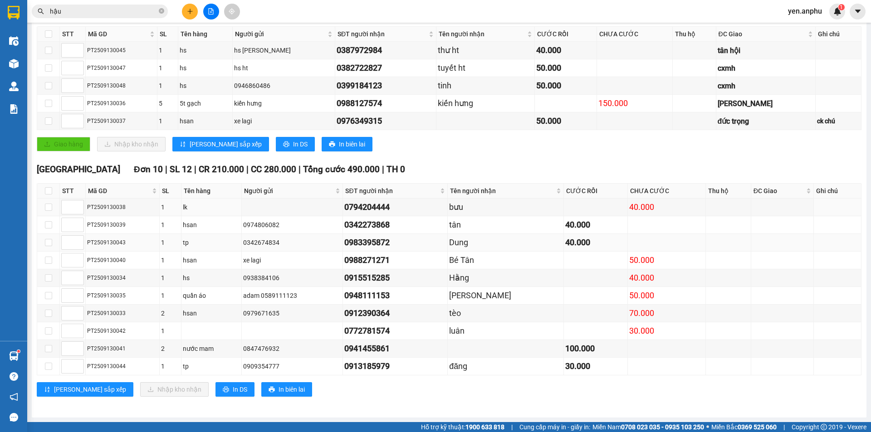
scroll to position [173, 0]
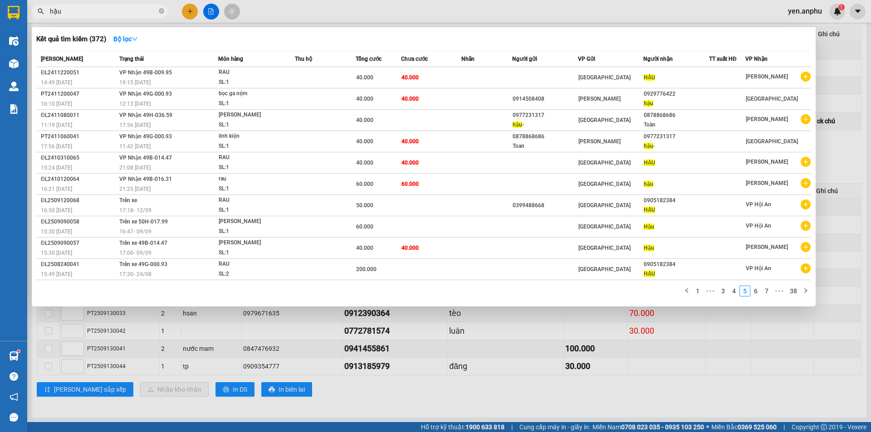
click at [73, 13] on input "hậu" at bounding box center [103, 11] width 107 height 10
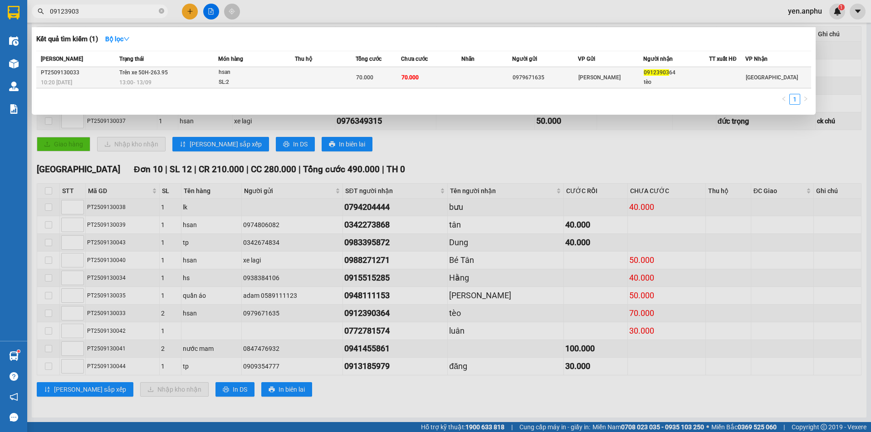
type input "09123903"
click at [226, 86] on div "SL: 2" at bounding box center [253, 83] width 68 height 10
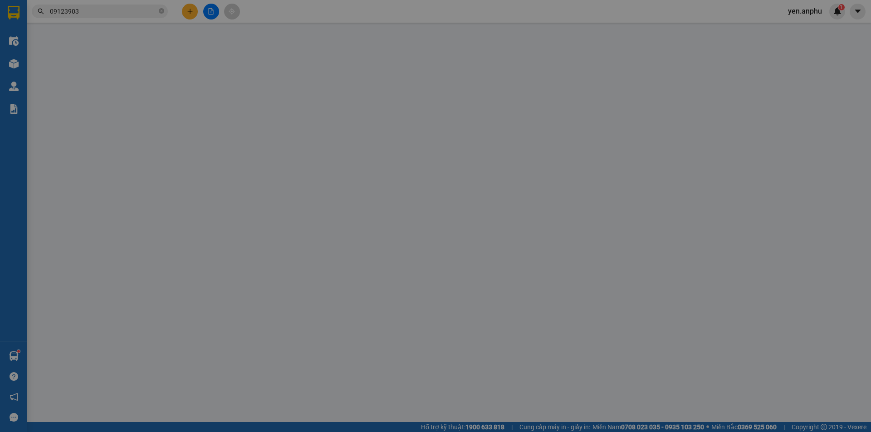
type input "0979671635"
type input "0912390364"
type input "tèo"
type input "70.000"
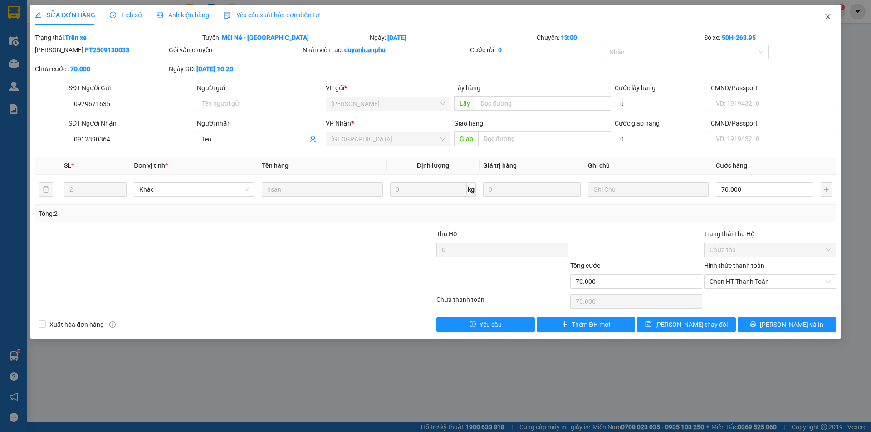
drag, startPoint x: 824, startPoint y: 19, endPoint x: 788, endPoint y: 19, distance: 36.3
click at [825, 19] on icon "close" at bounding box center [827, 16] width 7 height 7
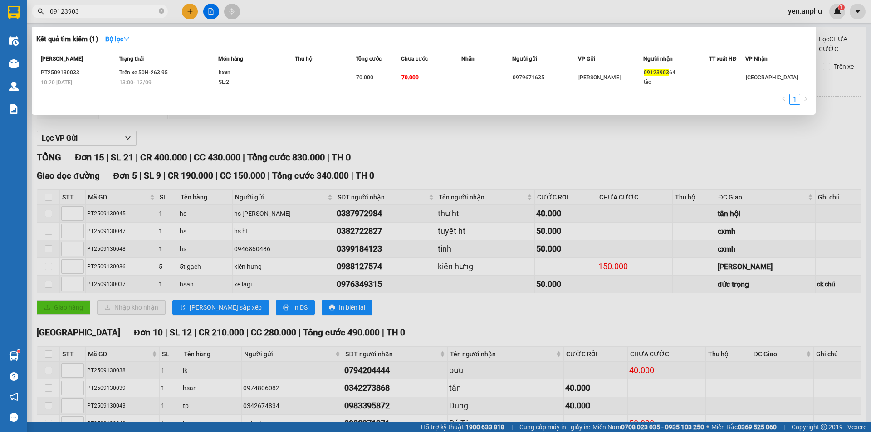
click at [113, 9] on input "09123903" at bounding box center [103, 11] width 107 height 10
drag, startPoint x: 369, startPoint y: 22, endPoint x: 115, endPoint y: 64, distance: 257.5
click at [364, 22] on div at bounding box center [435, 216] width 871 height 432
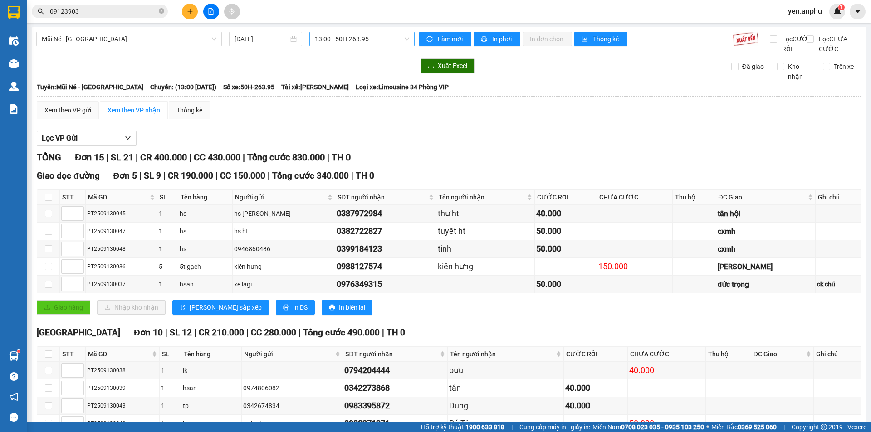
click at [352, 42] on span "13:00 - 50H-263.95" at bounding box center [362, 39] width 94 height 14
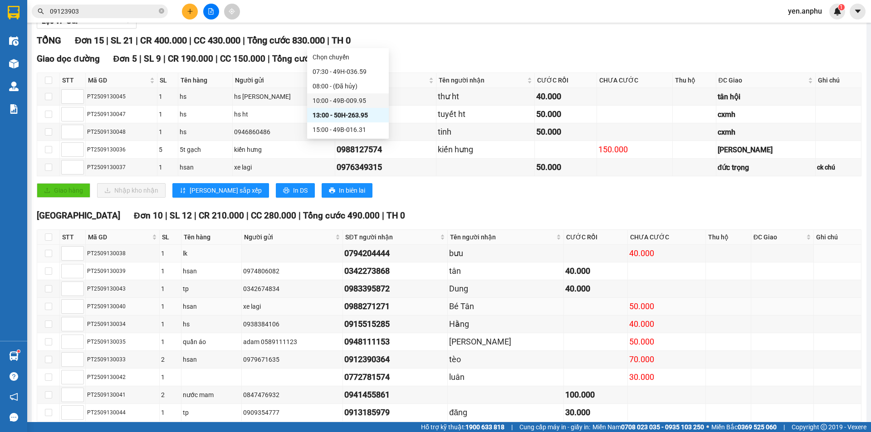
scroll to position [173, 0]
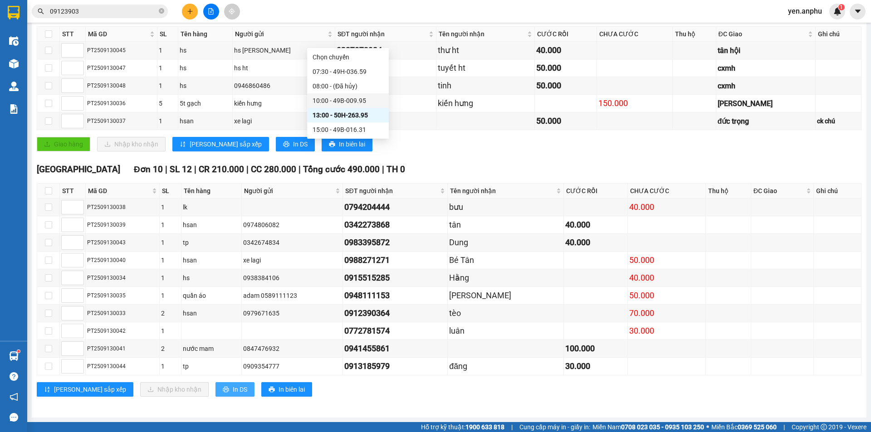
click at [233, 386] on span "In DS" at bounding box center [240, 390] width 15 height 10
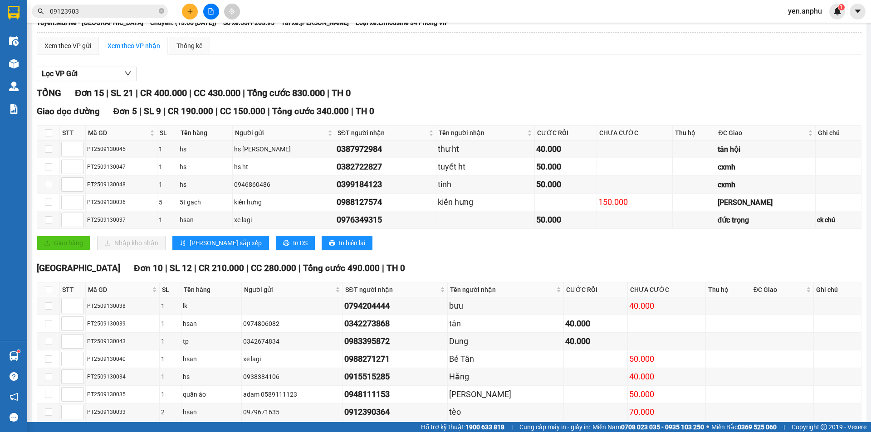
scroll to position [0, 0]
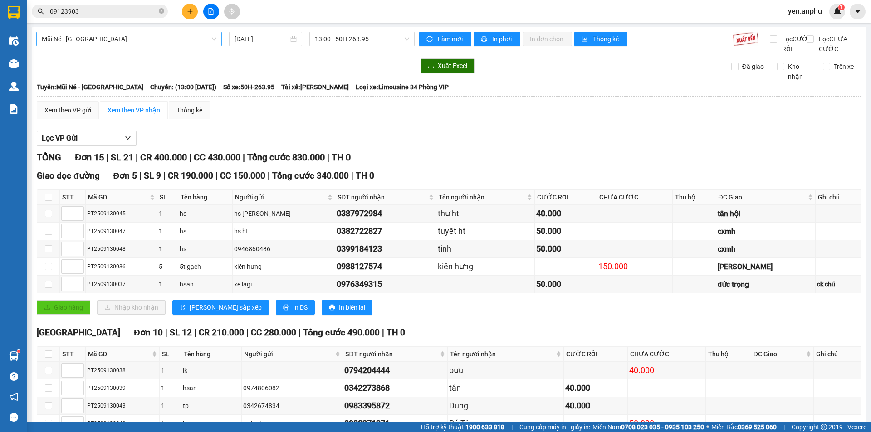
click at [108, 36] on span "Mũi Né - [GEOGRAPHIC_DATA]" at bounding box center [129, 39] width 175 height 14
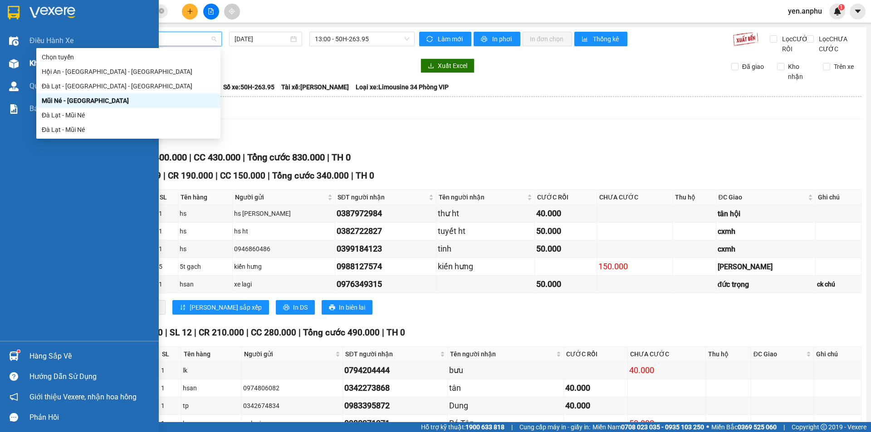
click at [21, 68] on div at bounding box center [14, 64] width 16 height 16
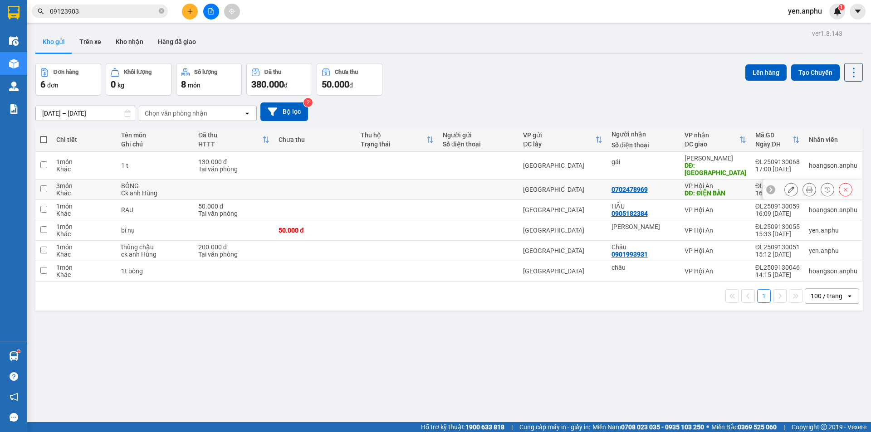
click at [682, 180] on td "VP Hội An DĐ: ĐIỆN BÀN" at bounding box center [715, 190] width 71 height 20
checkbox input "true"
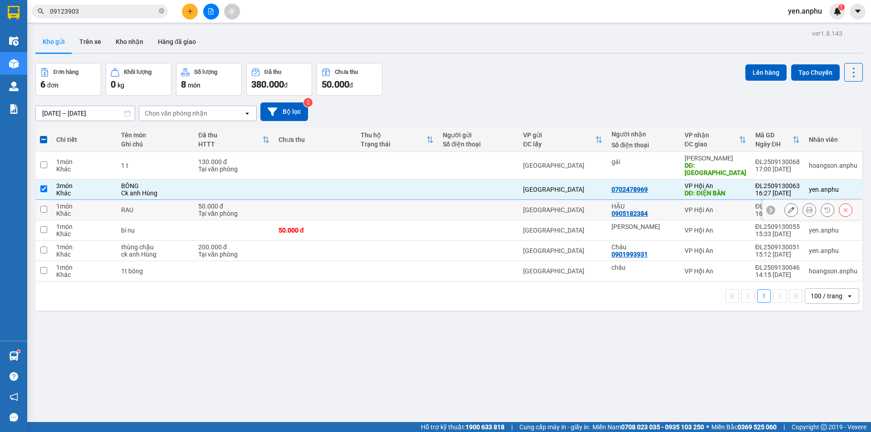
click at [688, 206] on div "VP Hội An" at bounding box center [715, 209] width 62 height 7
checkbox input "true"
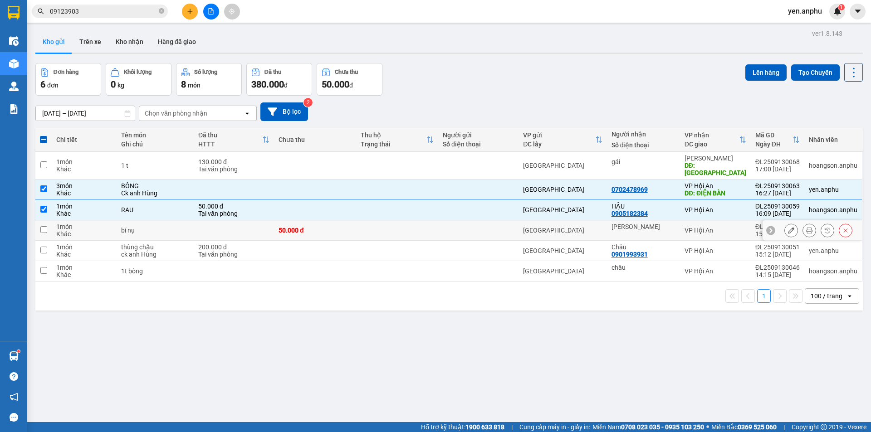
click at [683, 227] on td "VP Hội An" at bounding box center [715, 230] width 71 height 20
checkbox input "true"
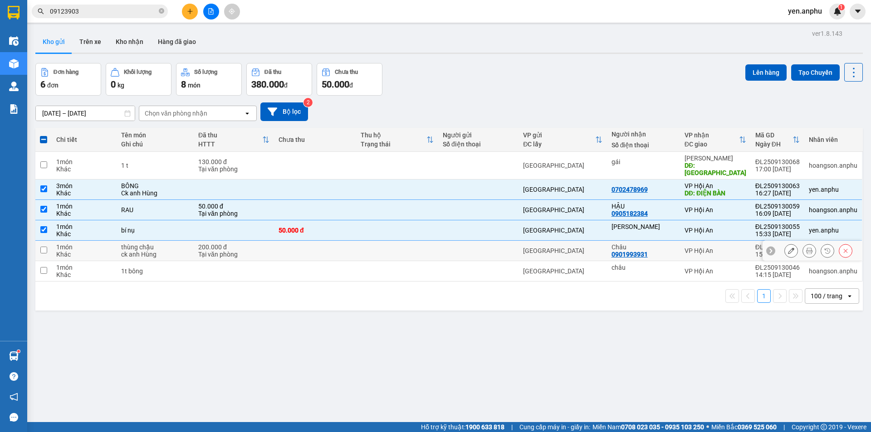
drag, startPoint x: 678, startPoint y: 251, endPoint x: 678, endPoint y: 265, distance: 13.6
click at [678, 252] on td "Châu 0901993931" at bounding box center [643, 251] width 73 height 20
checkbox input "true"
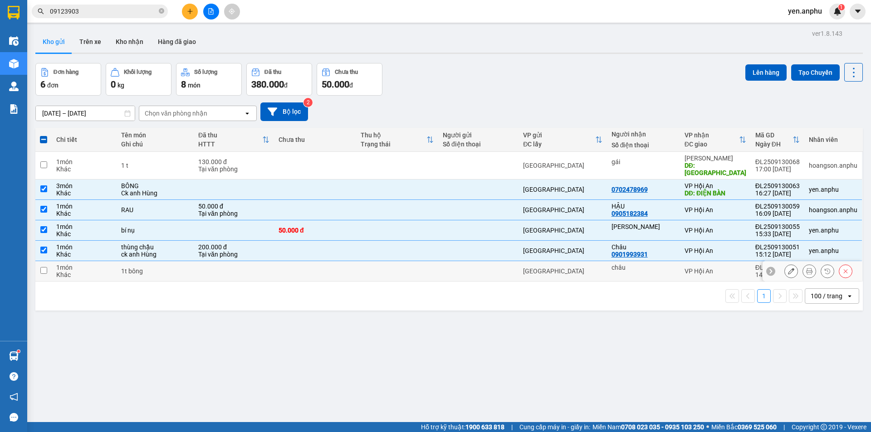
click at [678, 265] on td "châu" at bounding box center [643, 271] width 73 height 20
checkbox input "true"
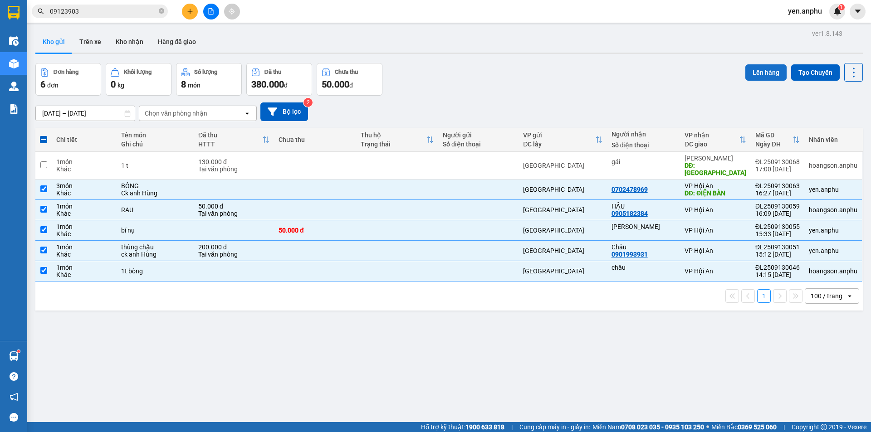
click at [753, 73] on button "Lên hàng" at bounding box center [765, 72] width 41 height 16
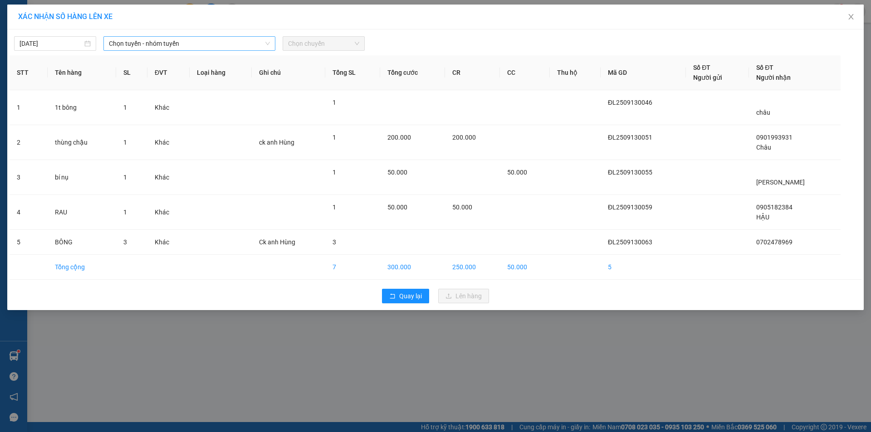
click at [141, 42] on span "Chọn tuyến - nhóm tuyến" at bounding box center [189, 44] width 161 height 14
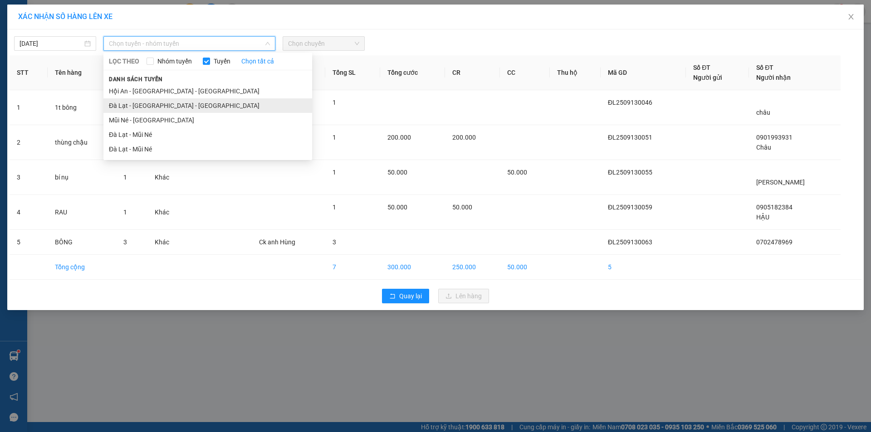
click at [163, 109] on li "Đà Lạt - [GEOGRAPHIC_DATA] - [GEOGRAPHIC_DATA]" at bounding box center [207, 105] width 209 height 15
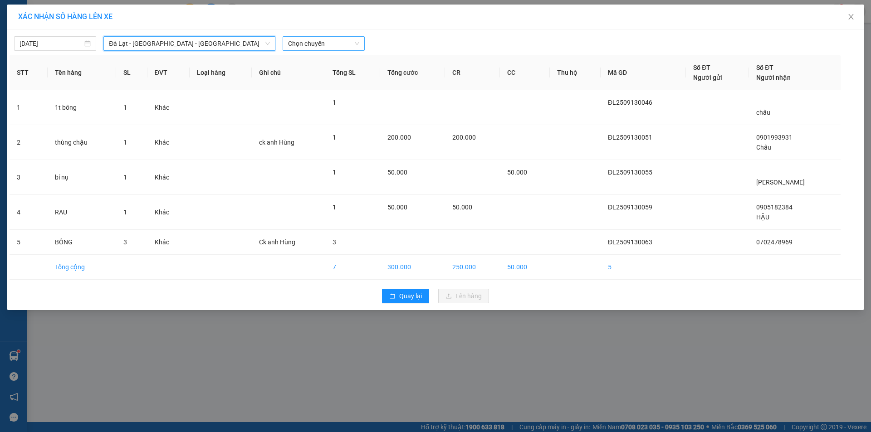
click at [340, 49] on span "Chọn chuyến" at bounding box center [323, 44] width 71 height 14
click at [323, 76] on div "17:30 - 50F-007.43" at bounding box center [323, 76] width 71 height 10
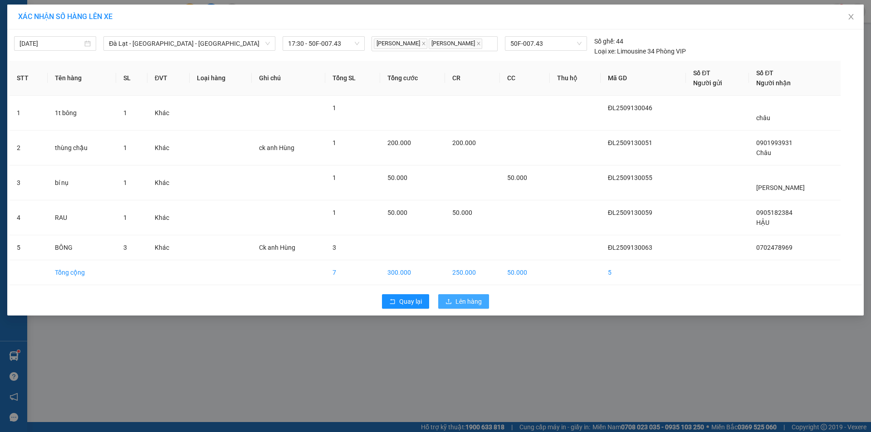
click at [482, 303] on button "Lên hàng" at bounding box center [463, 301] width 51 height 15
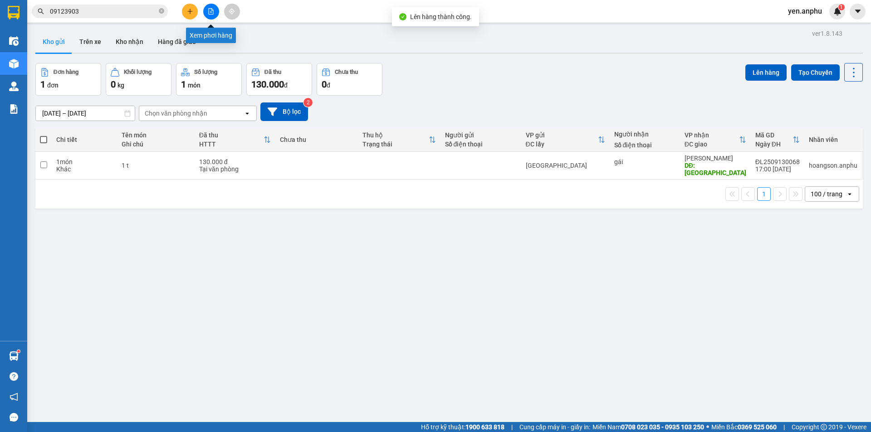
click at [216, 12] on button at bounding box center [211, 12] width 16 height 16
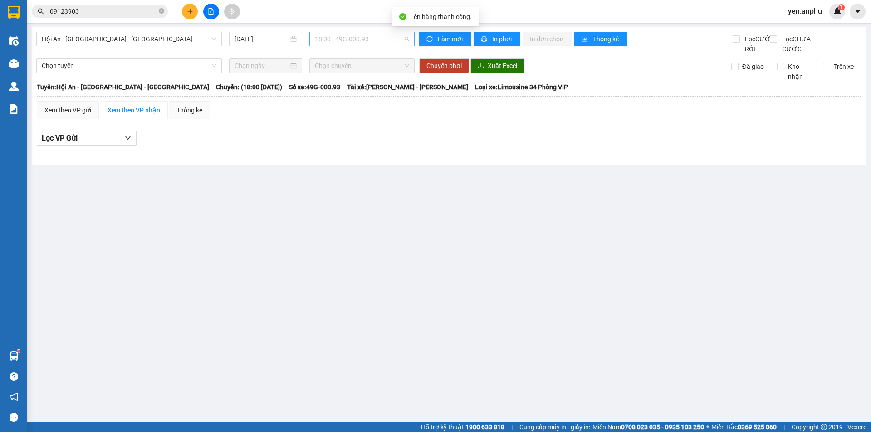
click at [364, 36] on span "18:00 - 49G-000.93" at bounding box center [362, 39] width 94 height 14
click at [78, 42] on span "Hội An - [GEOGRAPHIC_DATA] - [GEOGRAPHIC_DATA]" at bounding box center [129, 39] width 175 height 14
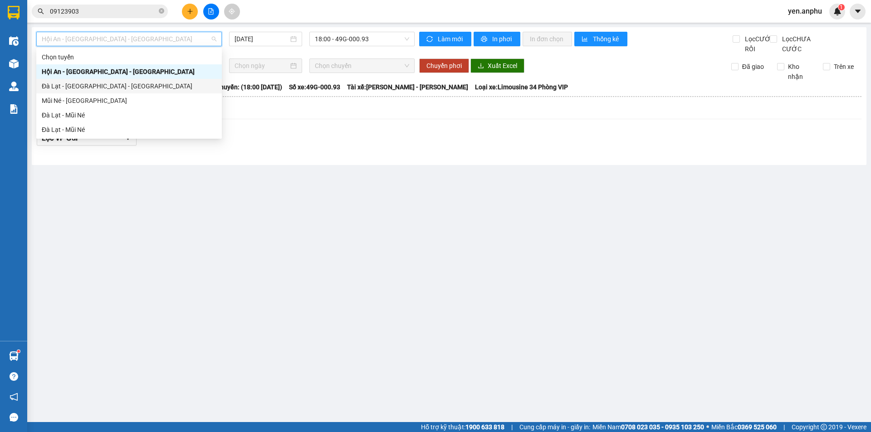
click at [85, 90] on div "Đà Lạt - [GEOGRAPHIC_DATA] - [GEOGRAPHIC_DATA]" at bounding box center [129, 86] width 175 height 10
type input "[DATE]"
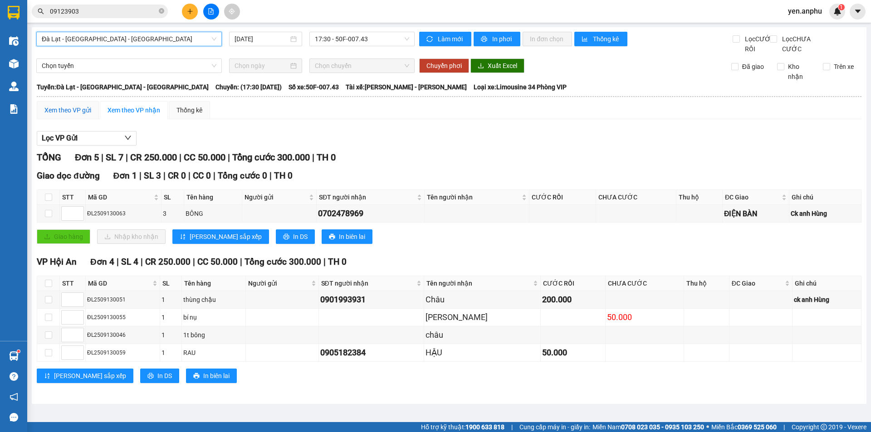
click at [67, 115] on div "Xem theo VP gửi" at bounding box center [67, 110] width 47 height 10
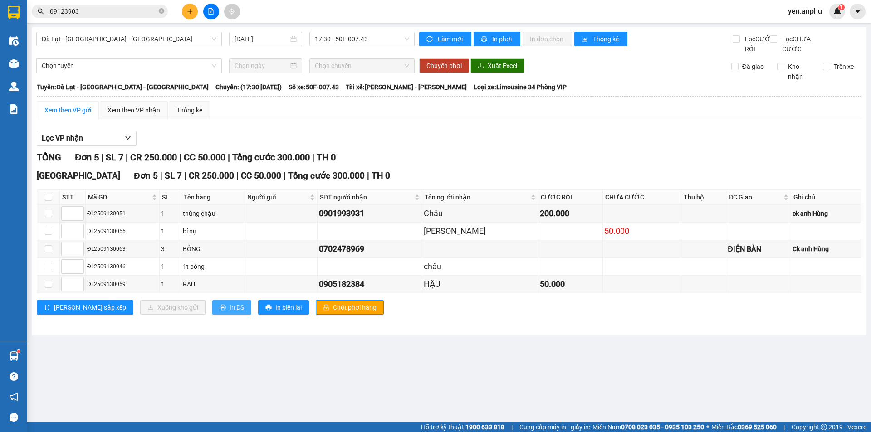
click at [229, 312] on span "In DS" at bounding box center [236, 307] width 15 height 10
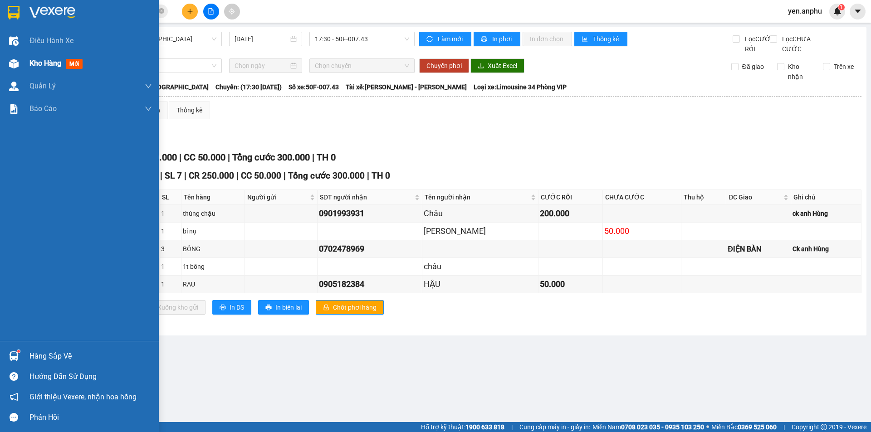
click at [54, 61] on span "Kho hàng" at bounding box center [45, 63] width 32 height 9
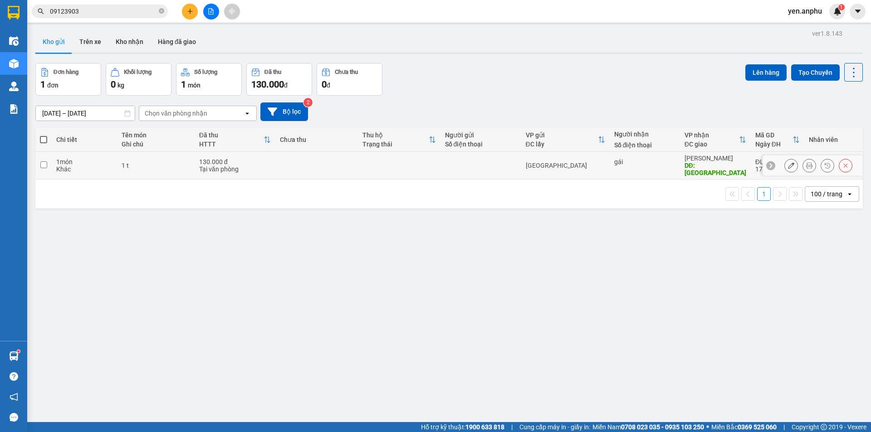
click at [489, 165] on div at bounding box center [481, 165] width 72 height 7
checkbox input "true"
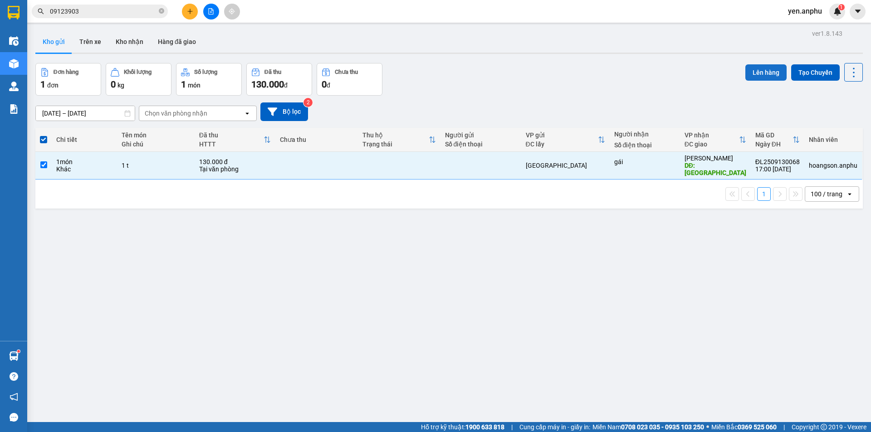
click at [777, 67] on button "Lên hàng" at bounding box center [765, 72] width 41 height 16
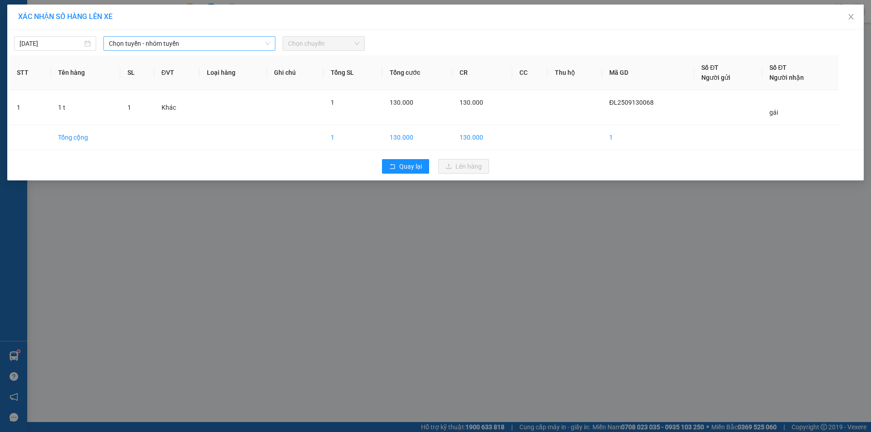
click at [140, 41] on span "Chọn tuyến - nhóm tuyến" at bounding box center [189, 44] width 161 height 14
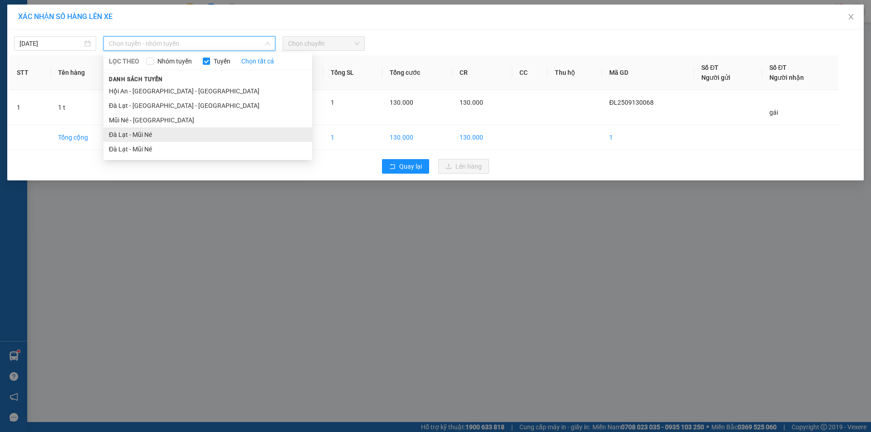
click at [131, 137] on li "Đà Lạt - Mũi Né" at bounding box center [207, 134] width 209 height 15
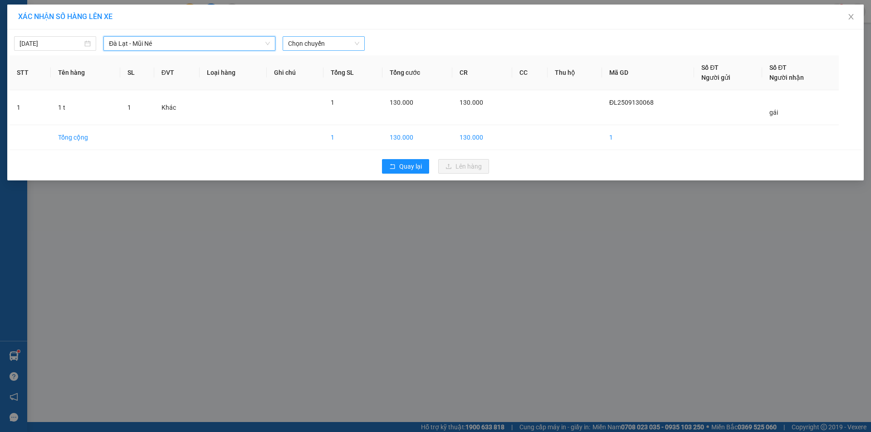
click at [308, 44] on span "Chọn chuyến" at bounding box center [323, 44] width 71 height 14
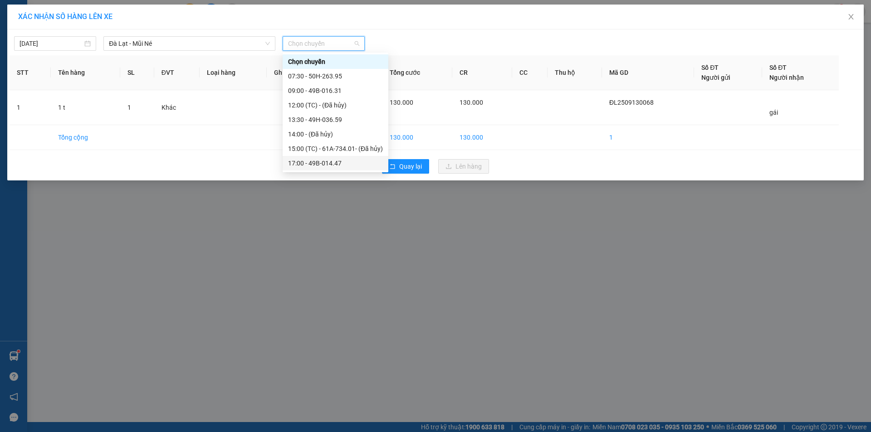
drag, startPoint x: 331, startPoint y: 162, endPoint x: 412, endPoint y: 170, distance: 81.5
click at [334, 162] on div "17:00 - 49B-014.47" at bounding box center [335, 163] width 95 height 10
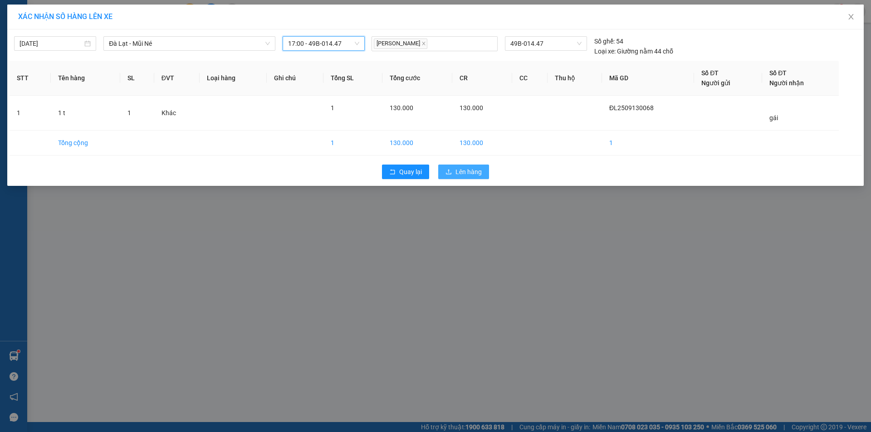
click at [484, 175] on button "Lên hàng" at bounding box center [463, 172] width 51 height 15
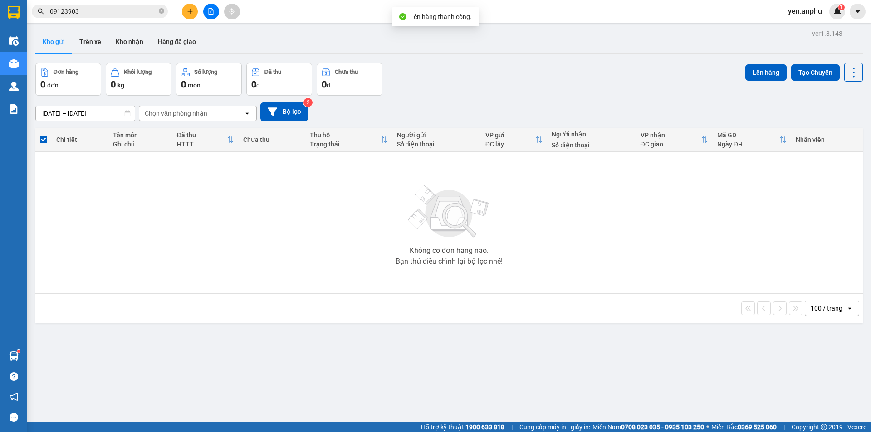
click at [204, 12] on button at bounding box center [211, 12] width 16 height 16
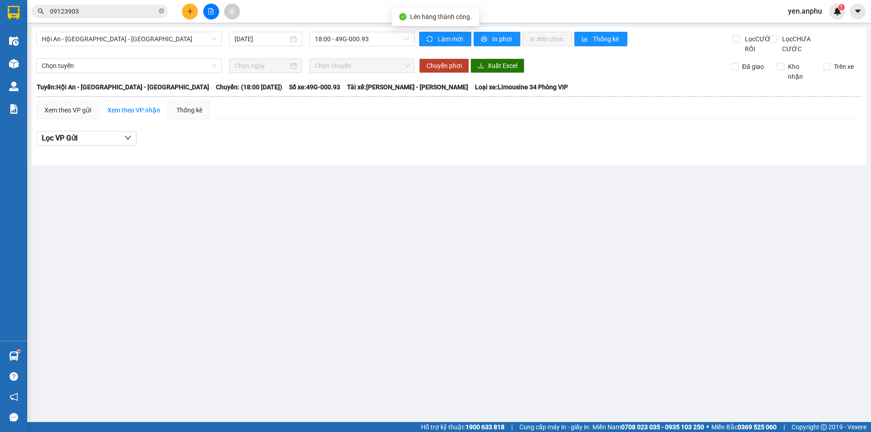
click at [90, 48] on div "Hội An - [GEOGRAPHIC_DATA] - [GEOGRAPHIC_DATA] [DATE] 18:00 - 49G-000.93" at bounding box center [225, 43] width 378 height 22
click at [77, 38] on span "Hội An - [GEOGRAPHIC_DATA] - [GEOGRAPHIC_DATA]" at bounding box center [129, 39] width 175 height 14
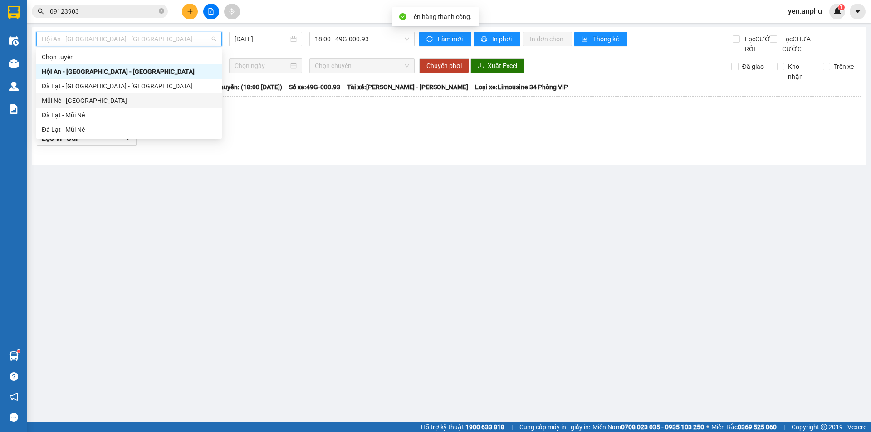
click at [73, 98] on div "Mũi Né - [GEOGRAPHIC_DATA]" at bounding box center [129, 101] width 175 height 10
type input "[DATE]"
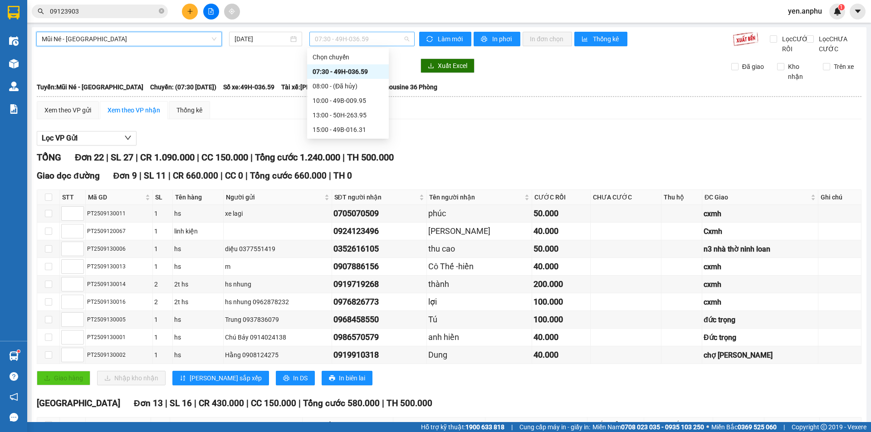
click at [336, 35] on span "07:30 - 49H-036.59" at bounding box center [362, 39] width 94 height 14
click at [336, 112] on div "13:00 - 50H-263.95" at bounding box center [347, 115] width 71 height 10
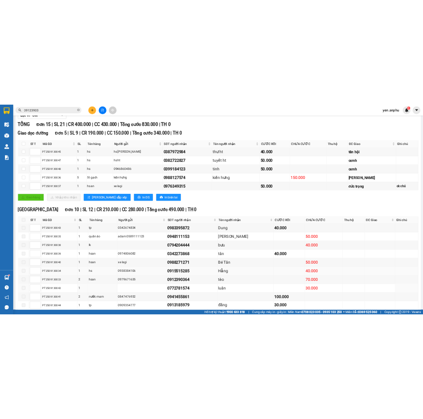
scroll to position [173, 0]
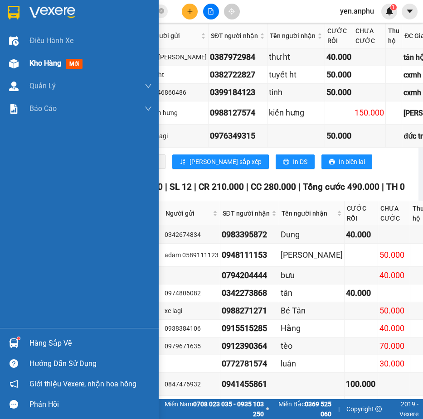
click at [17, 68] on img at bounding box center [14, 64] width 10 height 10
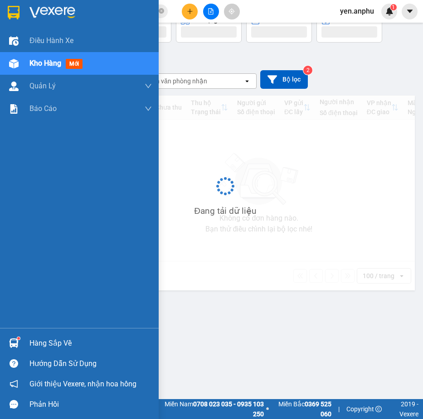
click at [17, 68] on img at bounding box center [14, 64] width 10 height 10
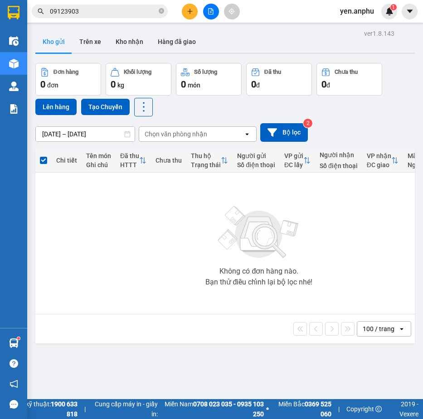
click at [215, 9] on button at bounding box center [211, 12] width 16 height 16
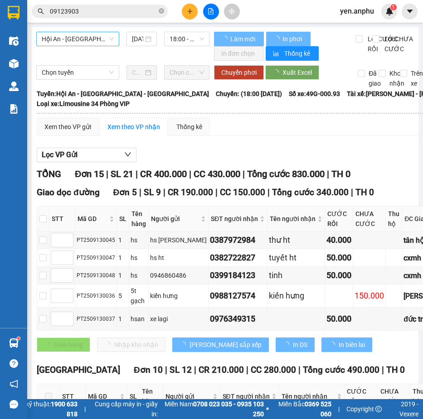
click at [98, 37] on span "Hội An - [GEOGRAPHIC_DATA] - [GEOGRAPHIC_DATA]" at bounding box center [78, 39] width 72 height 14
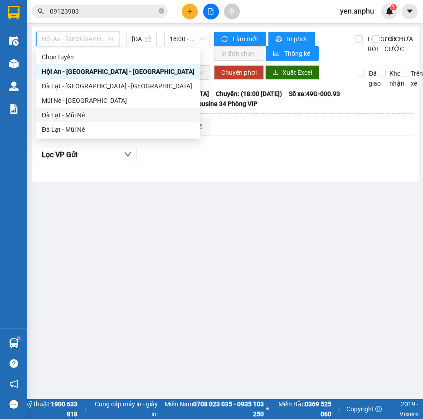
click at [64, 117] on div "Đà Lạt - Mũi Né" at bounding box center [118, 115] width 153 height 10
type input "[DATE]"
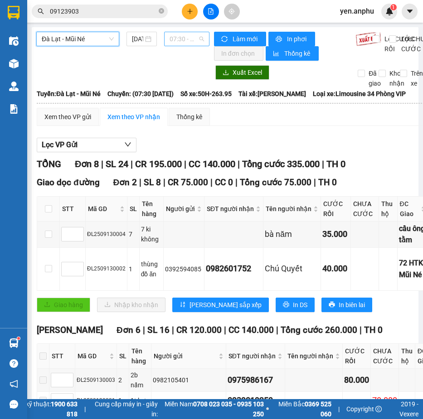
click at [185, 35] on span "07:30 - 50H-263.95" at bounding box center [187, 39] width 34 height 14
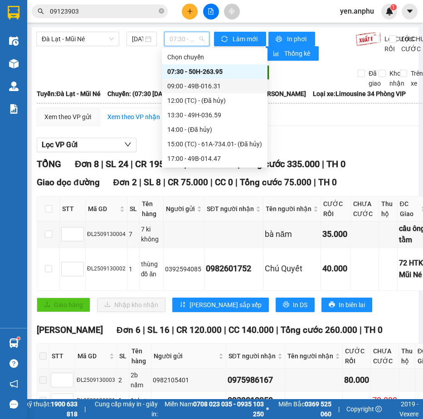
click at [183, 84] on div "09:00 - 49B-016.31" at bounding box center [214, 86] width 95 height 10
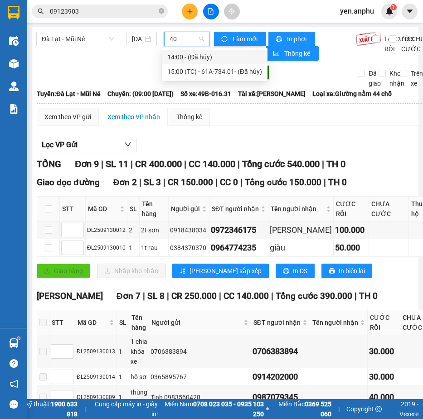
type input "40"
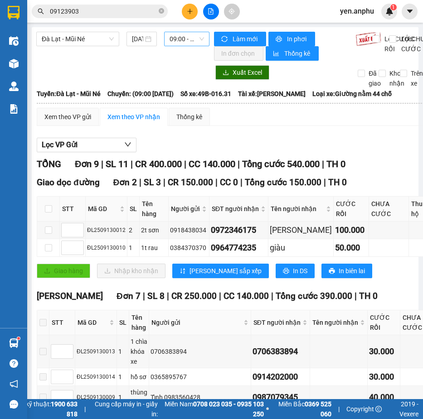
click at [185, 40] on span "09:00 - 49B-016.31" at bounding box center [187, 39] width 34 height 14
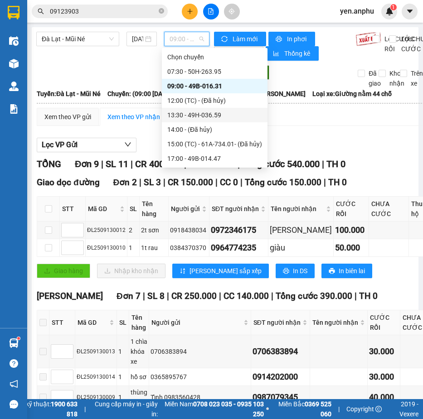
click at [180, 113] on div "13:30 - 49H-036.59" at bounding box center [214, 115] width 95 height 10
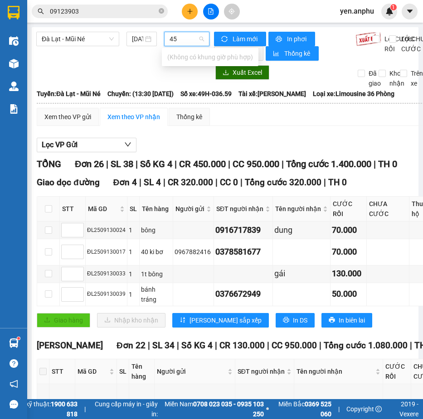
type input "45"
click at [176, 39] on span "13:30 - 49H-036.59" at bounding box center [187, 39] width 34 height 14
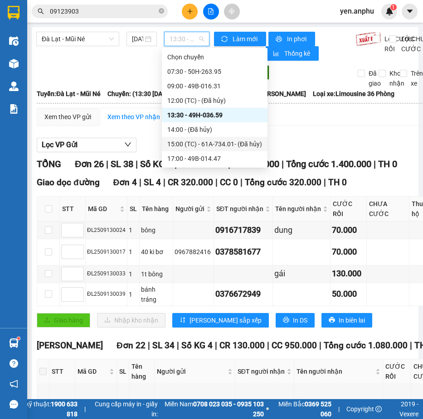
click at [193, 147] on div "15:00 (TC) - 61A-734.01 - (Đã hủy)" at bounding box center [214, 144] width 95 height 10
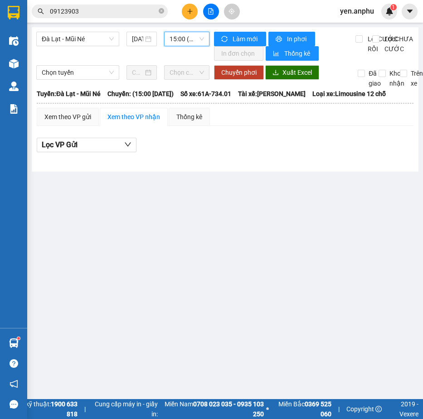
click at [185, 42] on span "15:00 (TC) - 61A-734.01 - (Đã hủy)" at bounding box center [187, 39] width 34 height 14
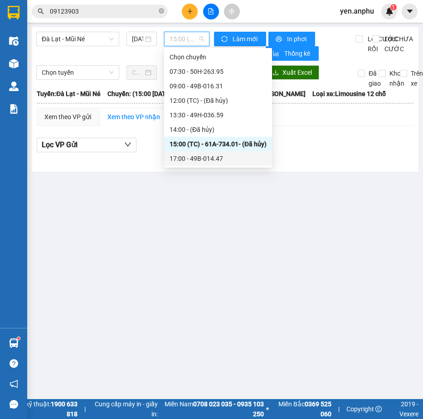
click at [200, 157] on div "17:00 - 49B-014.47" at bounding box center [218, 159] width 97 height 10
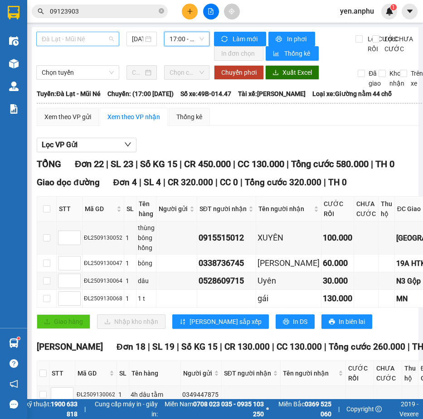
click at [47, 43] on span "Đà Lạt - Mũi Né" at bounding box center [78, 39] width 72 height 14
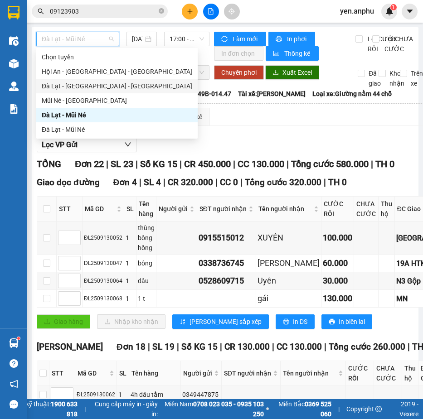
click at [63, 88] on div "Đà Lạt - [GEOGRAPHIC_DATA] - [GEOGRAPHIC_DATA]" at bounding box center [117, 86] width 151 height 10
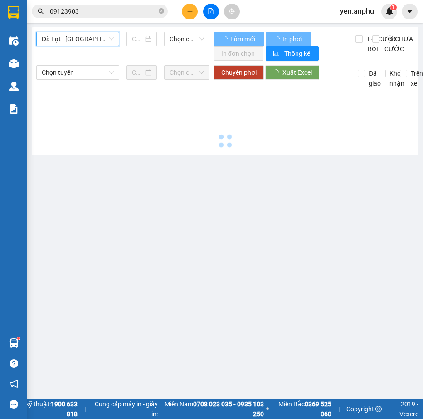
type input "[DATE]"
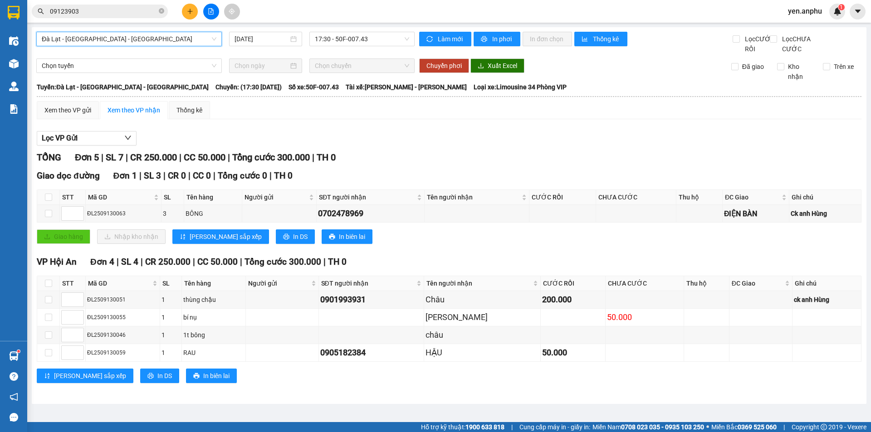
click at [186, 9] on button at bounding box center [190, 12] width 16 height 16
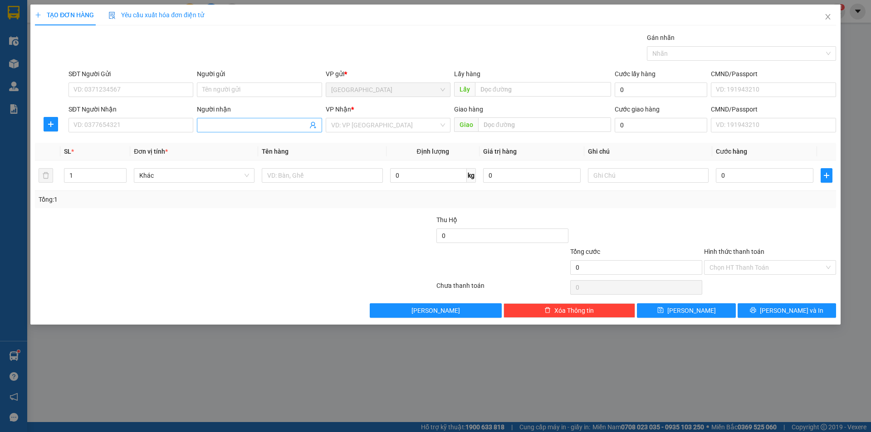
click at [238, 125] on input "Người nhận" at bounding box center [254, 125] width 105 height 10
type input "Queen Flower"
drag, startPoint x: 343, startPoint y: 120, endPoint x: 345, endPoint y: 125, distance: 5.5
click at [343, 120] on input "search" at bounding box center [384, 125] width 107 height 14
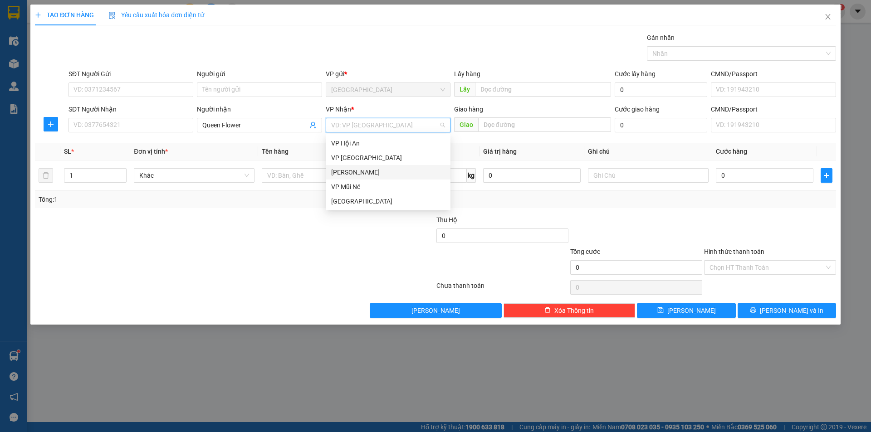
click at [352, 175] on div "[PERSON_NAME]" at bounding box center [388, 172] width 114 height 10
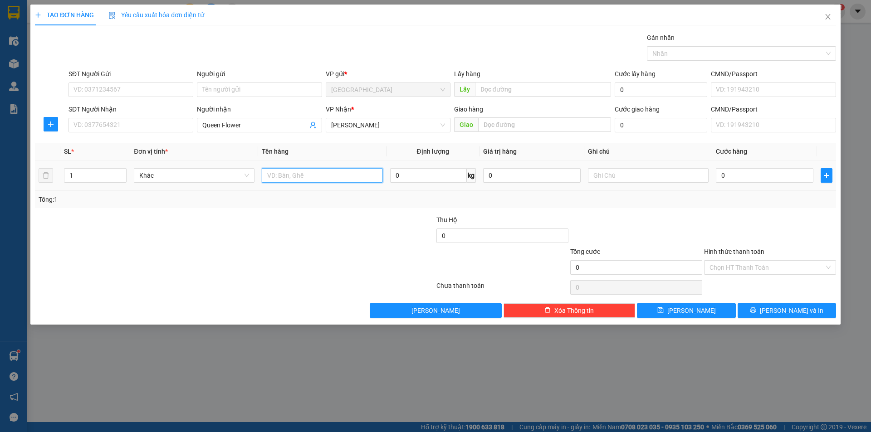
click at [326, 180] on input "text" at bounding box center [322, 175] width 121 height 15
type input "thùng"
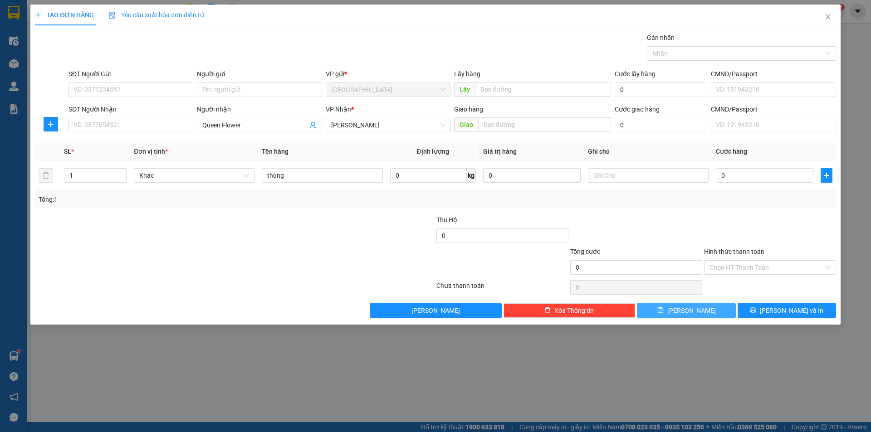
click at [663, 312] on icon "save" at bounding box center [660, 310] width 6 height 6
drag, startPoint x: 830, startPoint y: 14, endPoint x: 724, endPoint y: 3, distance: 106.7
click at [829, 14] on icon "close" at bounding box center [827, 16] width 7 height 7
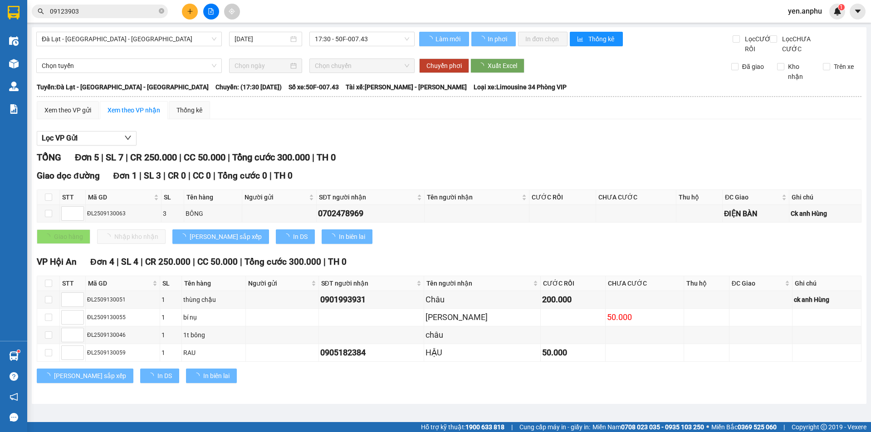
click at [116, 12] on input "09123903" at bounding box center [103, 11] width 107 height 10
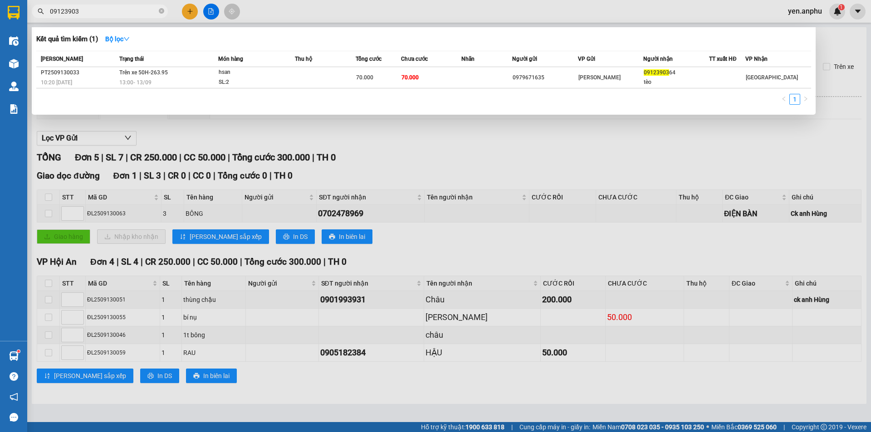
click at [116, 12] on input "09123903" at bounding box center [103, 11] width 107 height 10
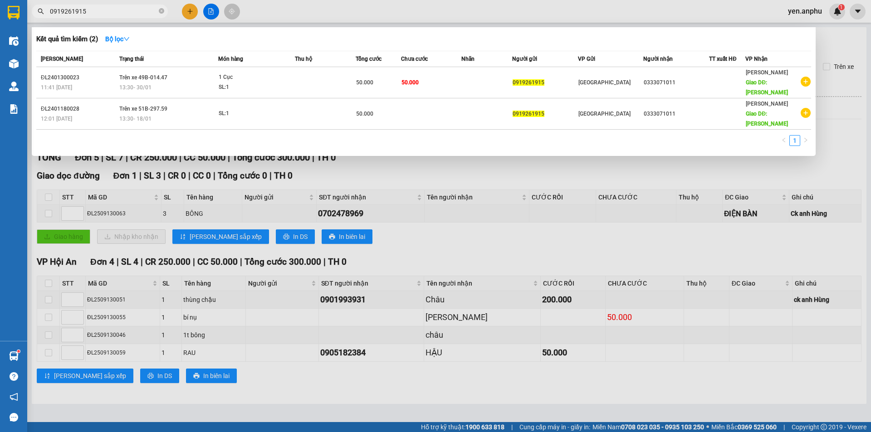
type input "0919261915"
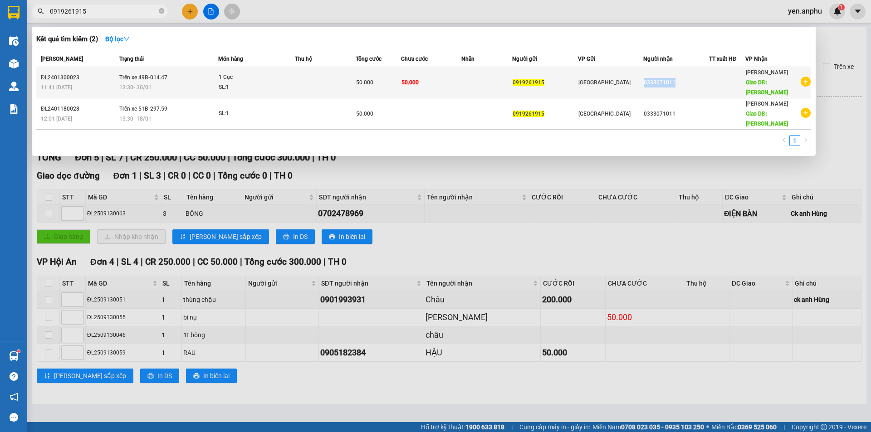
drag, startPoint x: 683, startPoint y: 78, endPoint x: 645, endPoint y: 75, distance: 38.2
click at [645, 78] on div "0333071011" at bounding box center [675, 83] width 65 height 10
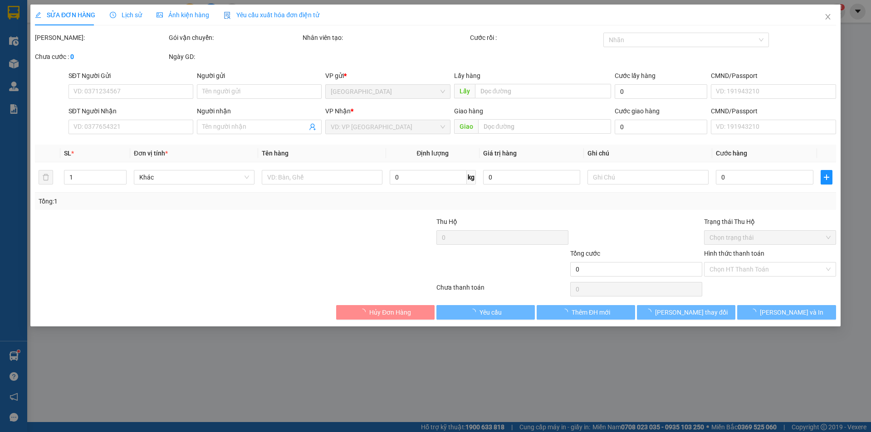
type input "0919261915"
type input "0333071011"
type input "[PERSON_NAME]"
type input "50.000"
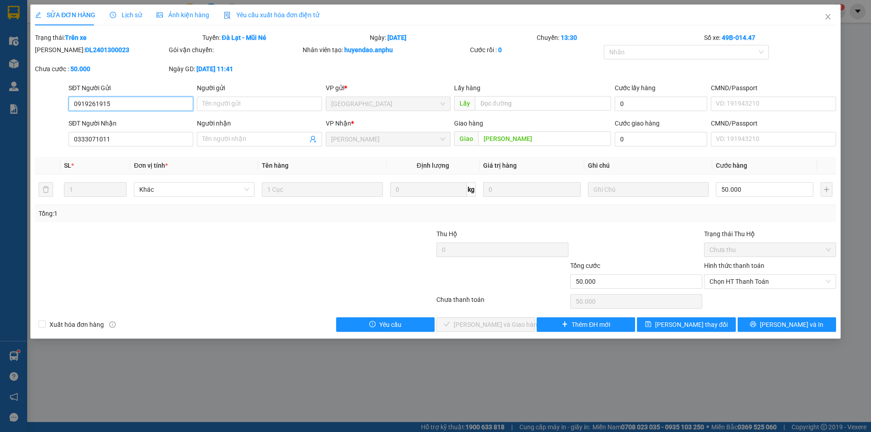
click at [139, 102] on input "0919261915" at bounding box center [130, 104] width 125 height 15
click at [134, 138] on input "0333071011" at bounding box center [130, 139] width 125 height 15
